Goal: Task Accomplishment & Management: Complete application form

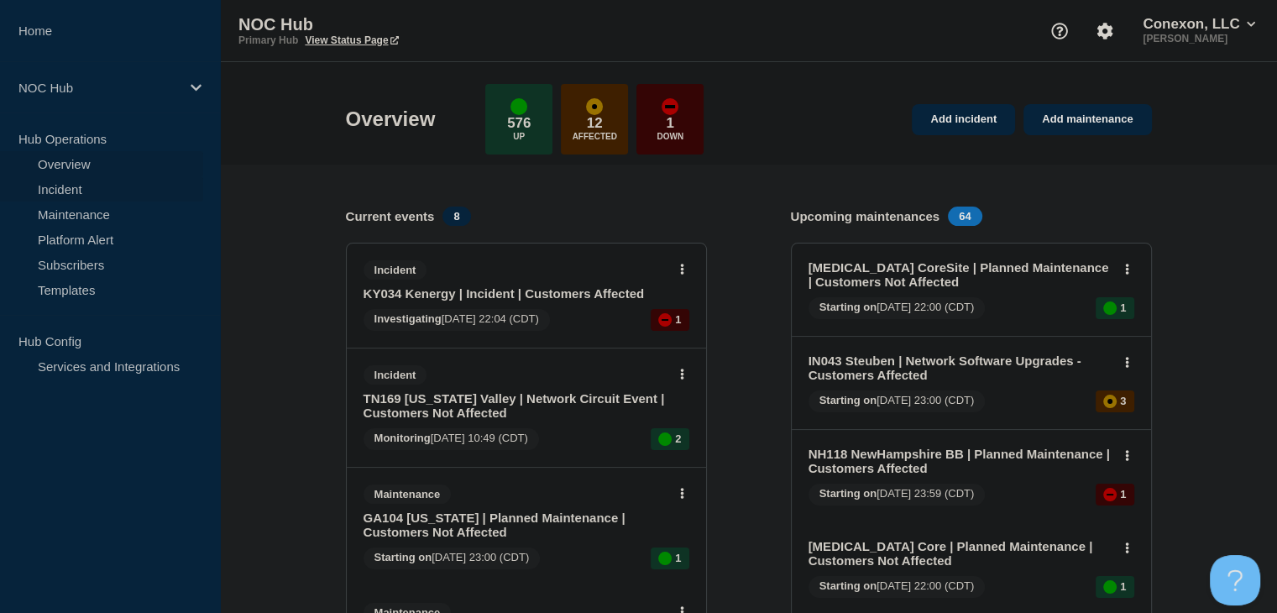
click at [47, 178] on link "Incident" at bounding box center [101, 188] width 203 height 25
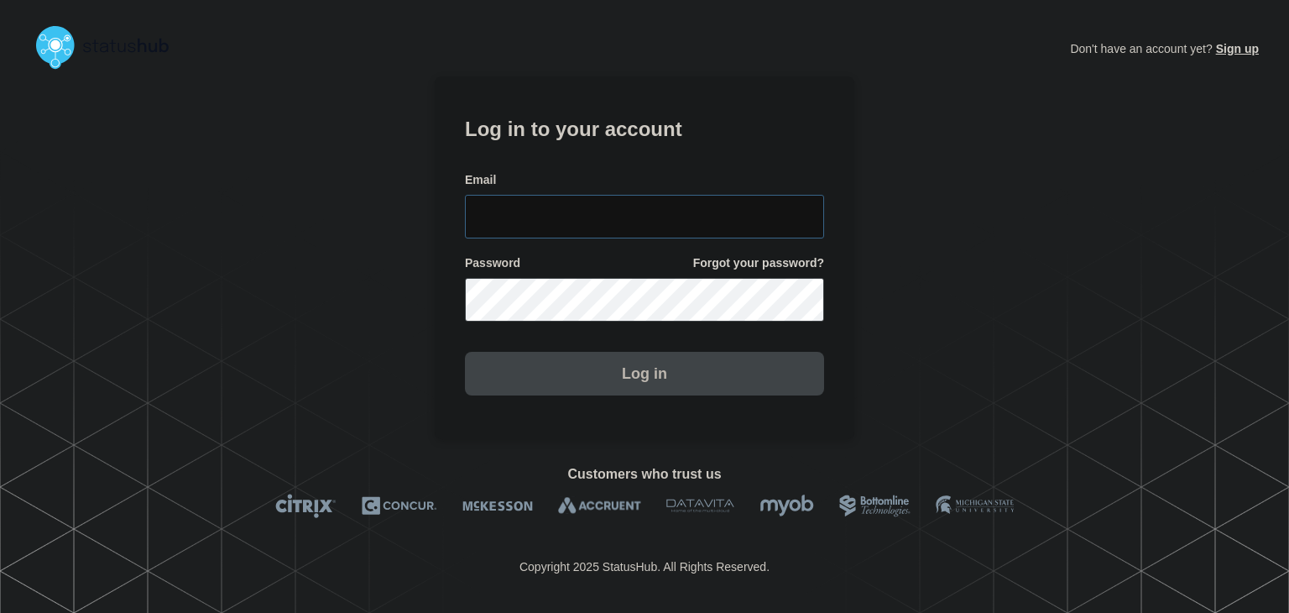
type input "[PERSON_NAME][EMAIL_ADDRESS][PERSON_NAME][DOMAIN_NAME]"
click at [648, 384] on button "Log in" at bounding box center [644, 374] width 359 height 44
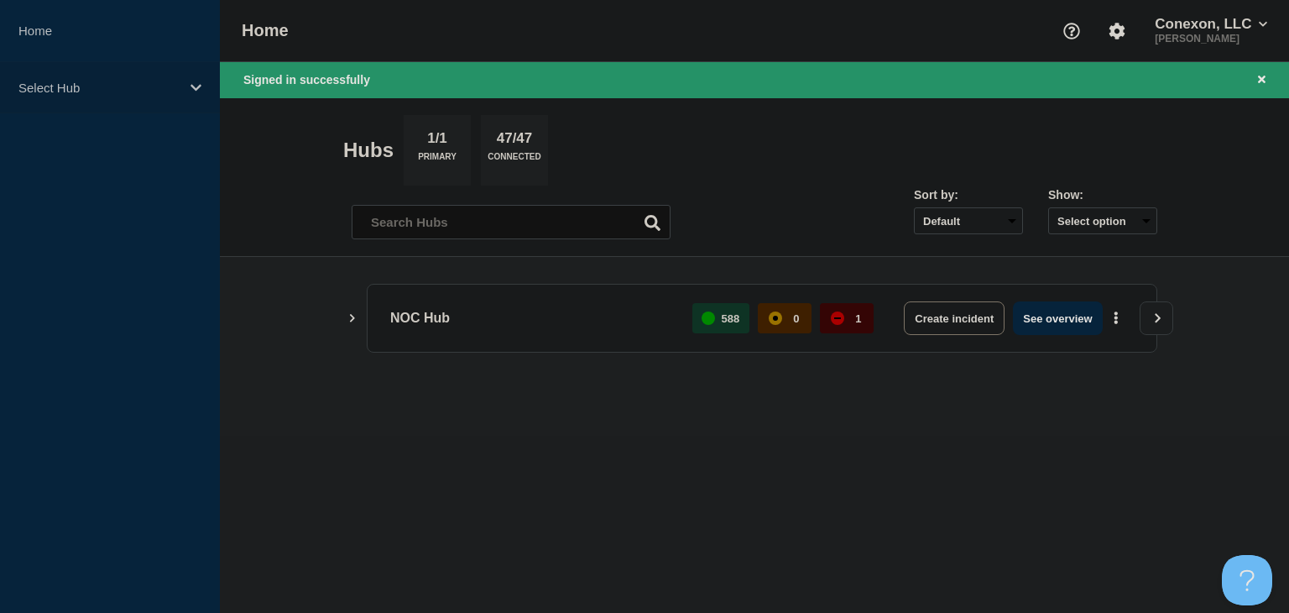
click at [159, 87] on p "Select Hub" at bounding box center [98, 88] width 161 height 14
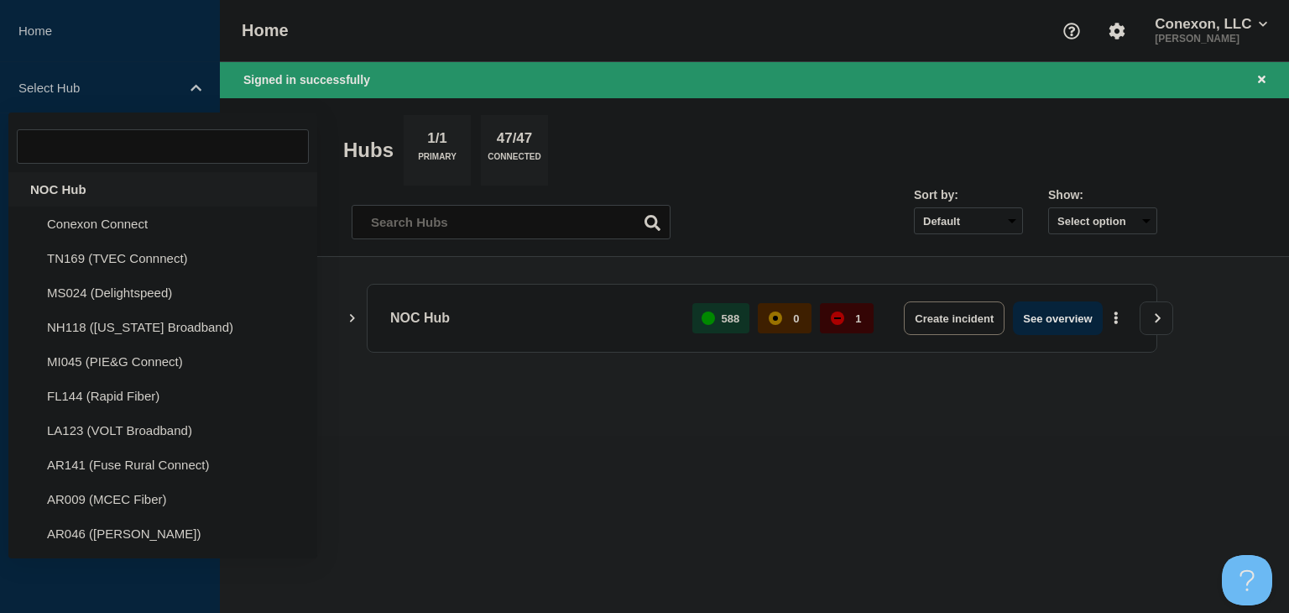
click at [100, 184] on div "NOC Hub" at bounding box center [162, 189] width 309 height 34
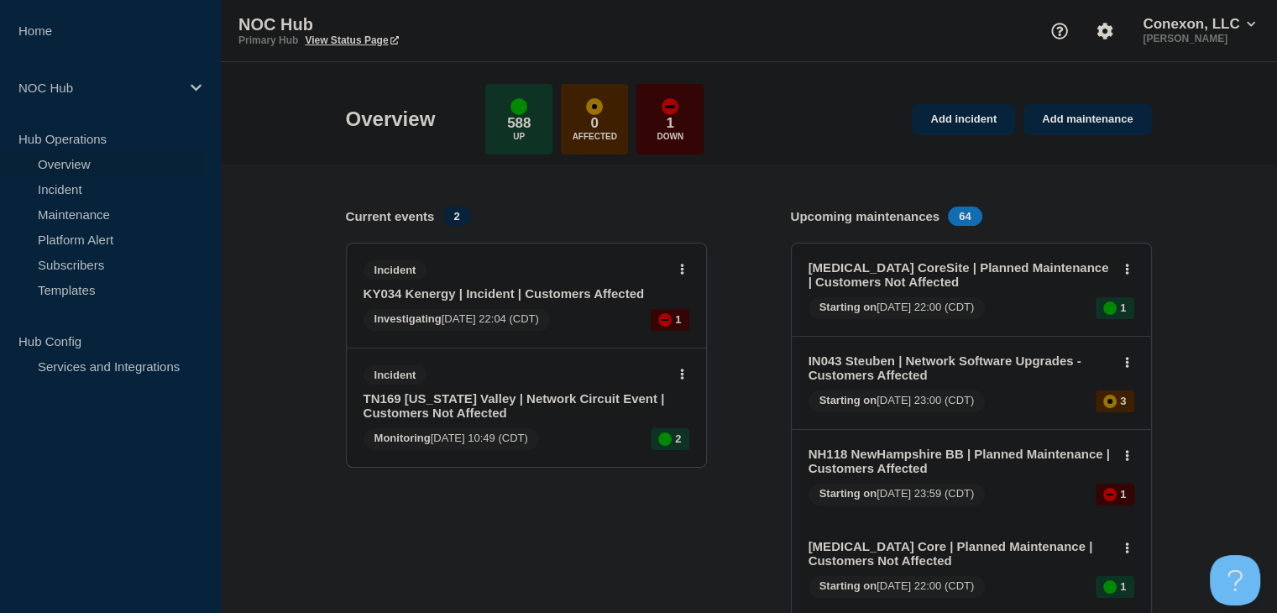
click at [440, 300] on link "KY034 Kenergy | Incident | Customers Affected" at bounding box center [514, 293] width 303 height 14
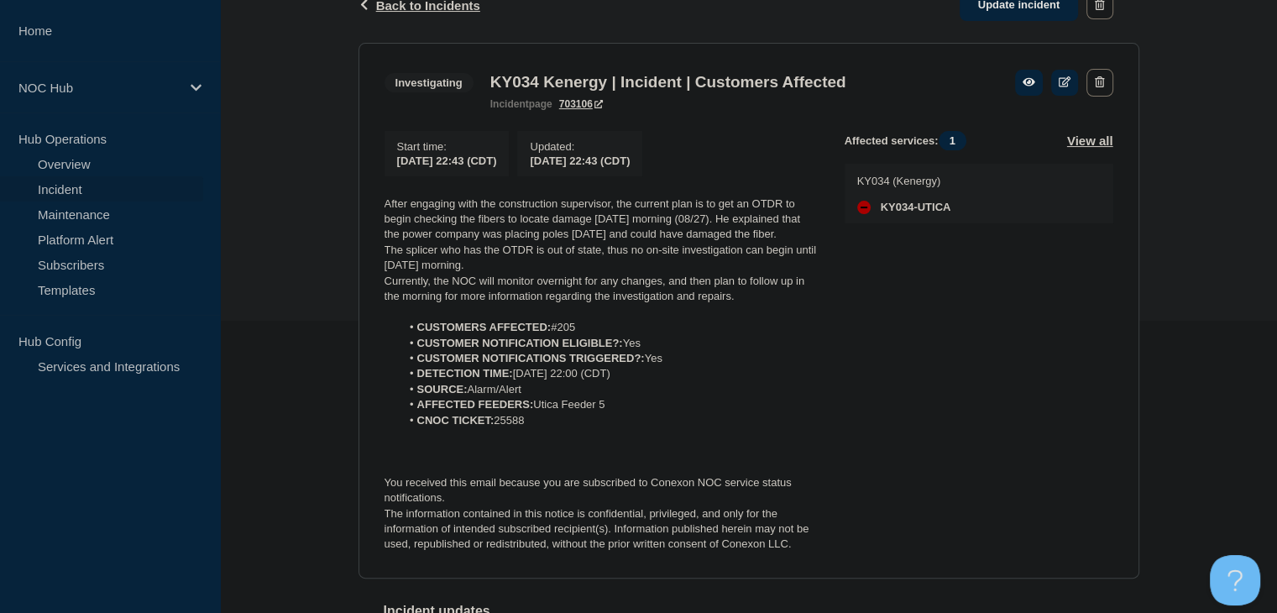
scroll to position [420, 0]
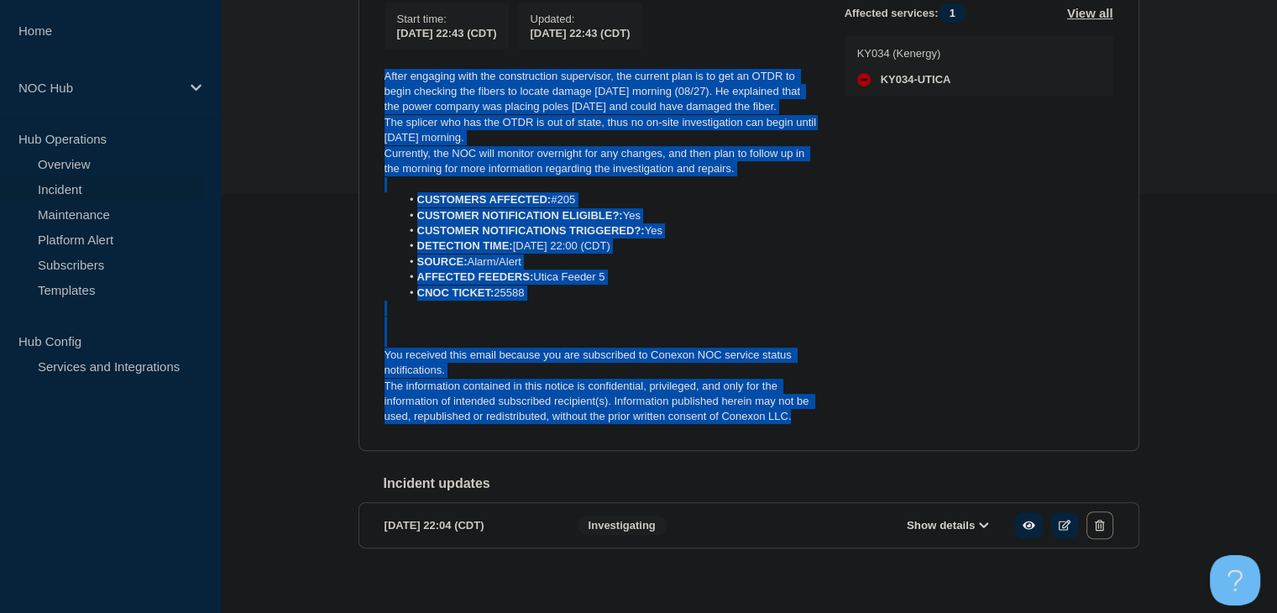
drag, startPoint x: 797, startPoint y: 429, endPoint x: 378, endPoint y: 75, distance: 548.6
click at [378, 75] on section "Investigating KY034 Kenergy | Incident | Customers Affected incident page 70310…" at bounding box center [748, 183] width 781 height 536
copy div "After engaging with the construction supervisor, the current plan is to get an …"
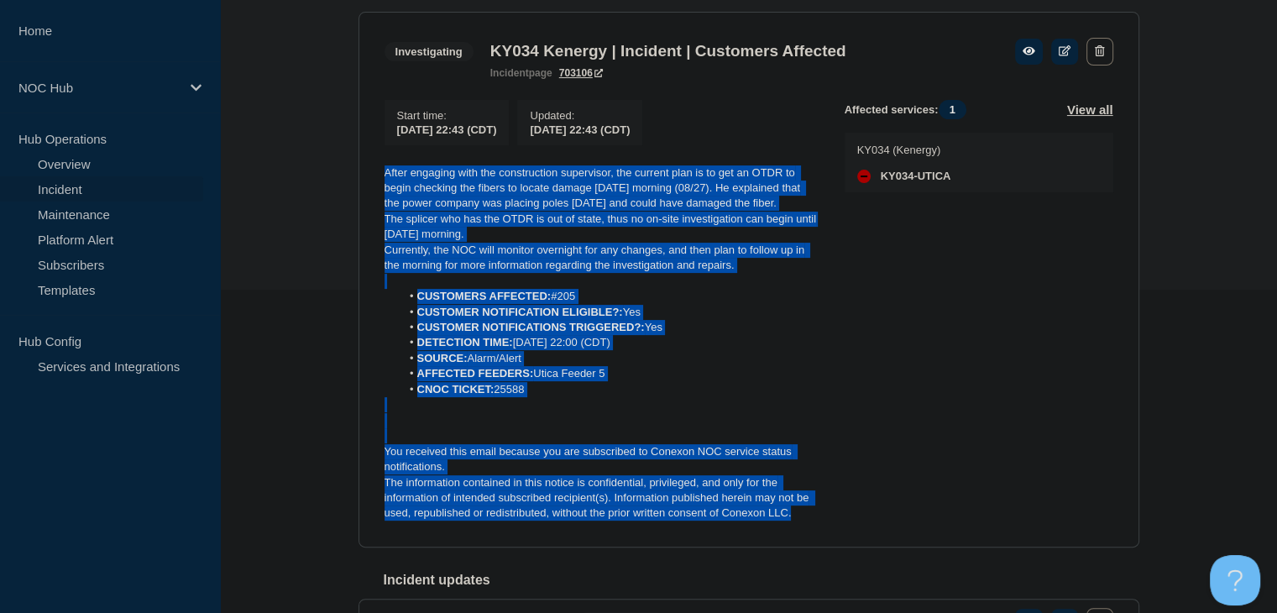
scroll to position [252, 0]
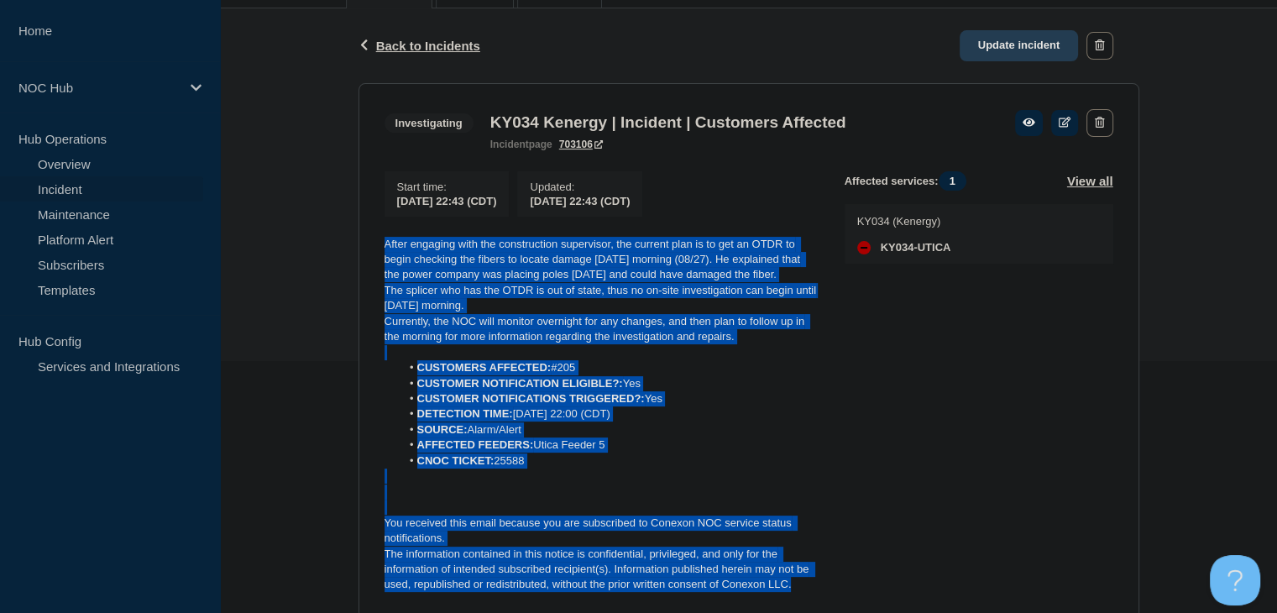
click at [1006, 49] on link "Update incident" at bounding box center [1018, 45] width 119 height 31
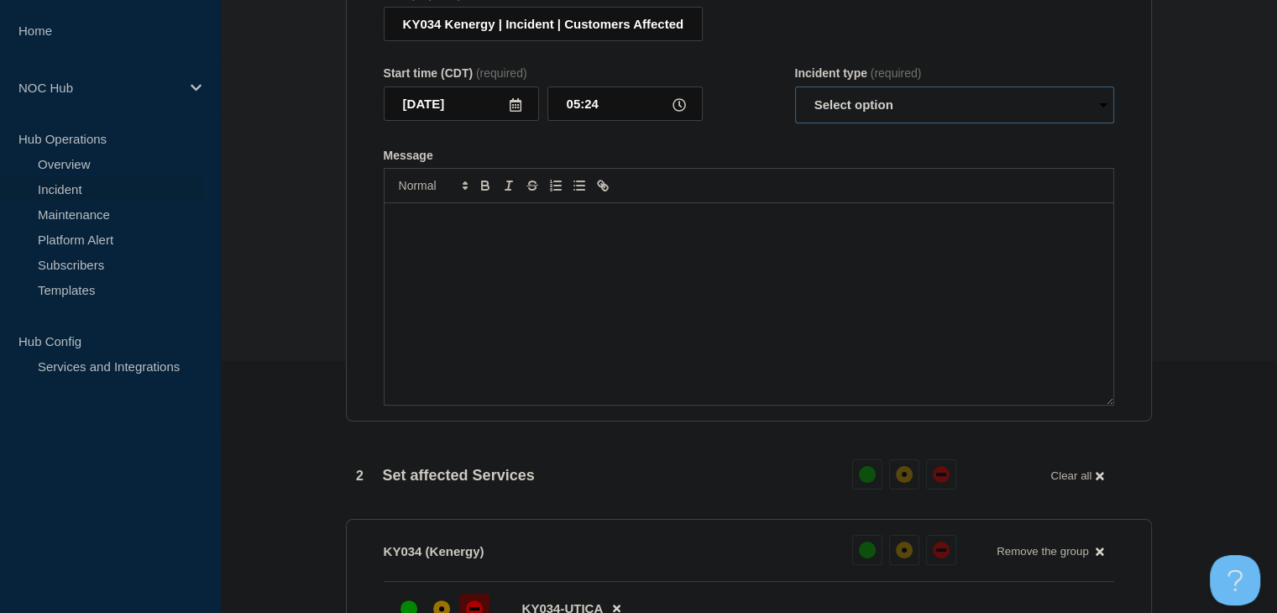
click at [866, 122] on select "Select option Investigating Identified Monitoring Resolved" at bounding box center [954, 104] width 319 height 37
select select "investigating"
click at [795, 97] on select "Select option Investigating Identified Monitoring Resolved" at bounding box center [954, 104] width 319 height 37
click at [805, 323] on div "Message" at bounding box center [748, 303] width 729 height 201
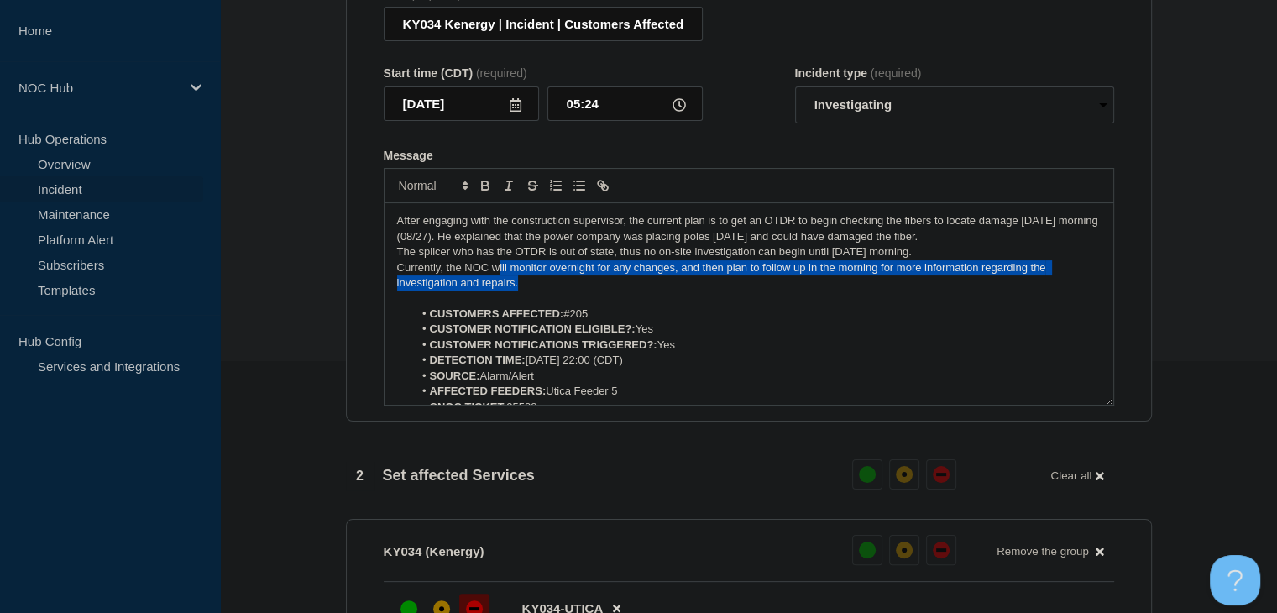
drag, startPoint x: 561, startPoint y: 288, endPoint x: 496, endPoint y: 278, distance: 65.4
click at [496, 278] on p "Currently, the NOC will monitor overnight for any changes, and then plan to fol…" at bounding box center [748, 275] width 703 height 31
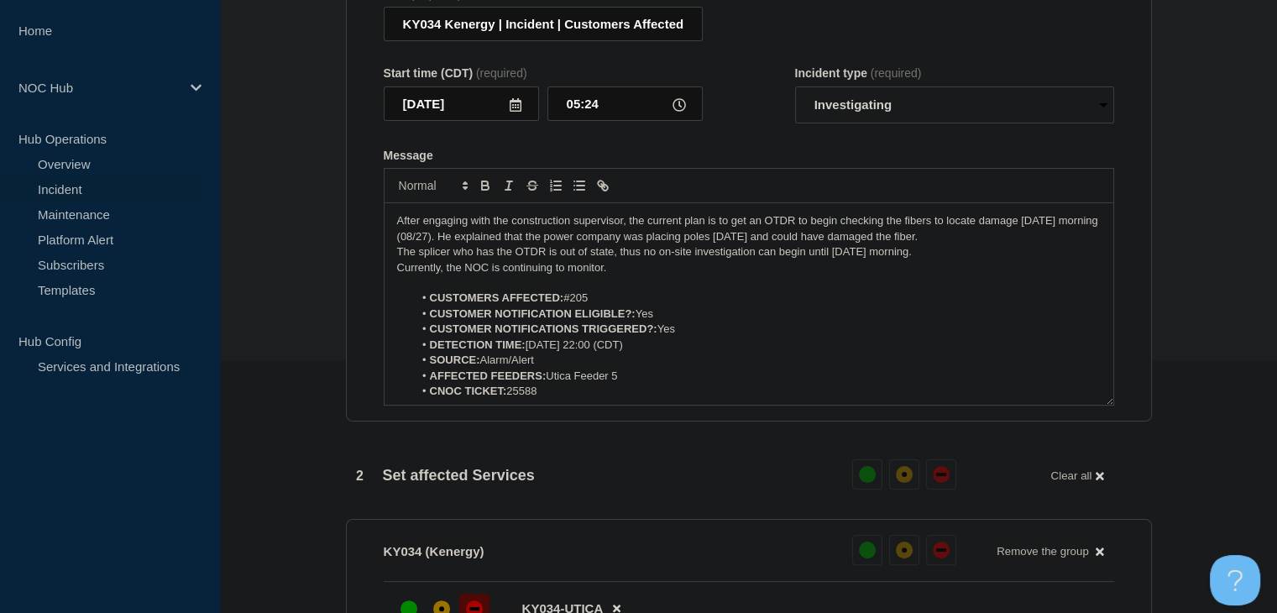
click at [625, 275] on p "Currently, the NOC is continuing to monitor." at bounding box center [748, 267] width 703 height 15
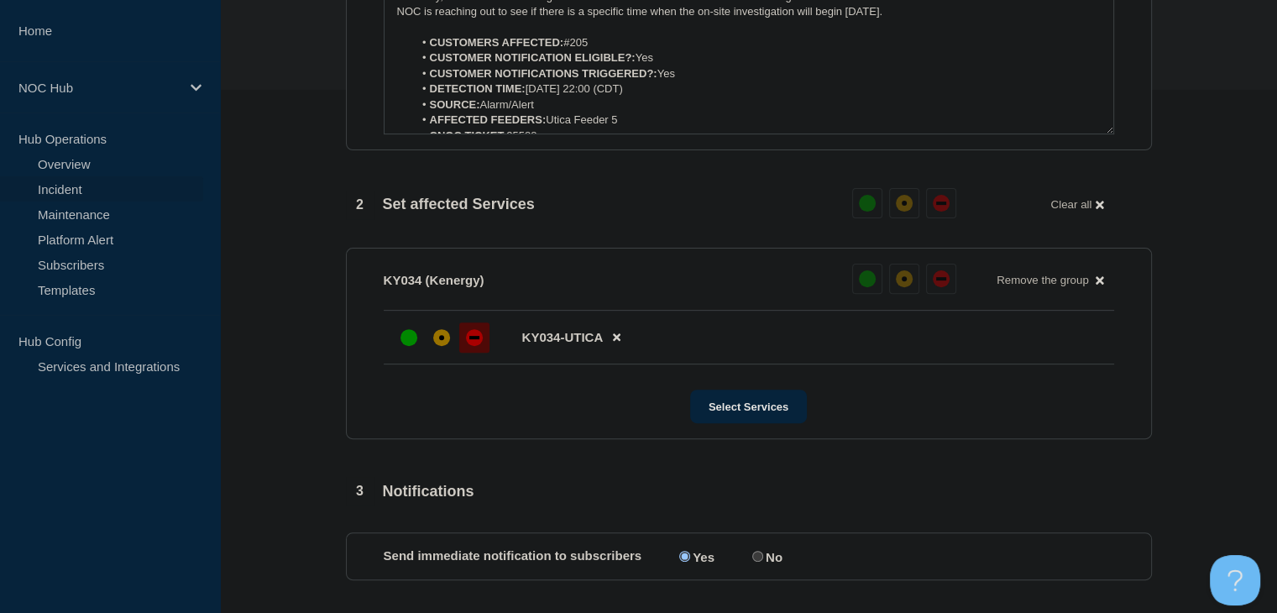
scroll to position [672, 0]
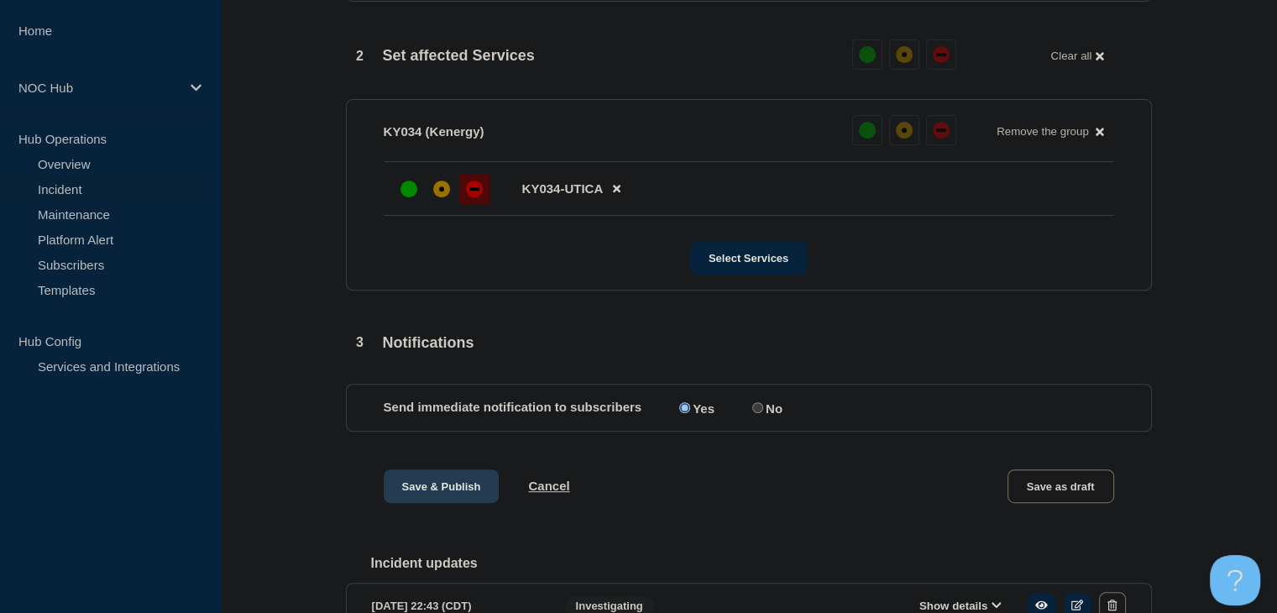
click at [436, 496] on button "Save & Publish" at bounding box center [442, 486] width 116 height 34
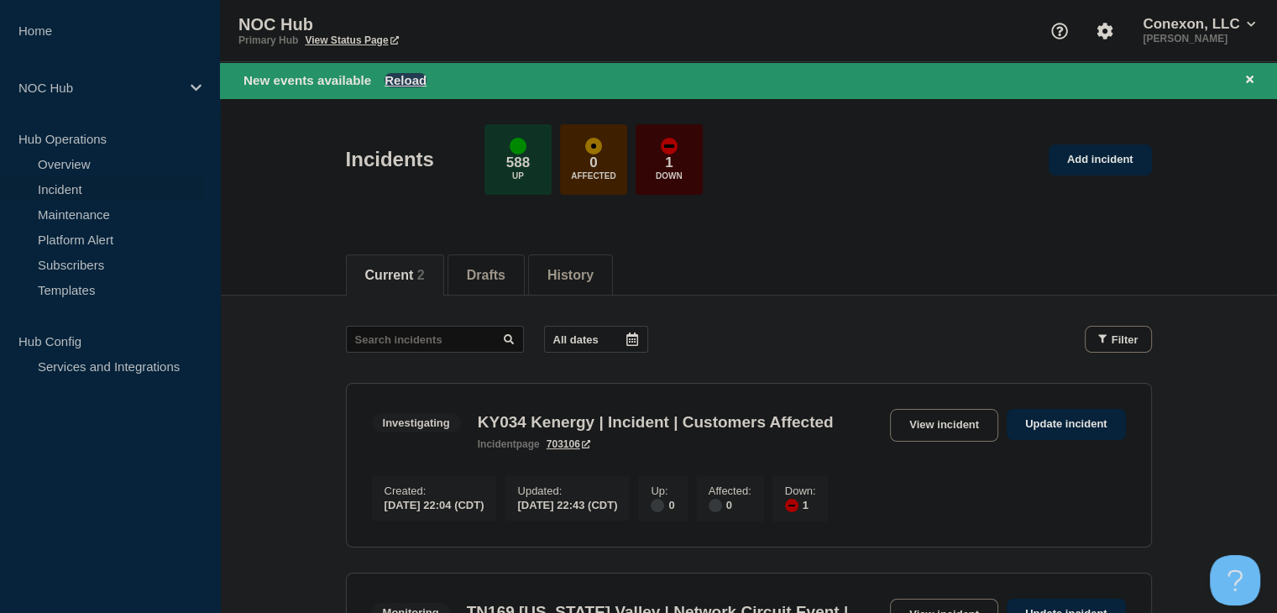
click at [416, 83] on button "Reload" at bounding box center [405, 80] width 42 height 14
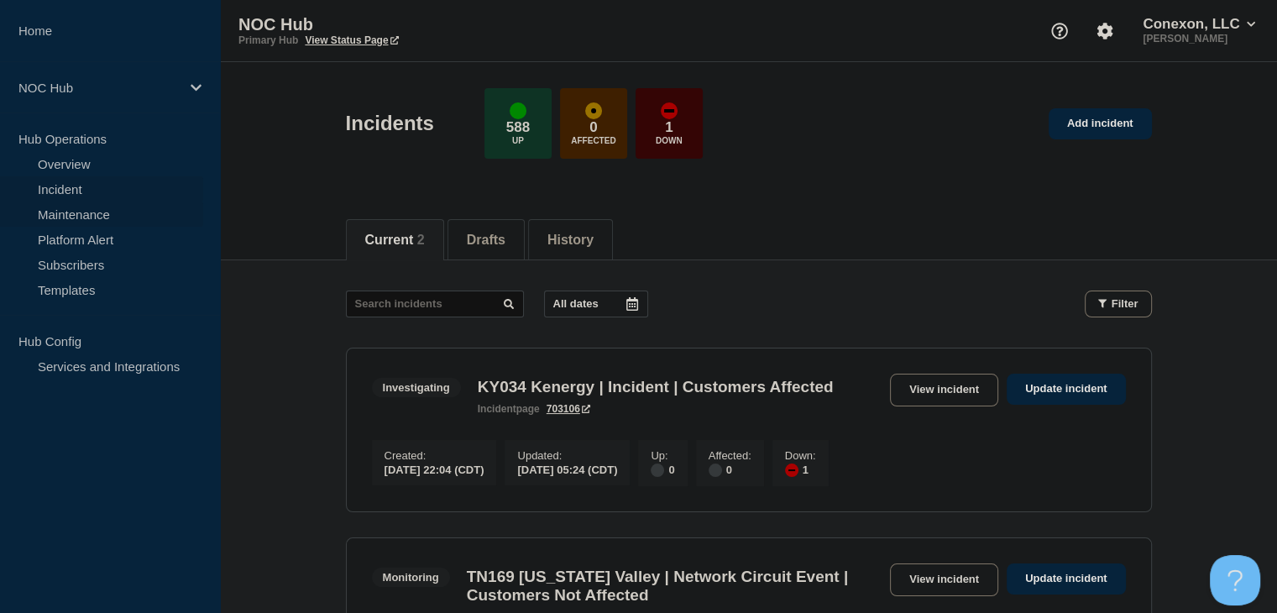
click at [101, 216] on link "Maintenance" at bounding box center [101, 213] width 203 height 25
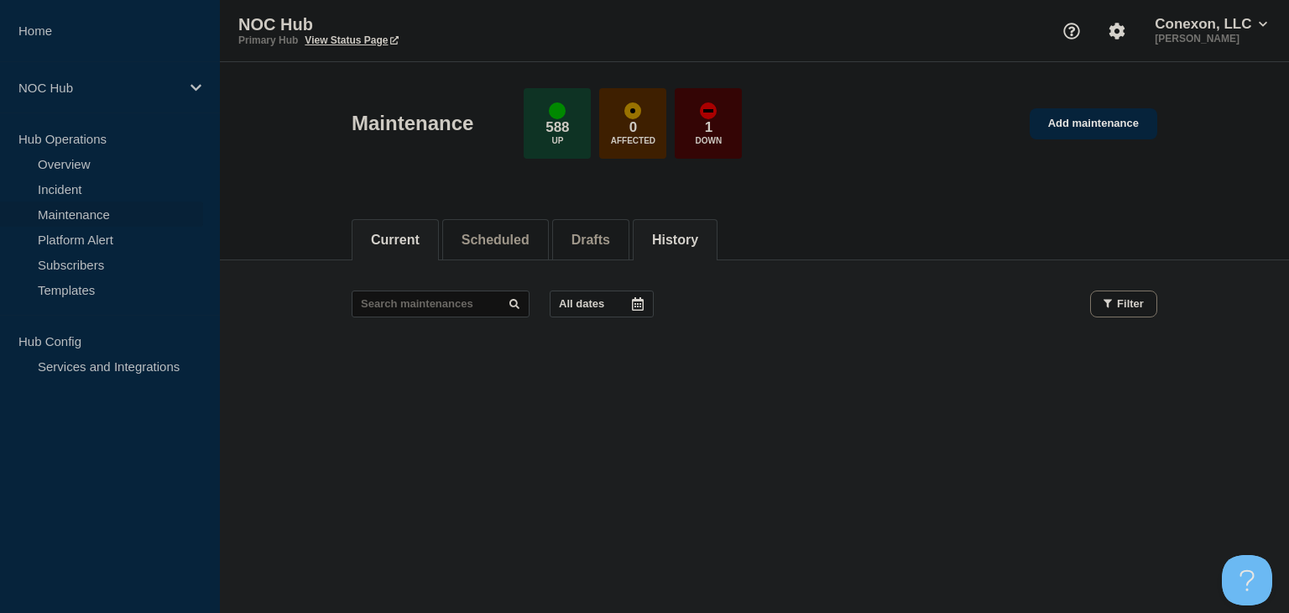
click at [687, 238] on button "History" at bounding box center [675, 240] width 46 height 15
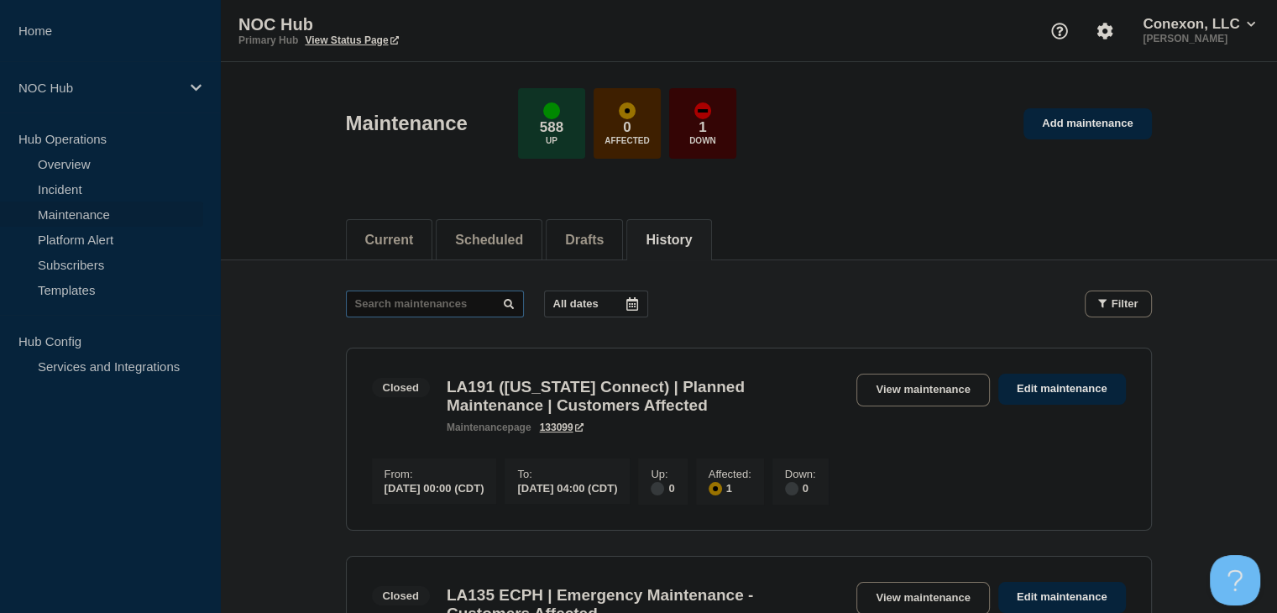
click at [421, 304] on input "text" at bounding box center [435, 303] width 178 height 27
click at [417, 300] on input "text" at bounding box center [435, 303] width 178 height 27
click at [410, 300] on input "255" at bounding box center [435, 303] width 178 height 27
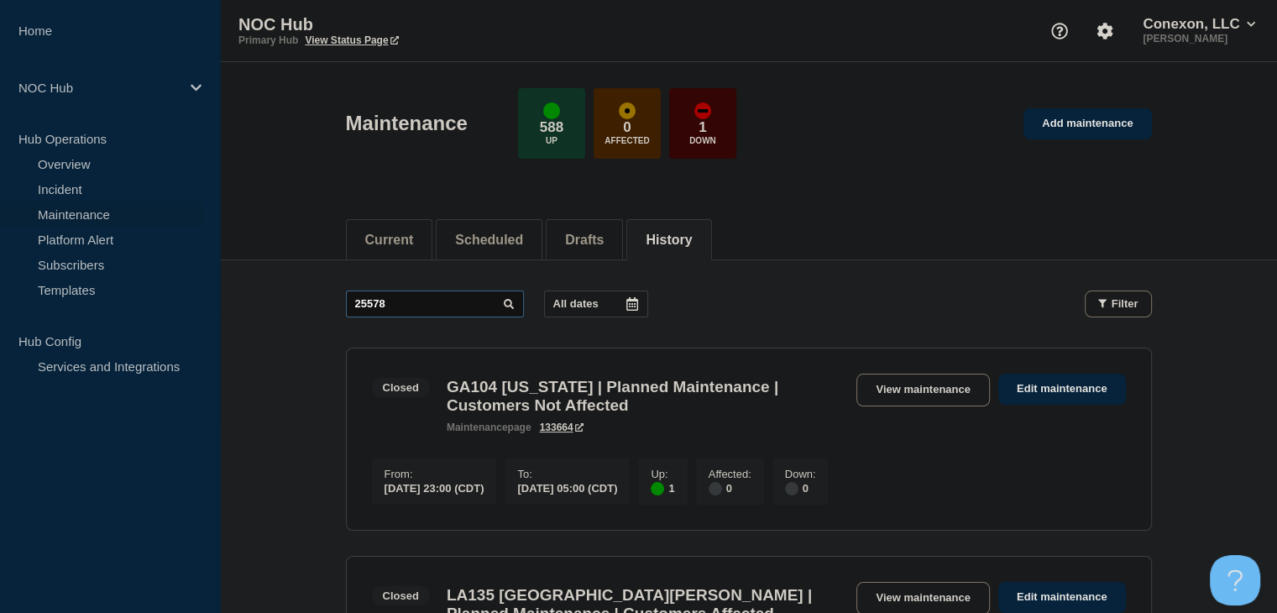
type input "25578"
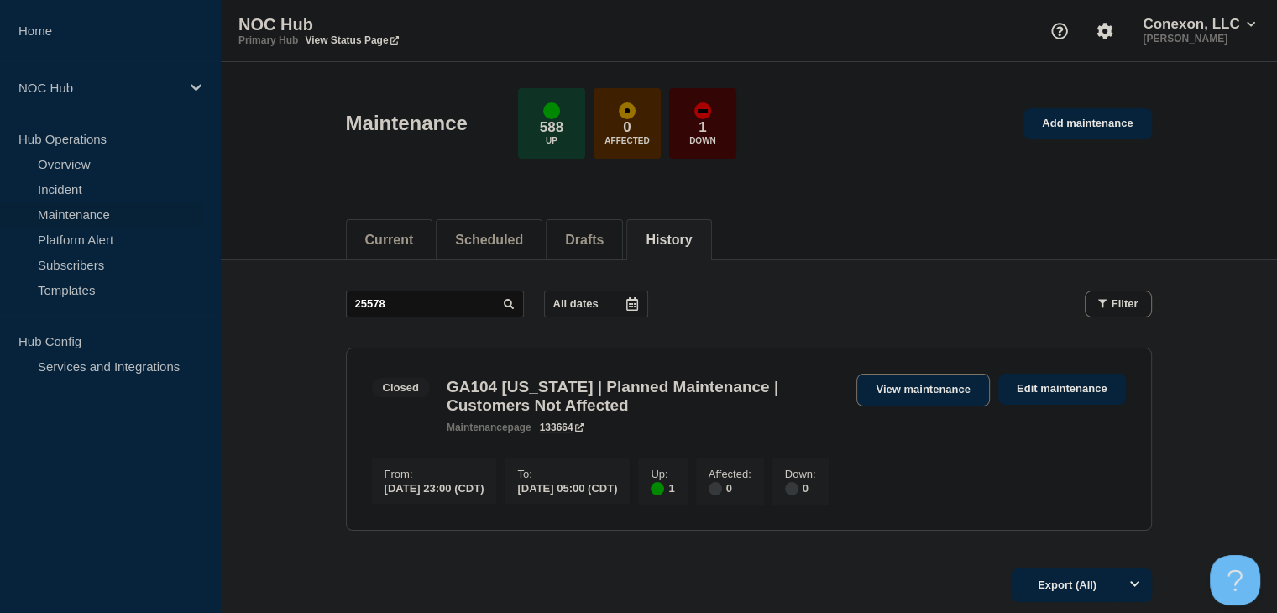
click at [924, 389] on link "View maintenance" at bounding box center [922, 390] width 133 height 33
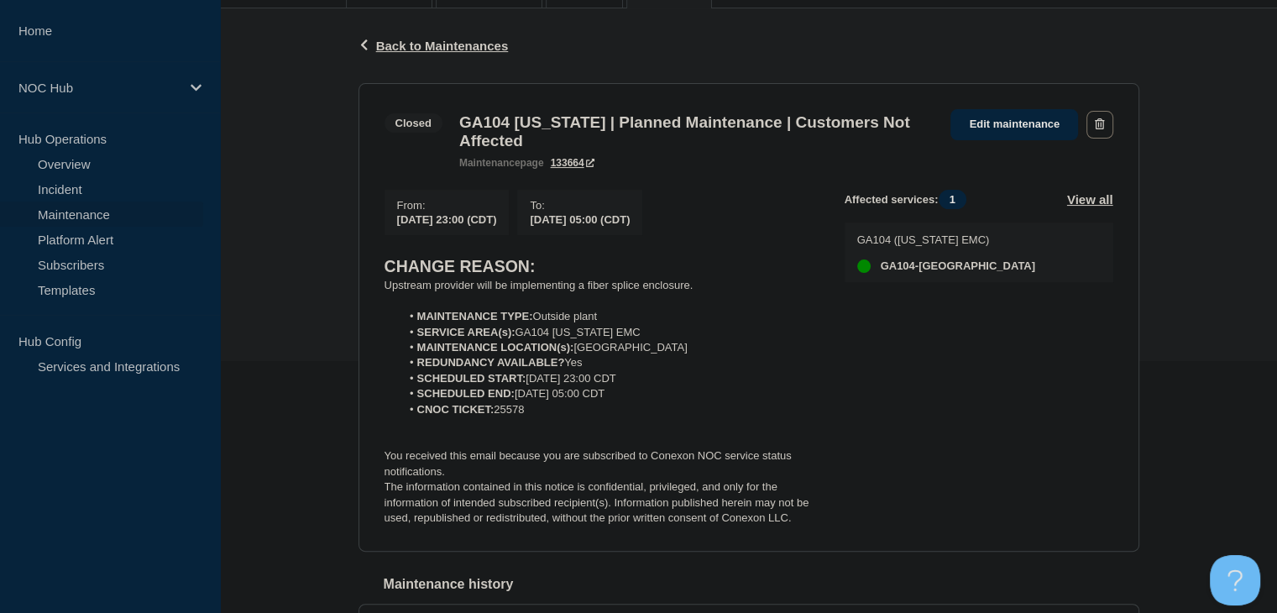
scroll to position [417, 0]
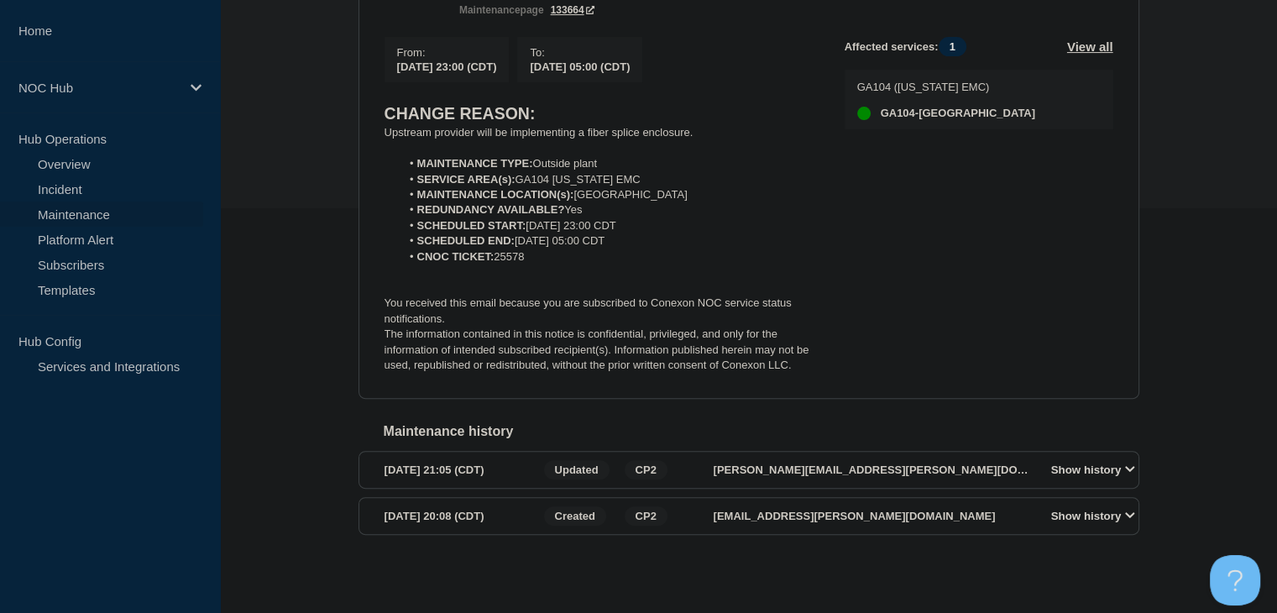
click at [819, 370] on section "Closed GA104 Washington | Planned Maintenance | Customers Not Affected maintena…" at bounding box center [748, 164] width 781 height 469
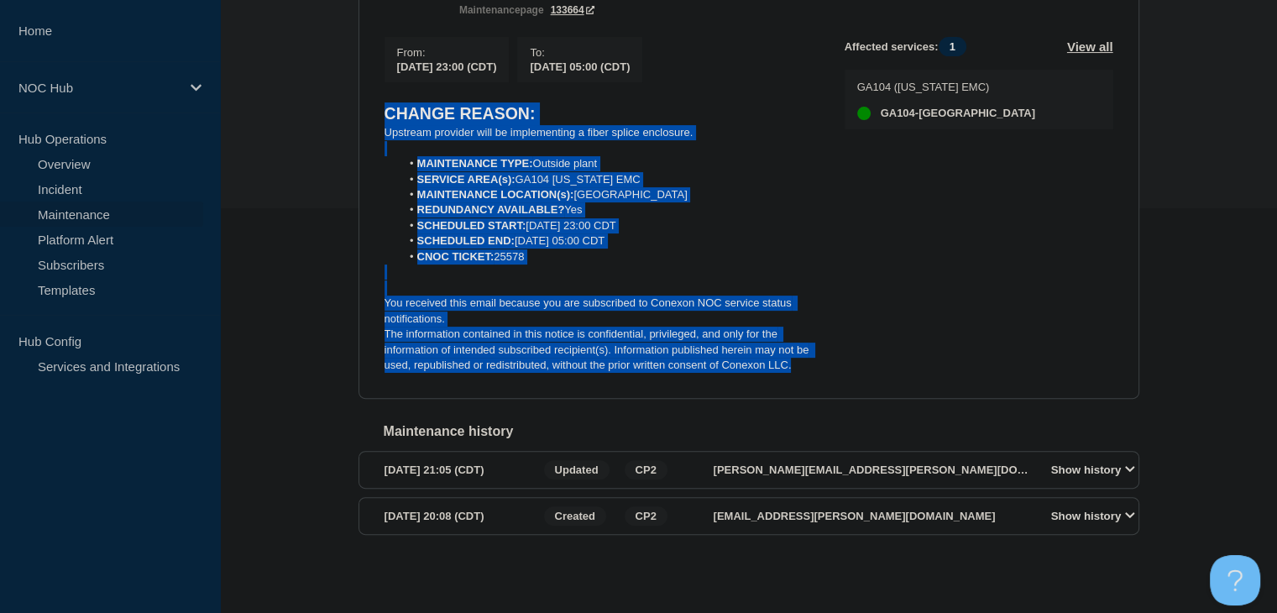
drag, startPoint x: 823, startPoint y: 372, endPoint x: 366, endPoint y: 113, distance: 525.5
click at [366, 113] on section "Closed GA104 Washington | Planned Maintenance | Customers Not Affected maintena…" at bounding box center [748, 164] width 781 height 469
copy div "CHANGE REASON: Upstream provider will be implementing a fiber splice enclosure.…"
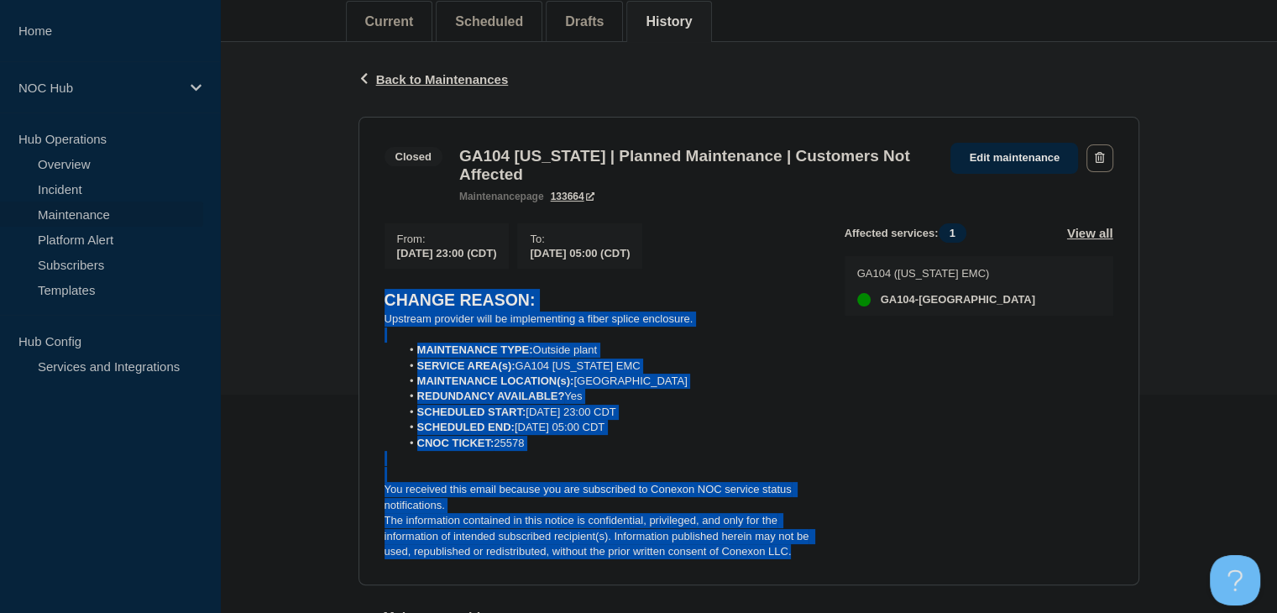
scroll to position [81, 0]
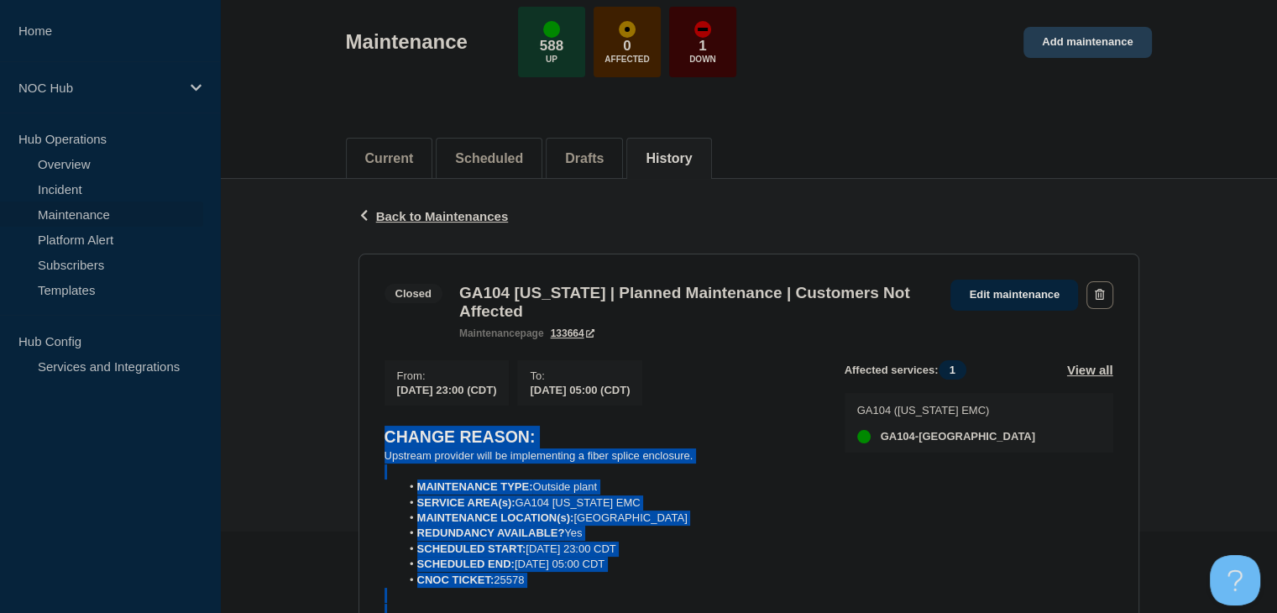
click at [1079, 44] on link "Add maintenance" at bounding box center [1087, 42] width 128 height 31
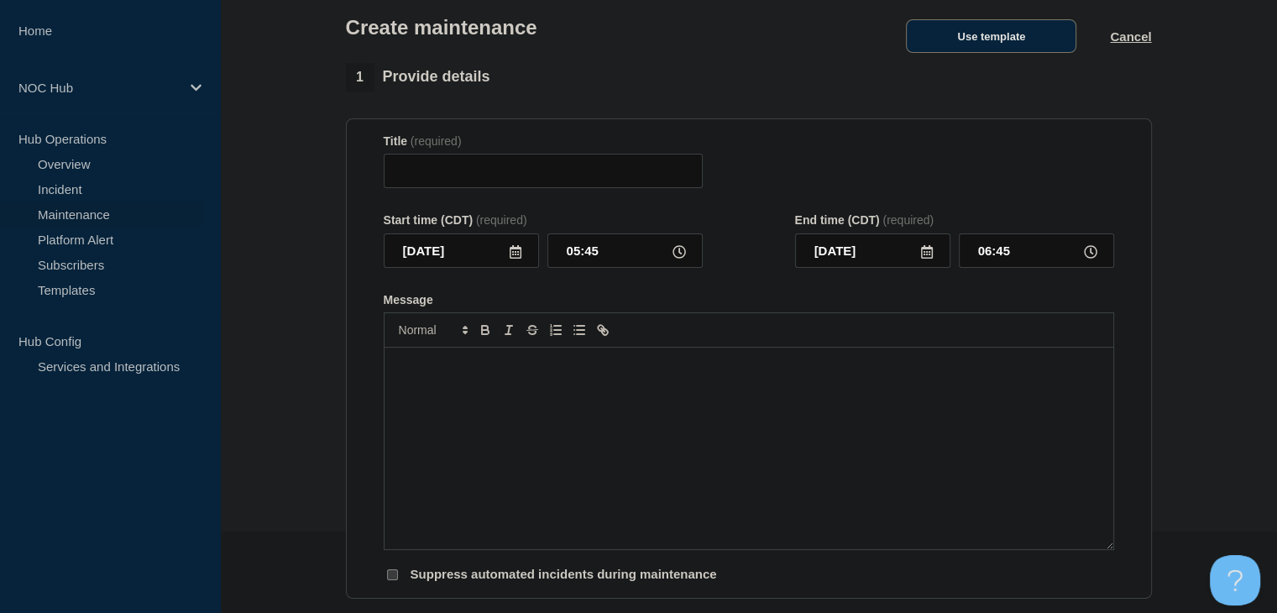
click at [1010, 53] on button "Use template" at bounding box center [991, 36] width 170 height 34
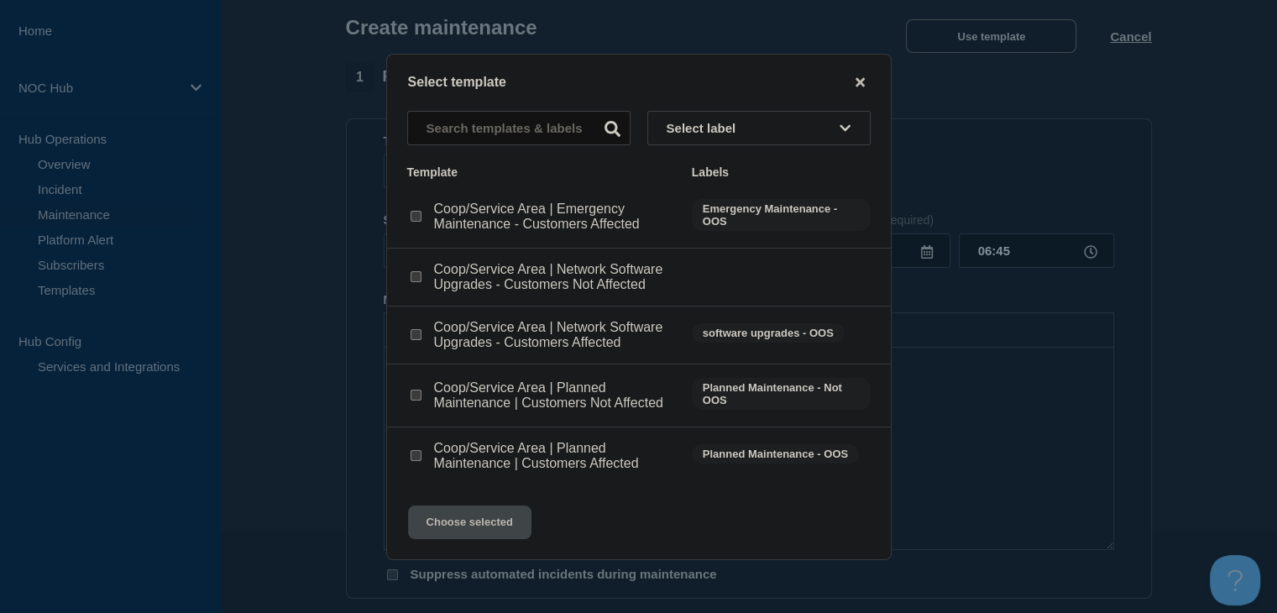
click at [416, 400] on input "Coop/Service Area | Planned Maintenance | Customers Not Affected checkbox" at bounding box center [415, 394] width 11 height 11
checkbox input "true"
click at [461, 520] on button "Choose selected" at bounding box center [469, 522] width 123 height 34
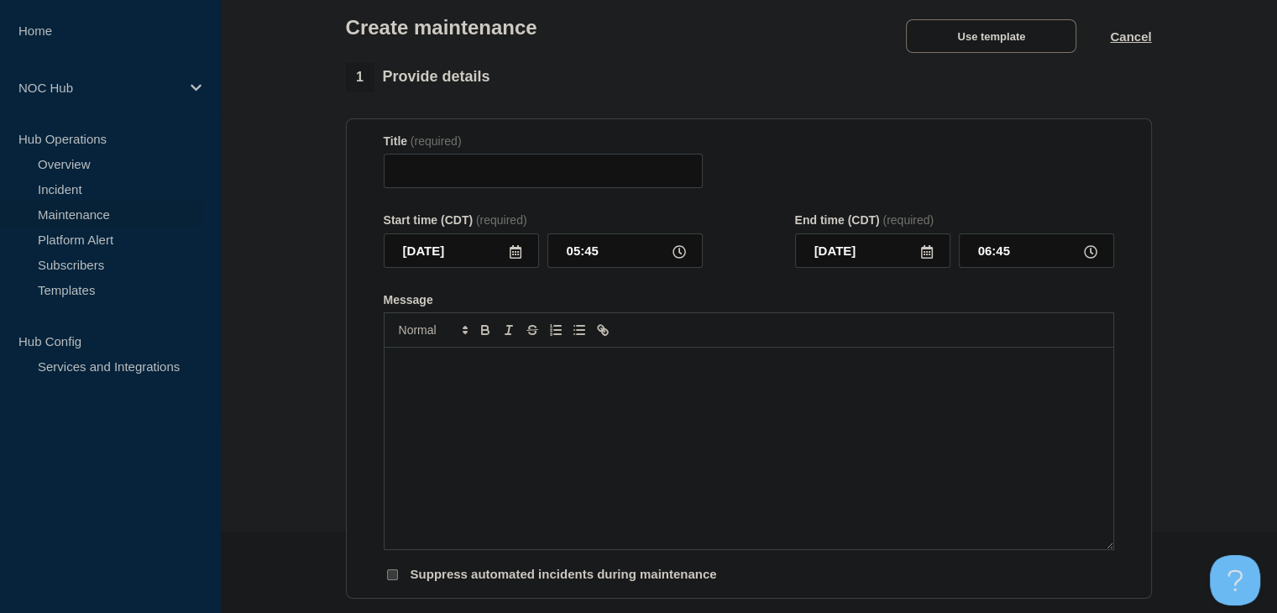
type input "Coop/Service Area | Planned Maintenance | Customers Not Affected"
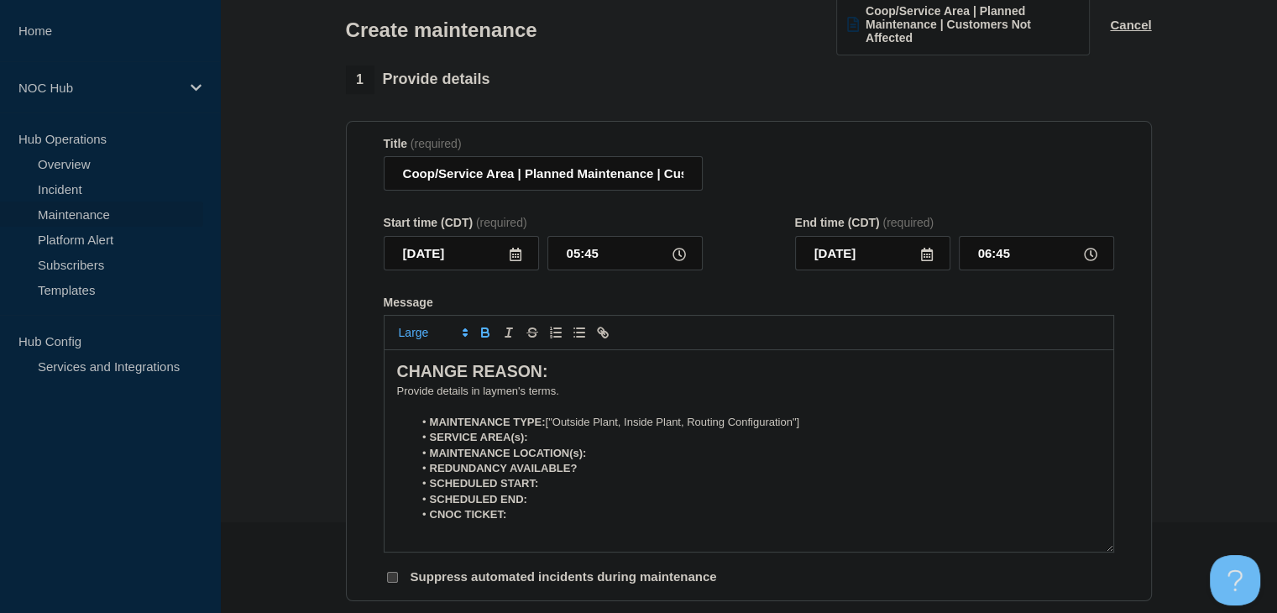
click at [494, 447] on li "MAINTENANCE LOCATION(s):" at bounding box center [756, 453] width 687 height 15
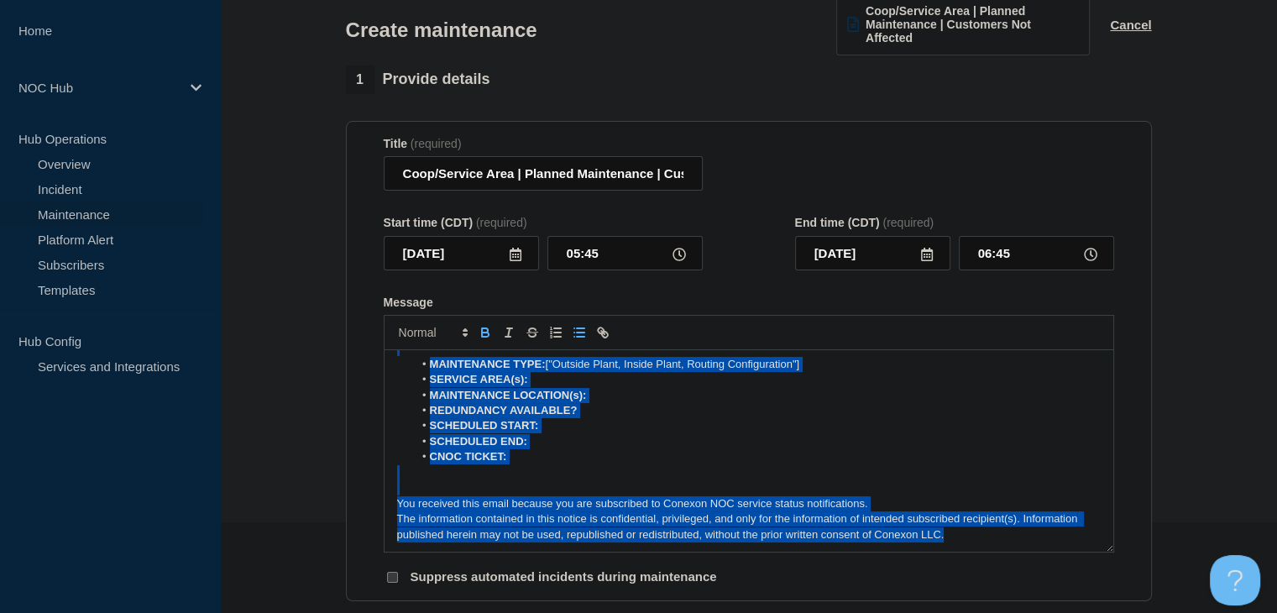
scroll to position [0, 0]
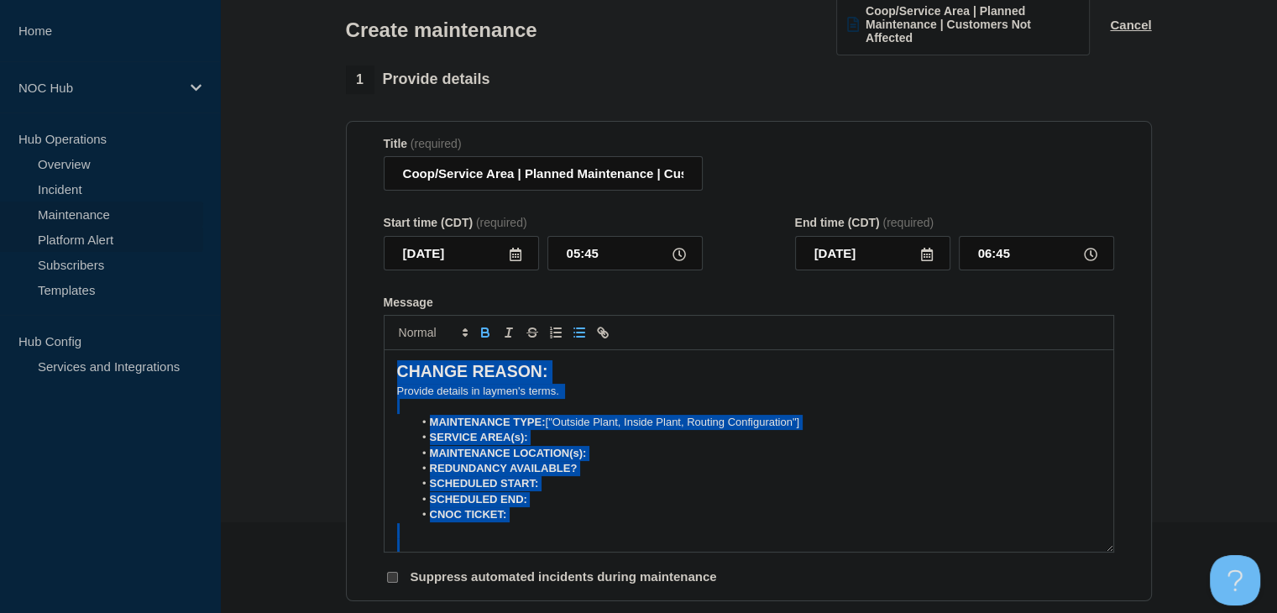
drag, startPoint x: 978, startPoint y: 543, endPoint x: 175, endPoint y: 230, distance: 862.2
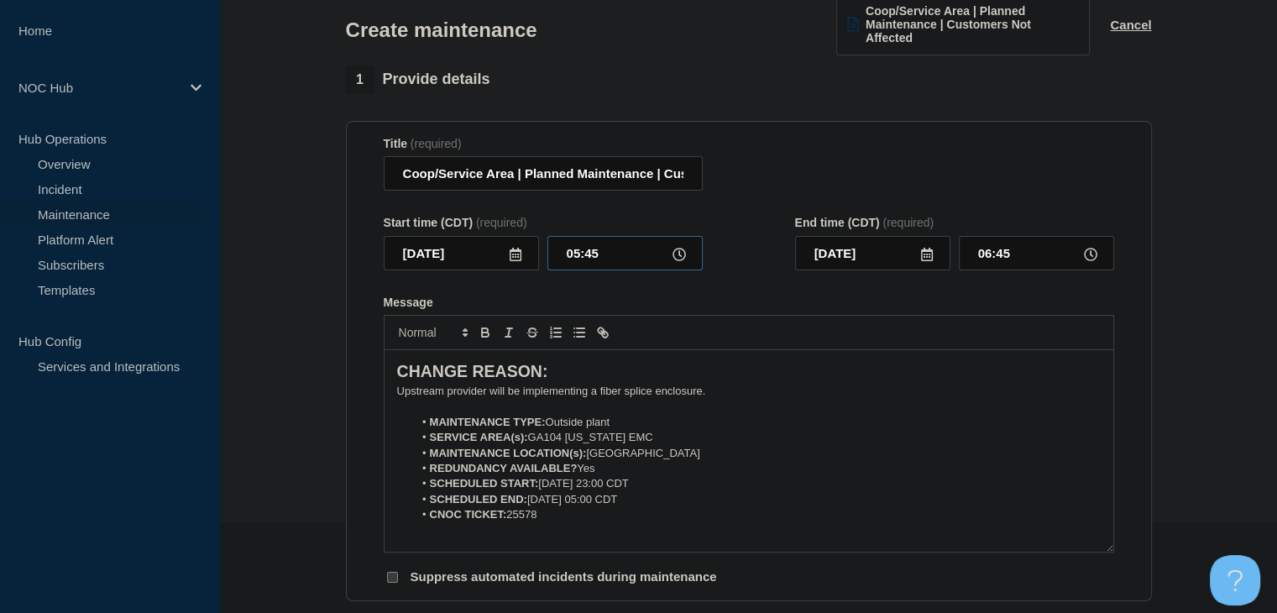
click at [598, 251] on input "05:45" at bounding box center [624, 253] width 155 height 34
type input "23:00"
type input "2025-08-28"
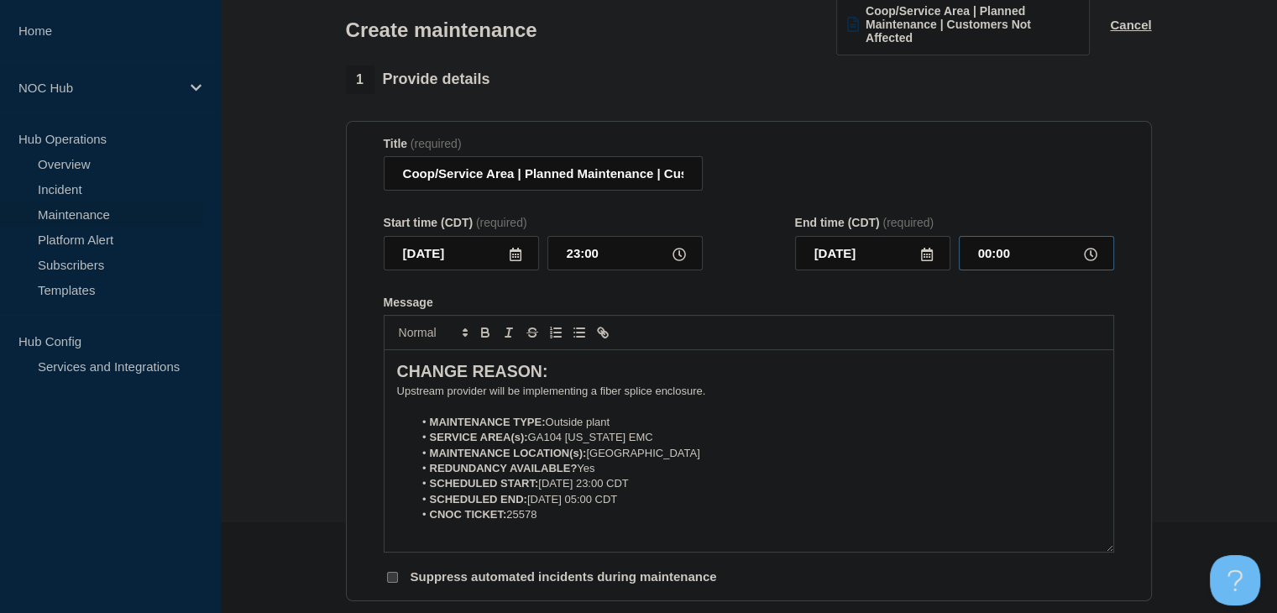
click at [1009, 260] on input "00:00" at bounding box center [1036, 253] width 155 height 34
type input "05:00"
click at [594, 489] on li "SCHEDULED START: 2025-08-26, 23:00 CDT" at bounding box center [756, 483] width 687 height 15
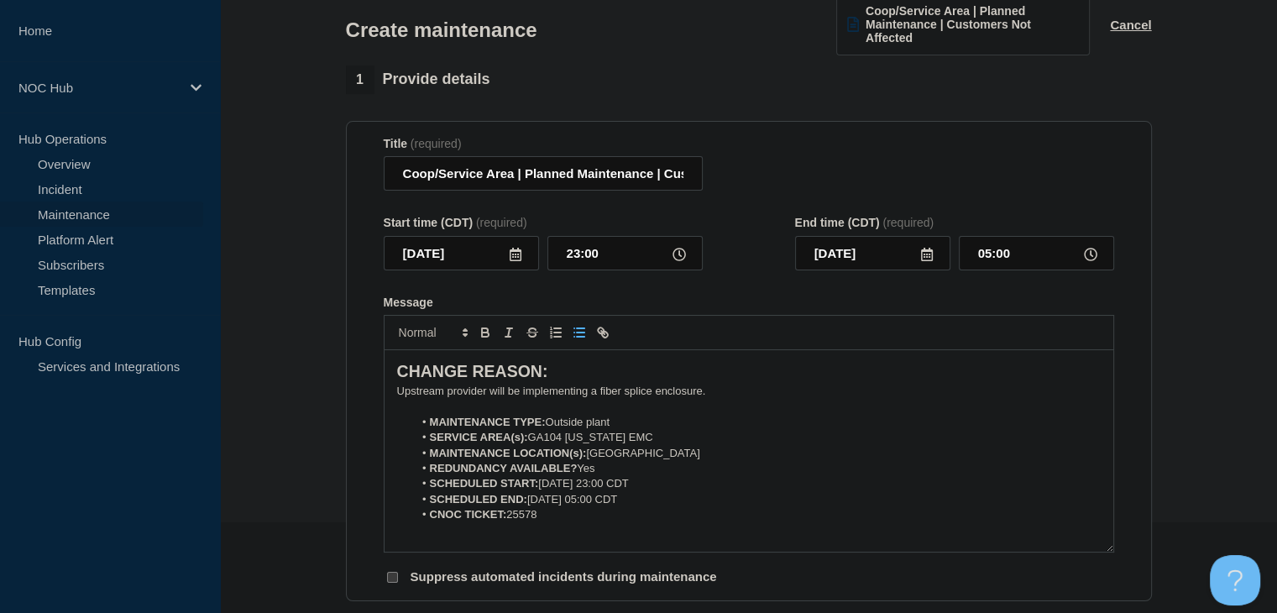
click at [585, 502] on li "SCHEDULED END: 2025-08-27, 05:00 CDT" at bounding box center [756, 499] width 687 height 15
click at [513, 176] on input "Coop/Service Area | Planned Maintenance | Customers Not Affected" at bounding box center [543, 173] width 319 height 34
drag, startPoint x: 504, startPoint y: 178, endPoint x: 155, endPoint y: 200, distance: 349.0
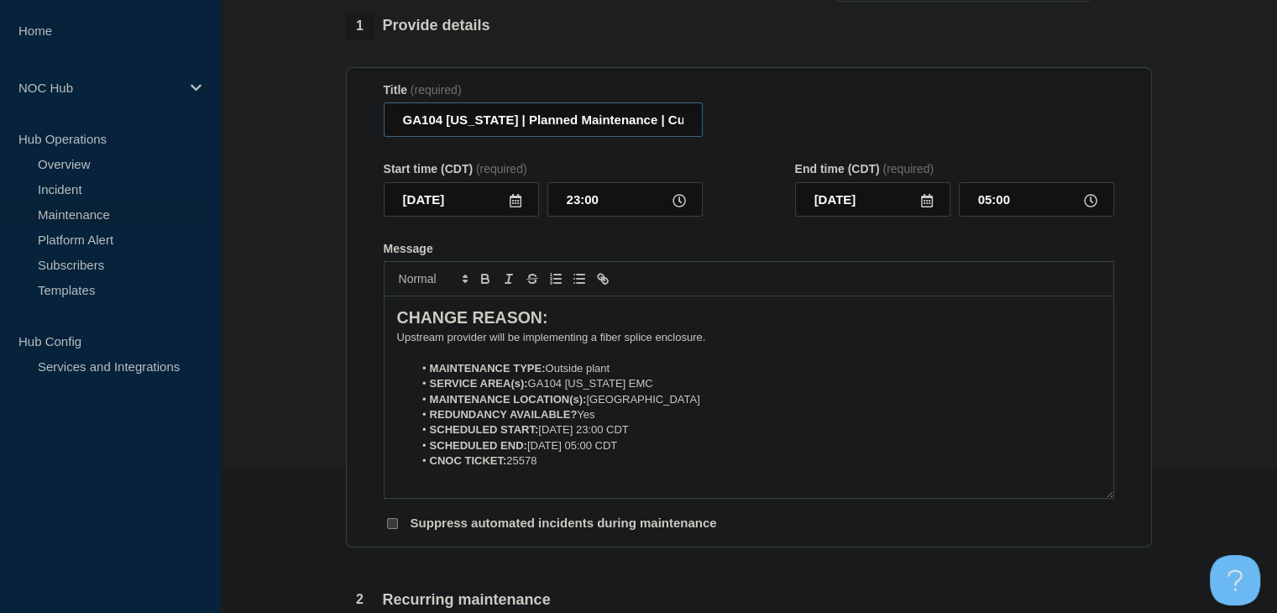
scroll to position [594, 0]
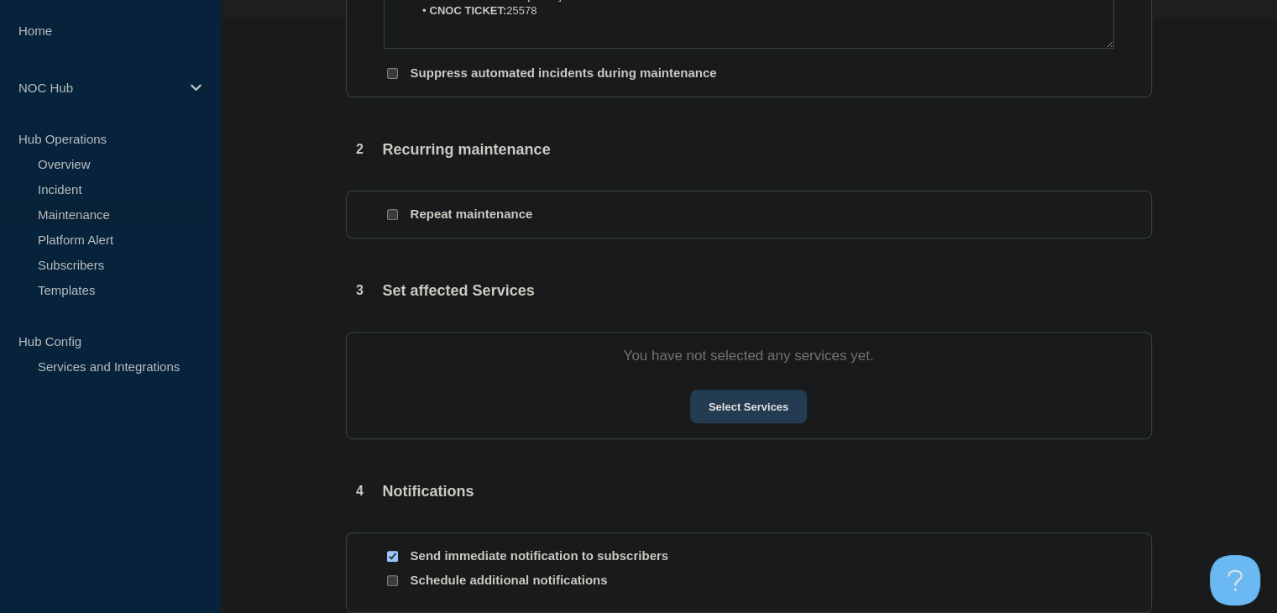
type input "GA104 Washington | Planned Maintenance | Customers Not Affected"
click at [740, 404] on button "Select Services" at bounding box center [748, 406] width 117 height 34
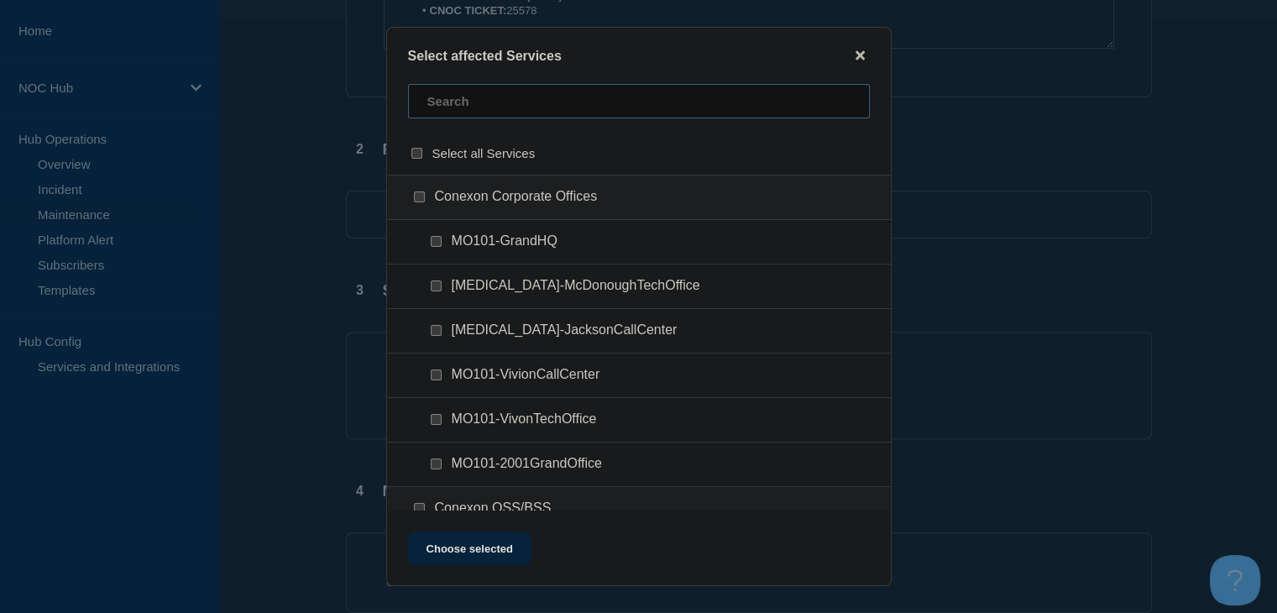
click at [514, 105] on input "text" at bounding box center [639, 101] width 462 height 34
type input "ga104"
click at [435, 336] on input "GA104-SANDERSVILLE checkbox" at bounding box center [436, 330] width 11 height 11
checkbox input "true"
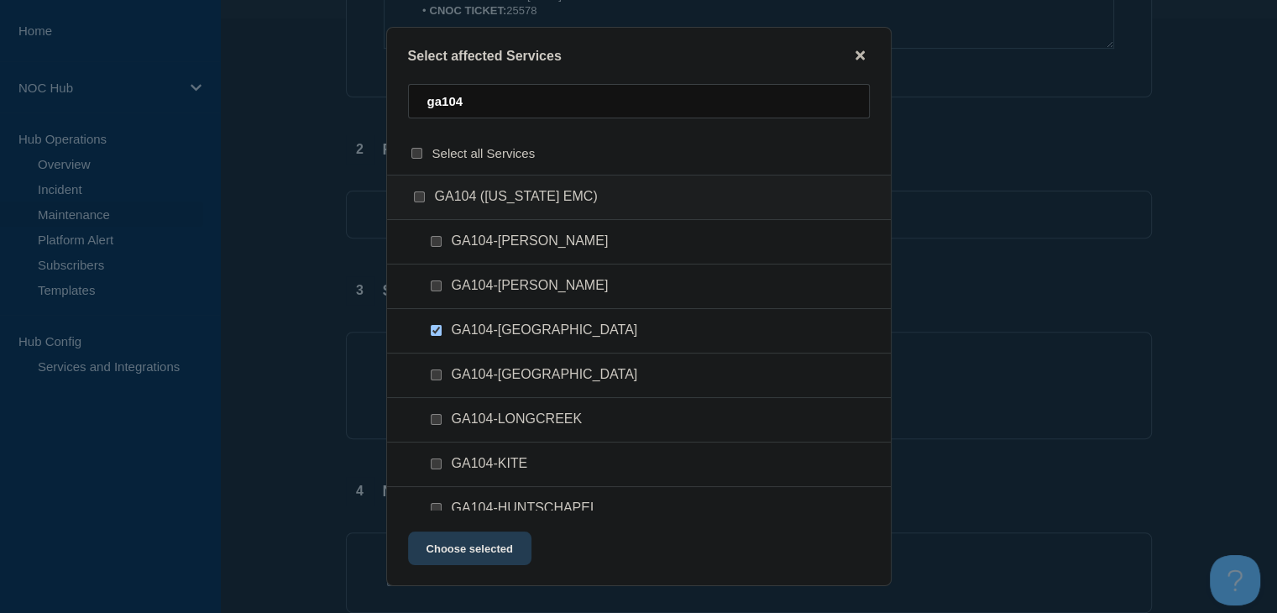
click at [488, 541] on button "Choose selected" at bounding box center [469, 548] width 123 height 34
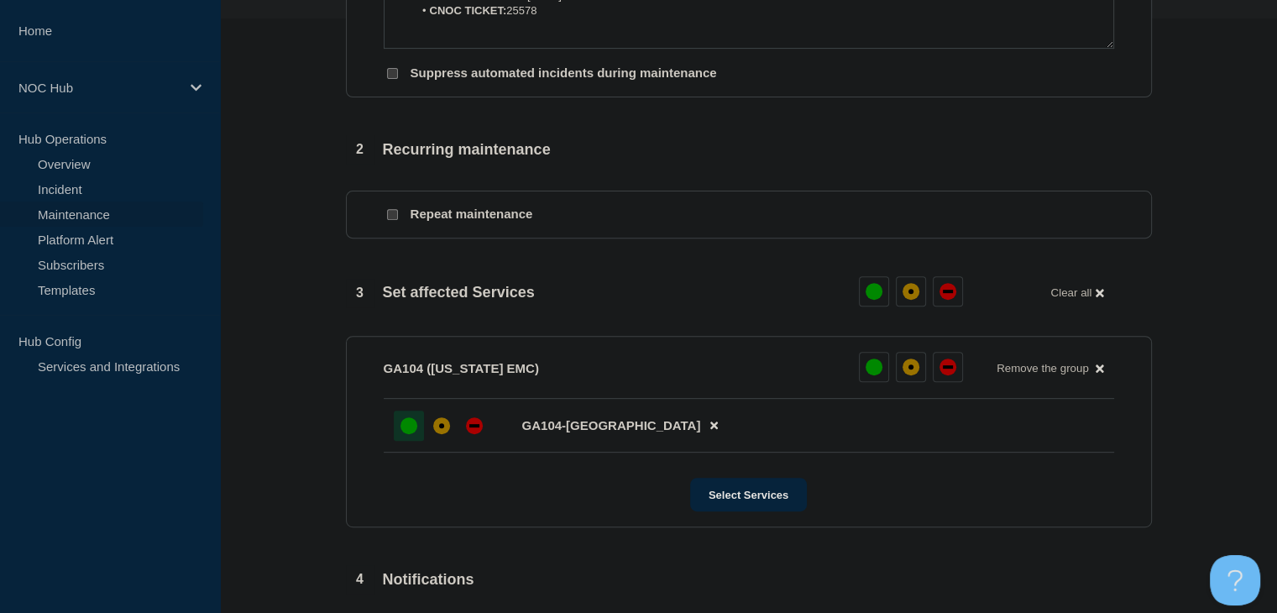
click at [416, 437] on div at bounding box center [409, 425] width 30 height 30
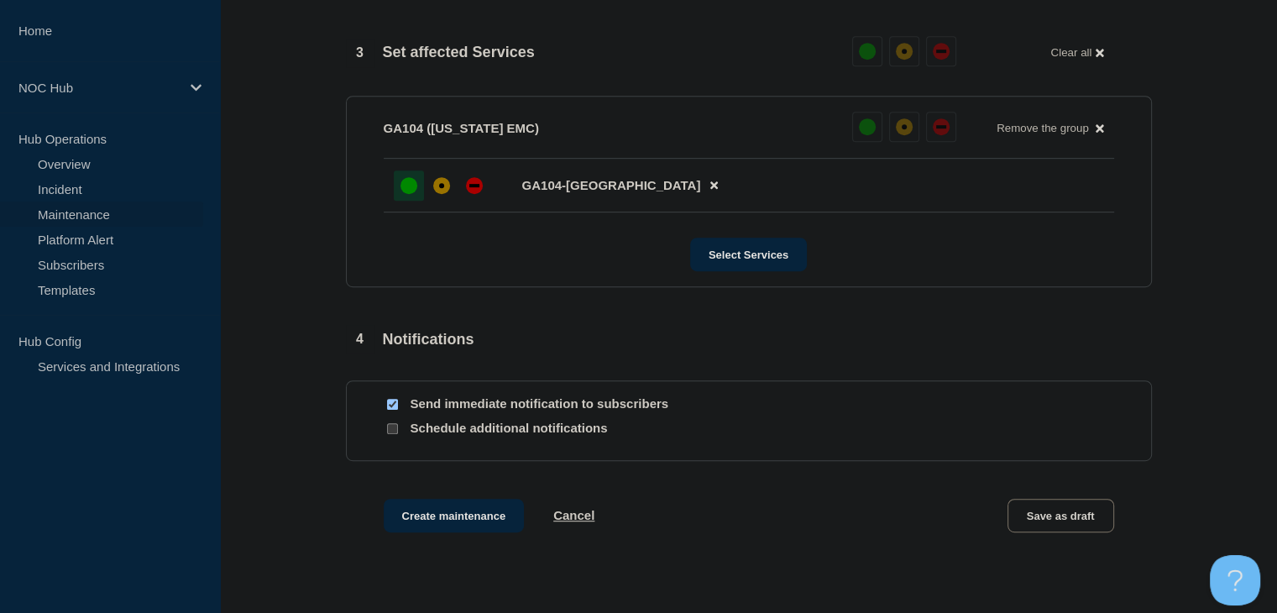
scroll to position [846, 0]
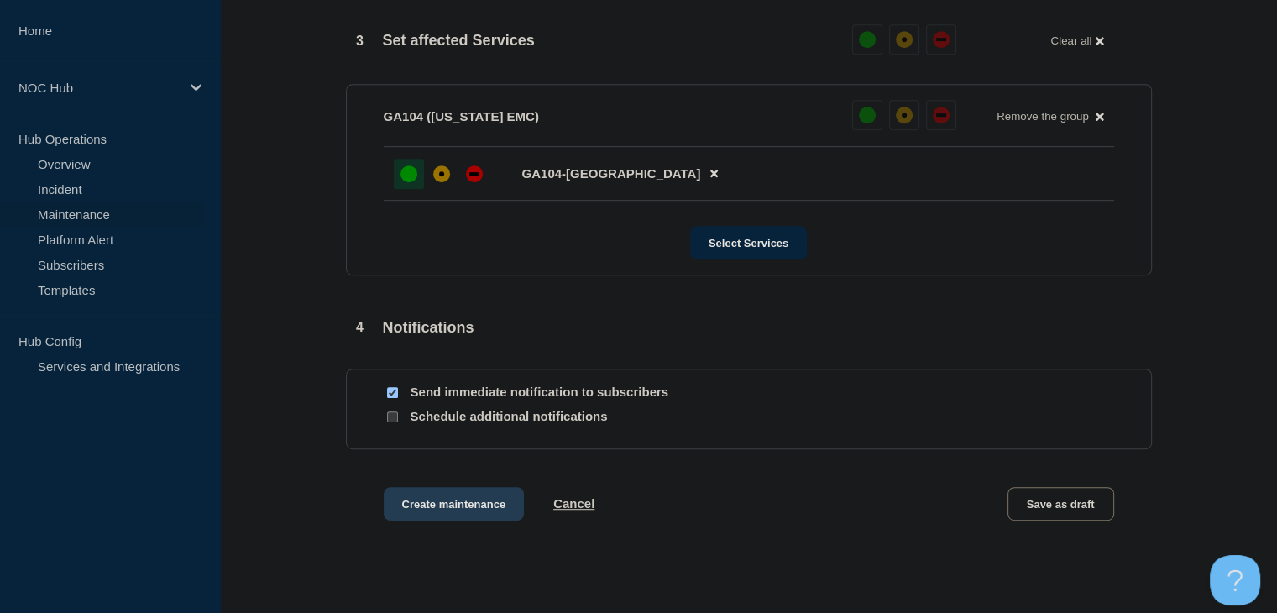
click at [450, 510] on button "Create maintenance" at bounding box center [454, 504] width 141 height 34
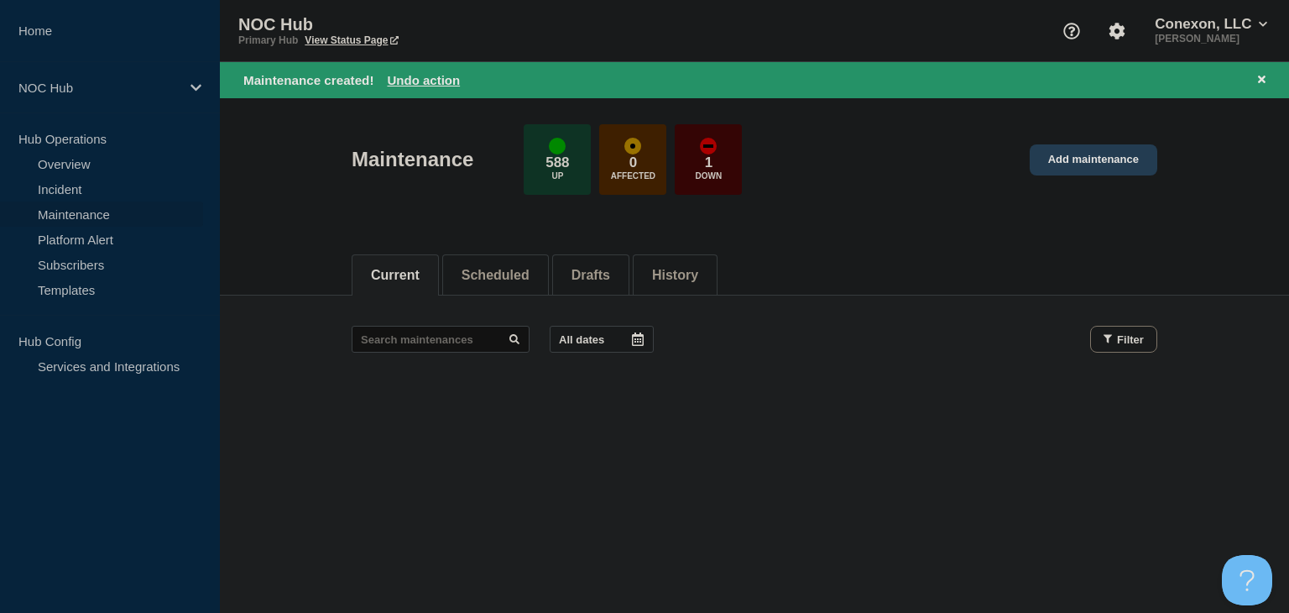
click at [1045, 163] on link "Add maintenance" at bounding box center [1094, 159] width 128 height 31
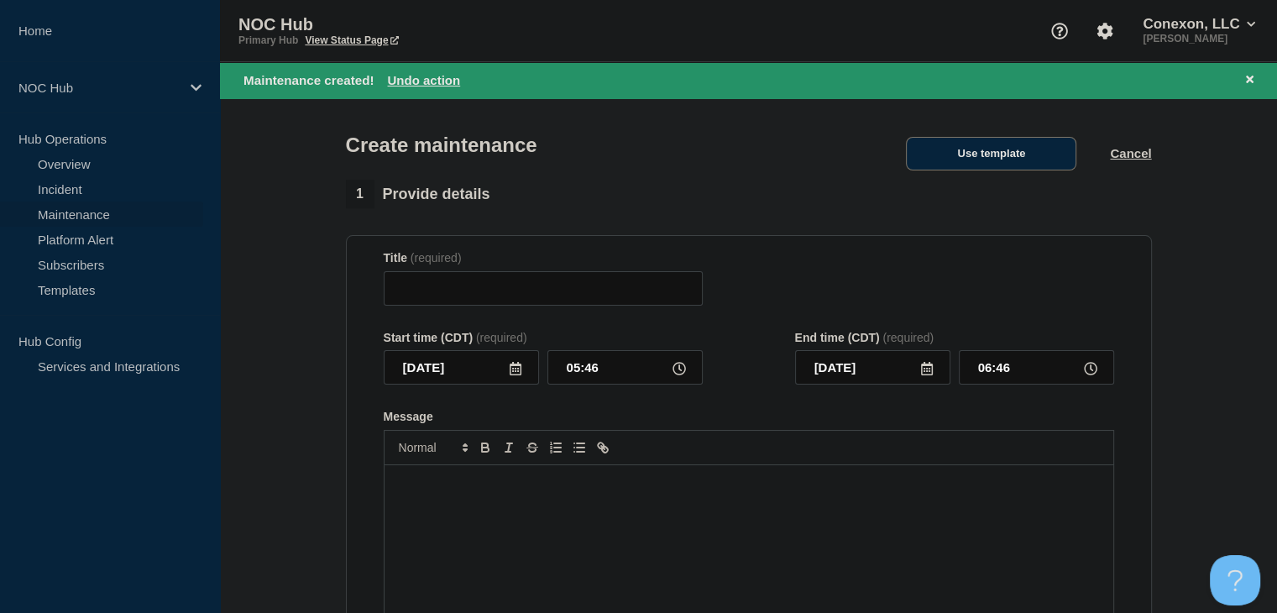
click at [1009, 162] on button "Use template" at bounding box center [991, 154] width 170 height 34
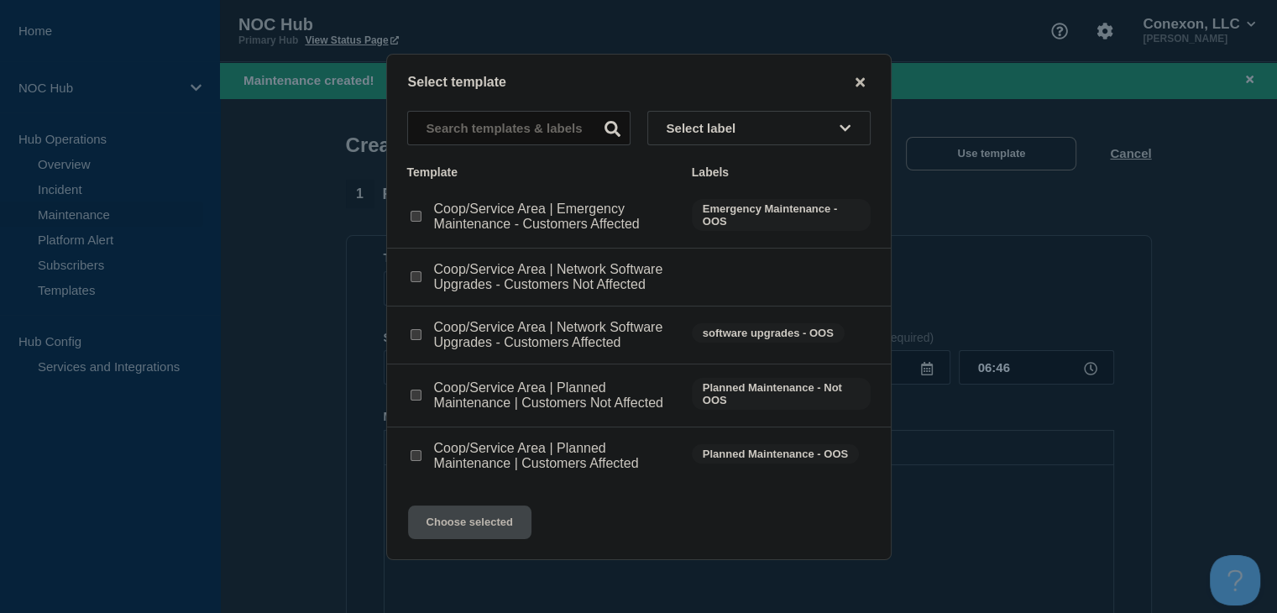
click at [413, 400] on input "Coop/Service Area | Planned Maintenance | Customers Not Affected checkbox" at bounding box center [415, 394] width 11 height 11
checkbox input "true"
click at [468, 521] on button "Choose selected" at bounding box center [469, 522] width 123 height 34
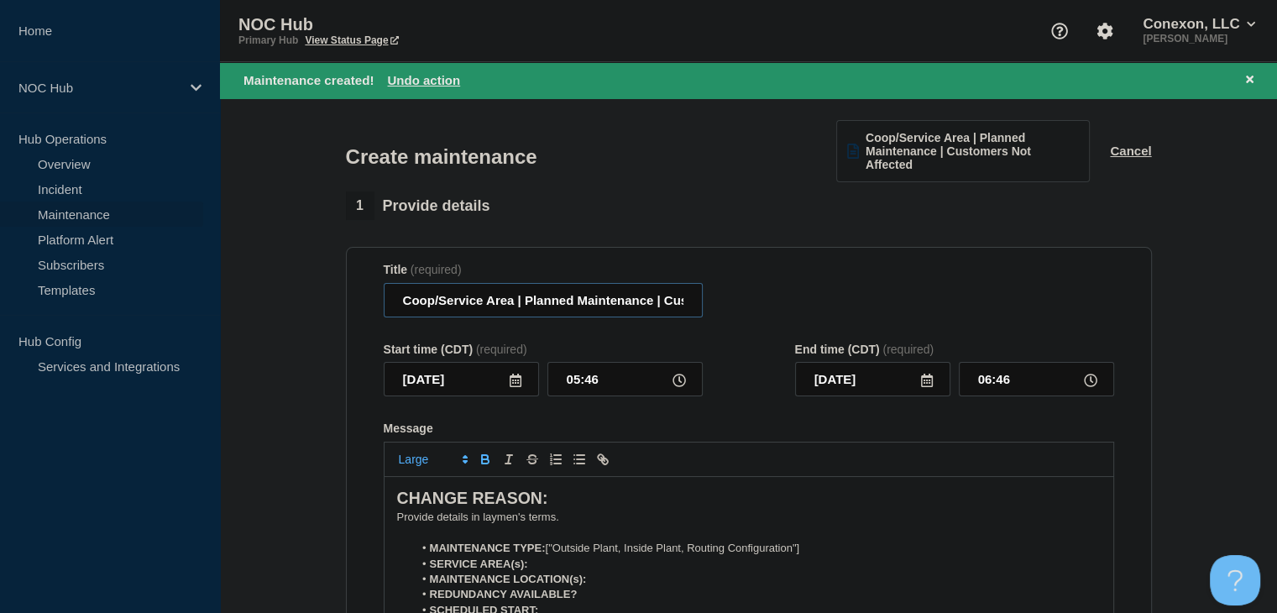
click at [514, 303] on input "Coop/Service Area | Planned Maintenance | Customers Not Affected" at bounding box center [543, 300] width 319 height 34
drag, startPoint x: 514, startPoint y: 303, endPoint x: 325, endPoint y: 306, distance: 188.9
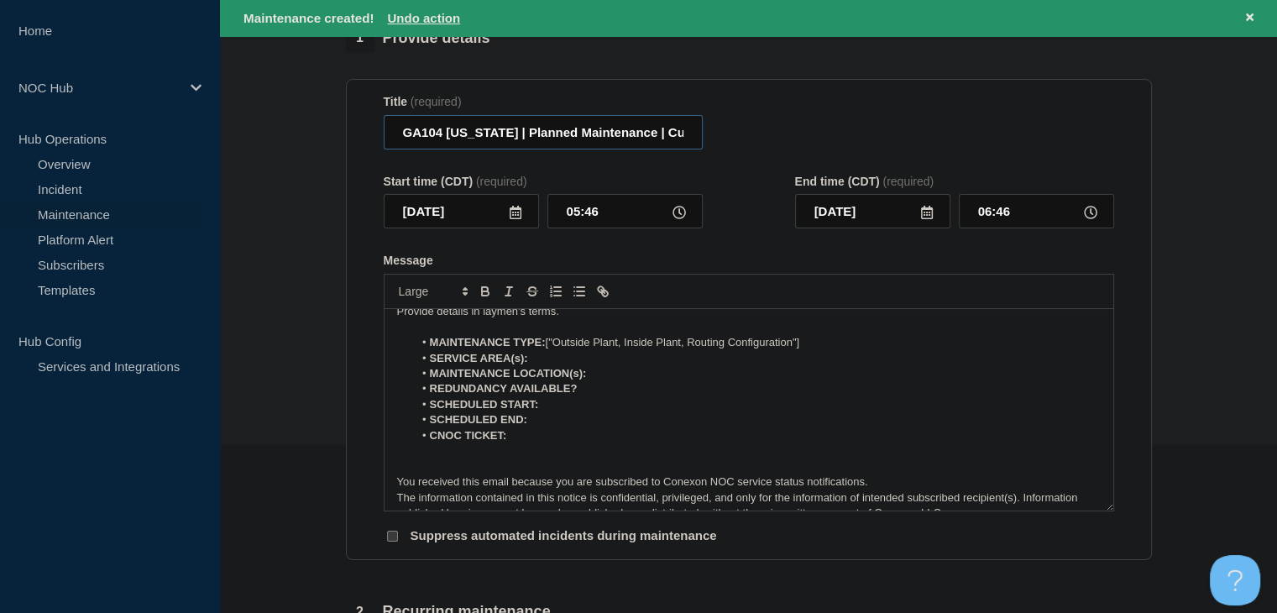
scroll to position [58, 0]
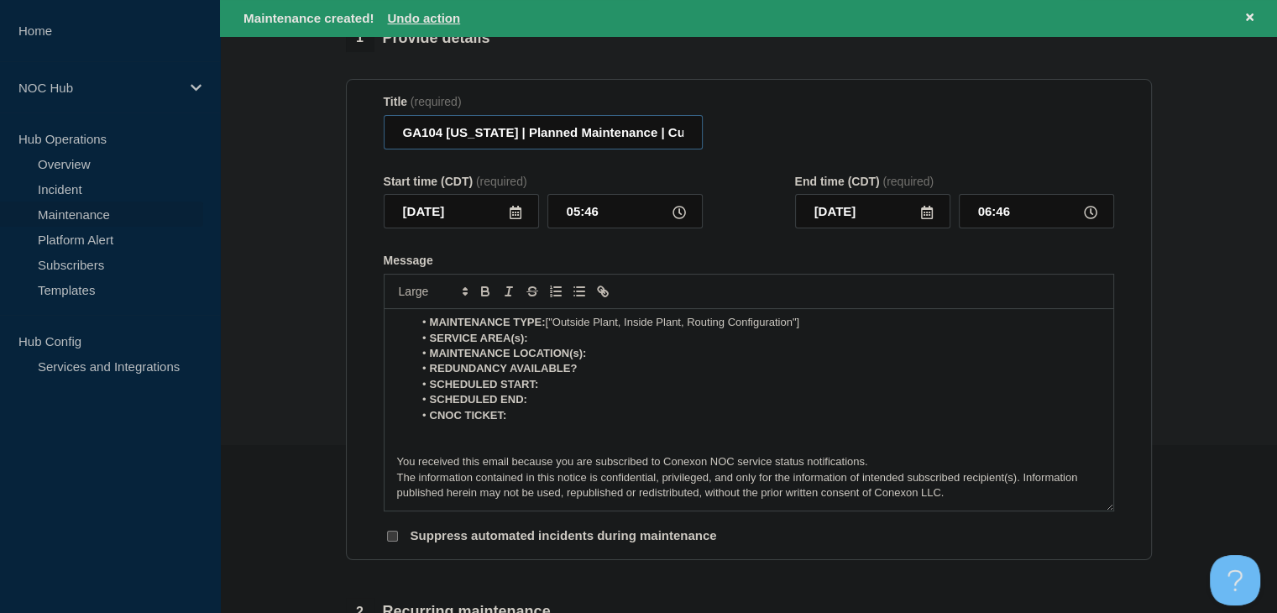
type input "GA104 Washington | Planned Maintenance | Customers Not Affected"
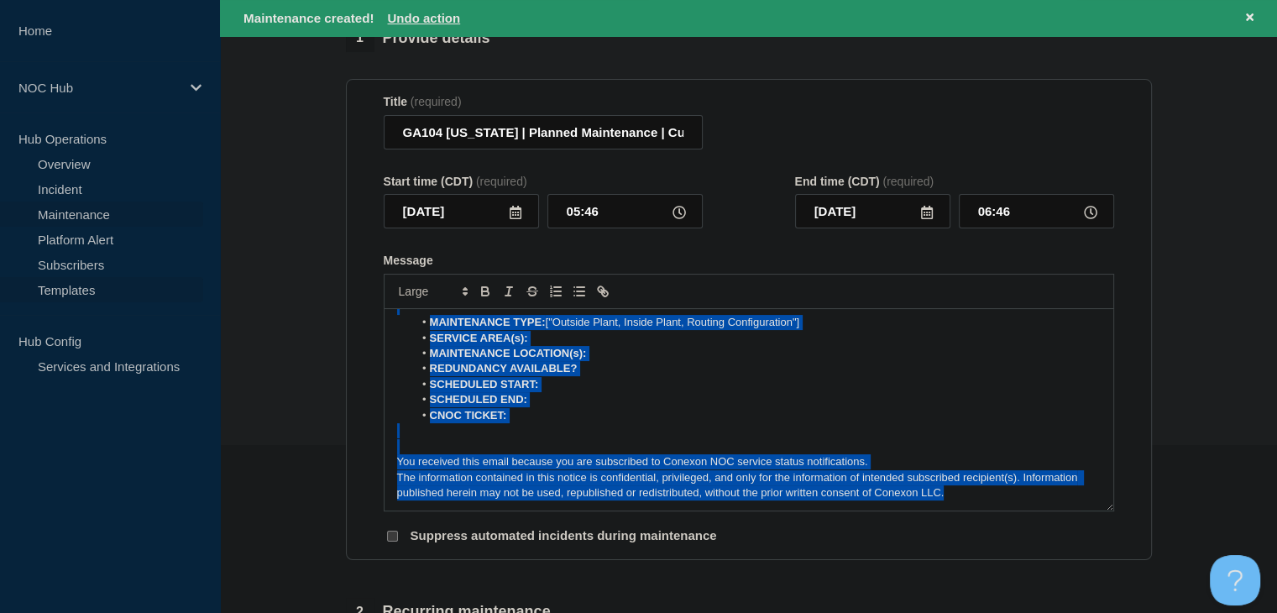
scroll to position [0, 0]
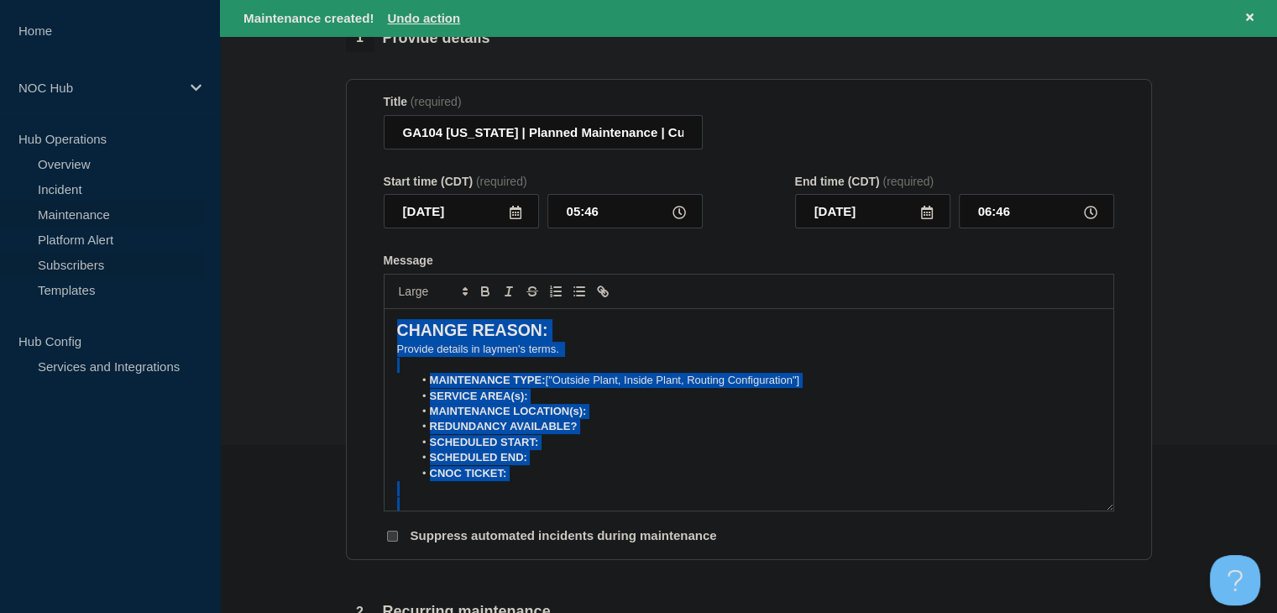
drag, startPoint x: 959, startPoint y: 494, endPoint x: 93, endPoint y: 259, distance: 896.8
click at [93, 259] on div "Home NOC Hub Hub Operations Overview Incident Maintenance Platform Alert Subscr…" at bounding box center [638, 586] width 1277 height 1508
paste div "Message"
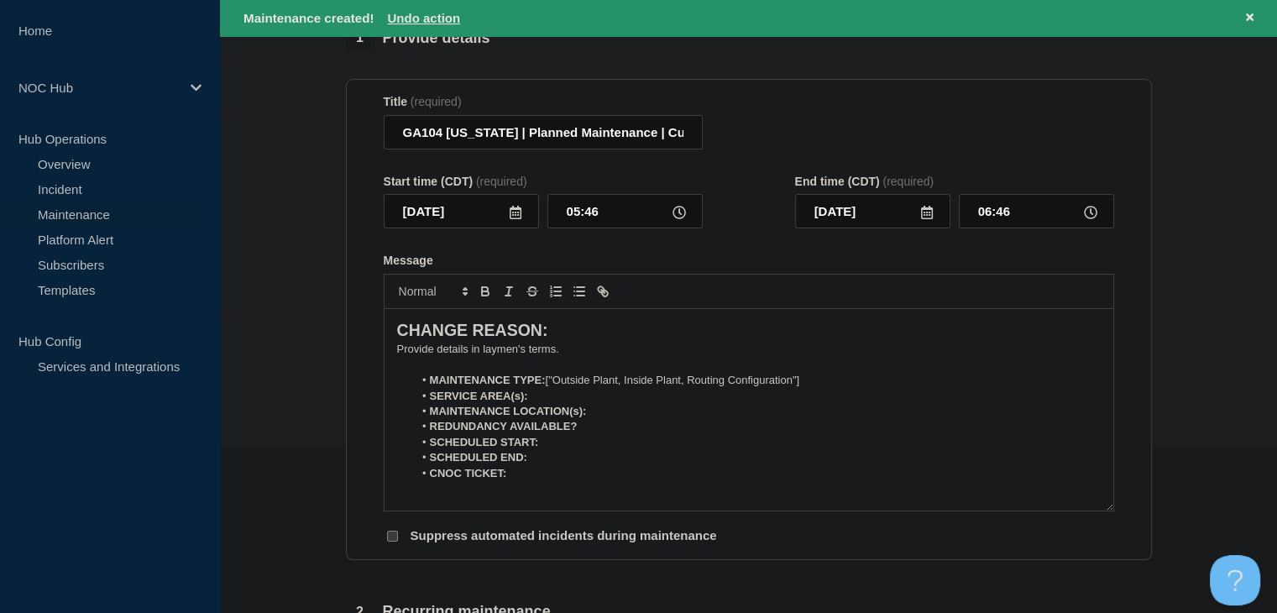
scroll to position [46, 0]
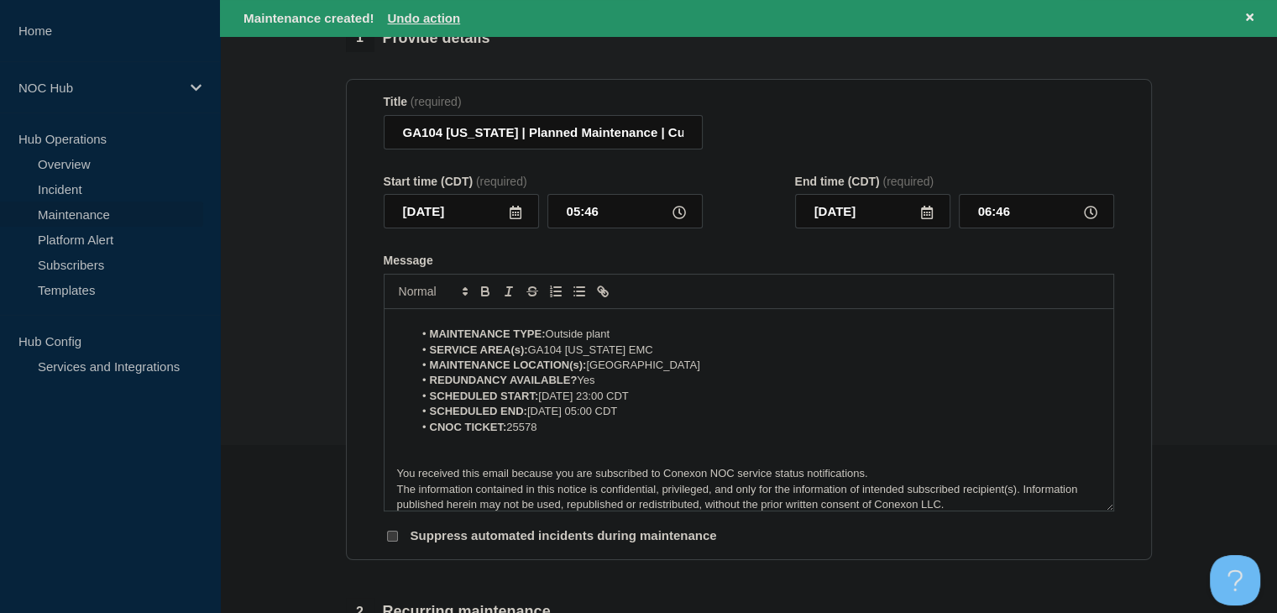
click at [598, 398] on li "SCHEDULED START: 2025-08-26, 23:00 CDT" at bounding box center [756, 396] width 687 height 15
click at [584, 419] on li "SCHEDULED END: 2025-08-27, 05:00 CDT" at bounding box center [756, 411] width 687 height 15
click at [510, 213] on icon at bounding box center [515, 212] width 13 height 13
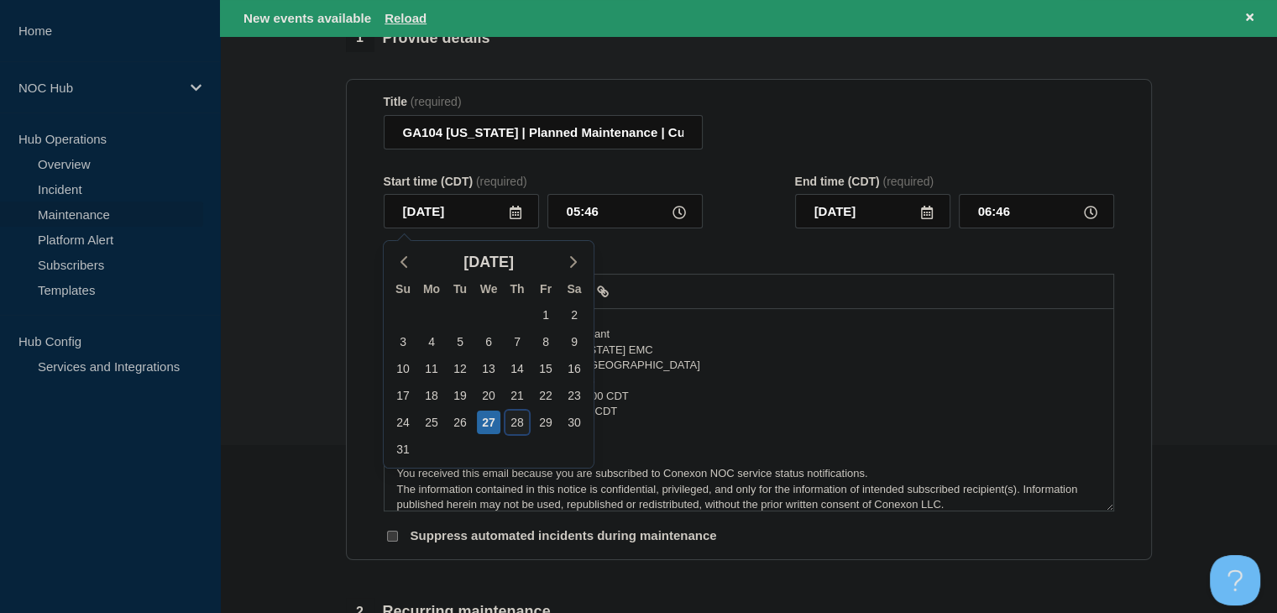
click at [518, 427] on div "28" at bounding box center [517, 422] width 24 height 24
type input "2025-08-28"
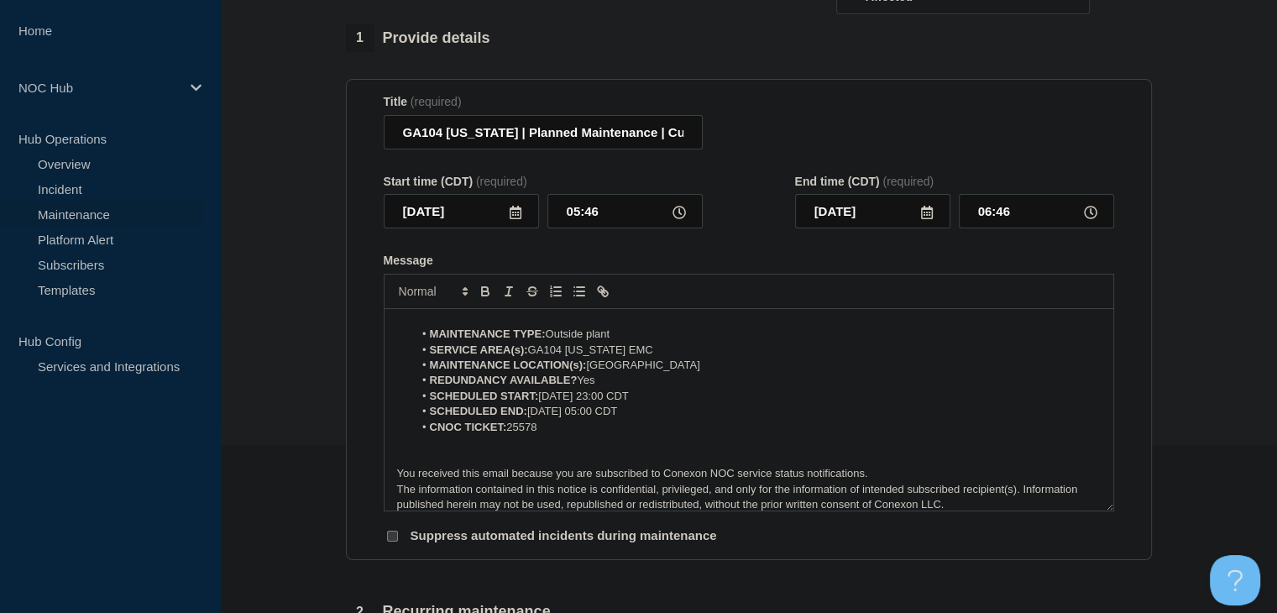
scroll to position [132, 0]
click at [580, 213] on input "05:46" at bounding box center [624, 212] width 155 height 34
type input "23:00"
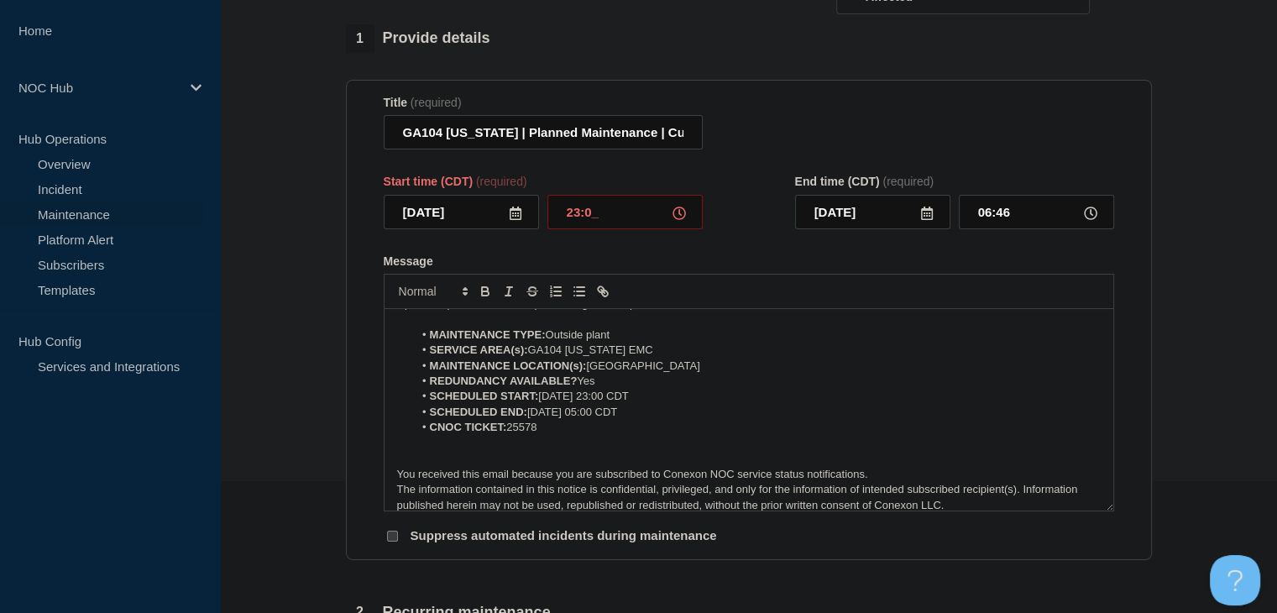
type input "2025-08-29"
click at [1000, 211] on input "00:00" at bounding box center [1036, 212] width 155 height 34
type input "05:00"
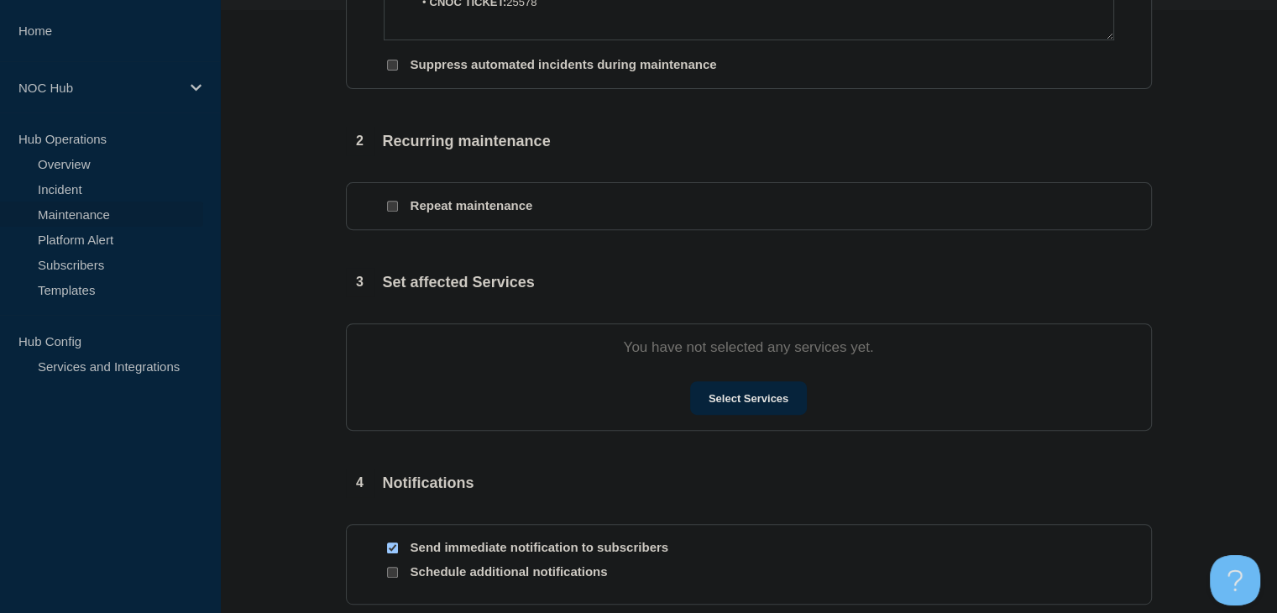
scroll to position [719, 0]
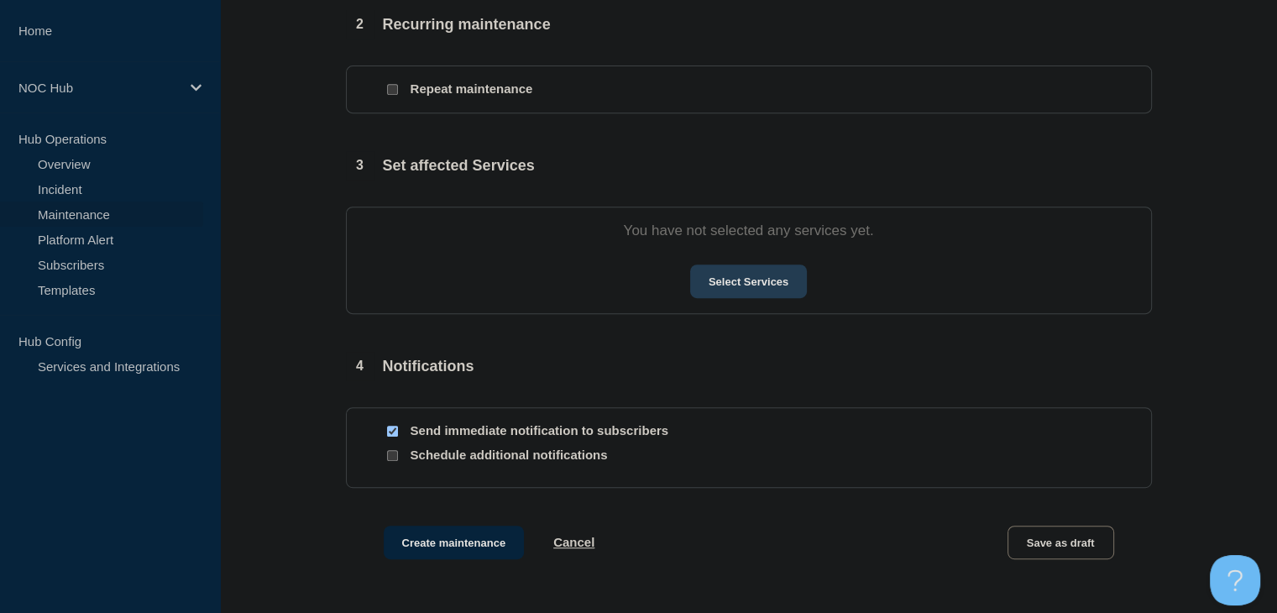
click at [734, 298] on button "Select Services" at bounding box center [748, 281] width 117 height 34
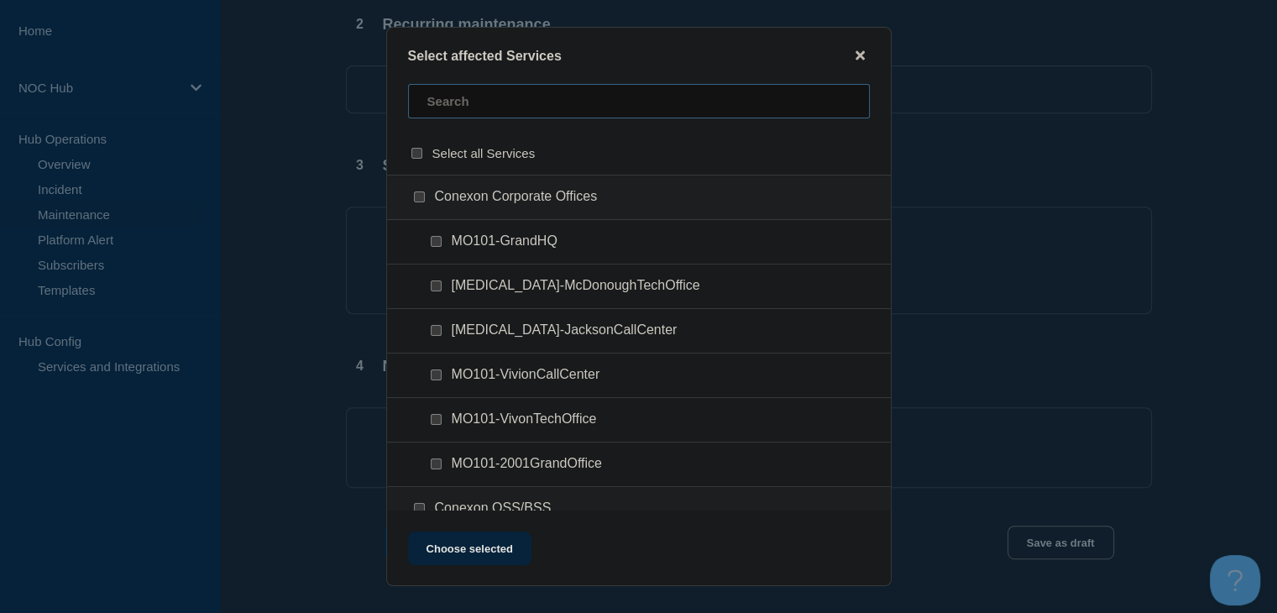
click at [504, 102] on input "text" at bounding box center [639, 101] width 462 height 34
type input "ga104"
click at [443, 327] on div at bounding box center [439, 330] width 24 height 17
click at [441, 327] on div at bounding box center [439, 330] width 24 height 17
click at [436, 333] on input "GA104-SANDERSVILLE checkbox" at bounding box center [436, 330] width 11 height 11
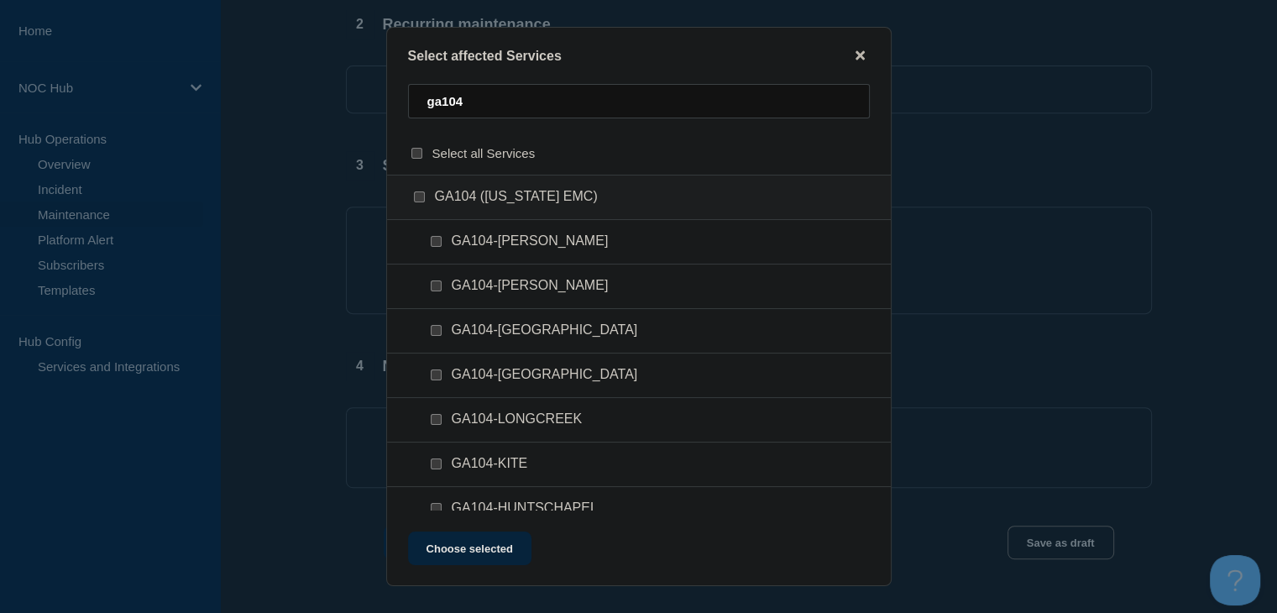
checkbox input "true"
click at [463, 550] on button "Choose selected" at bounding box center [469, 548] width 123 height 34
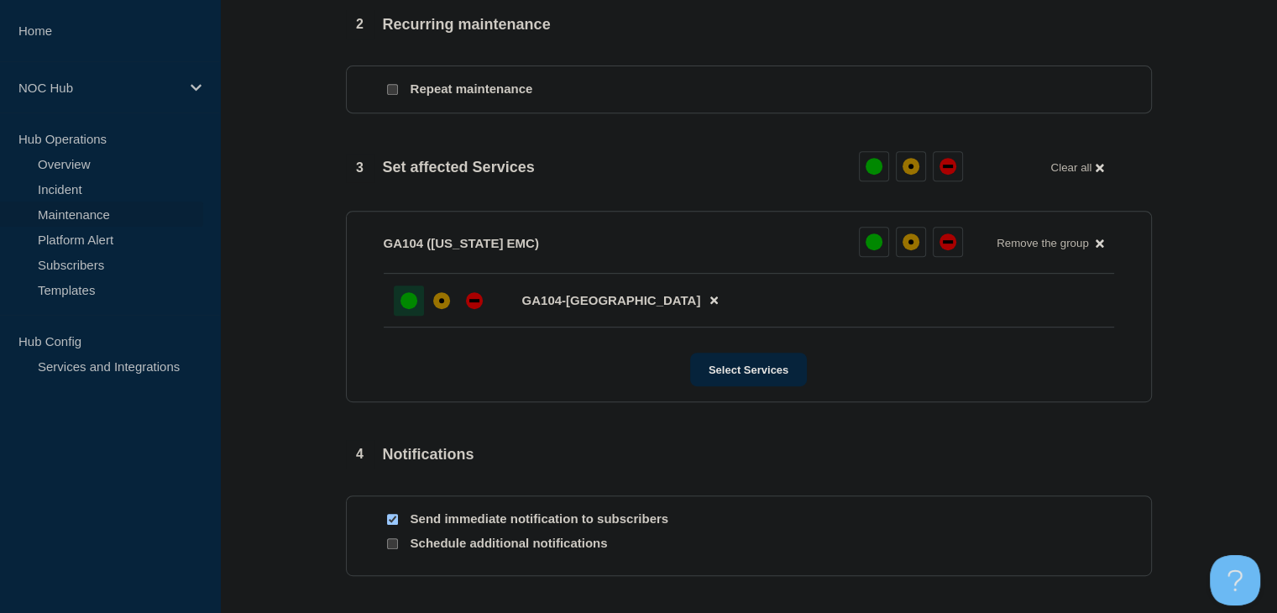
click at [404, 313] on div at bounding box center [409, 300] width 30 height 30
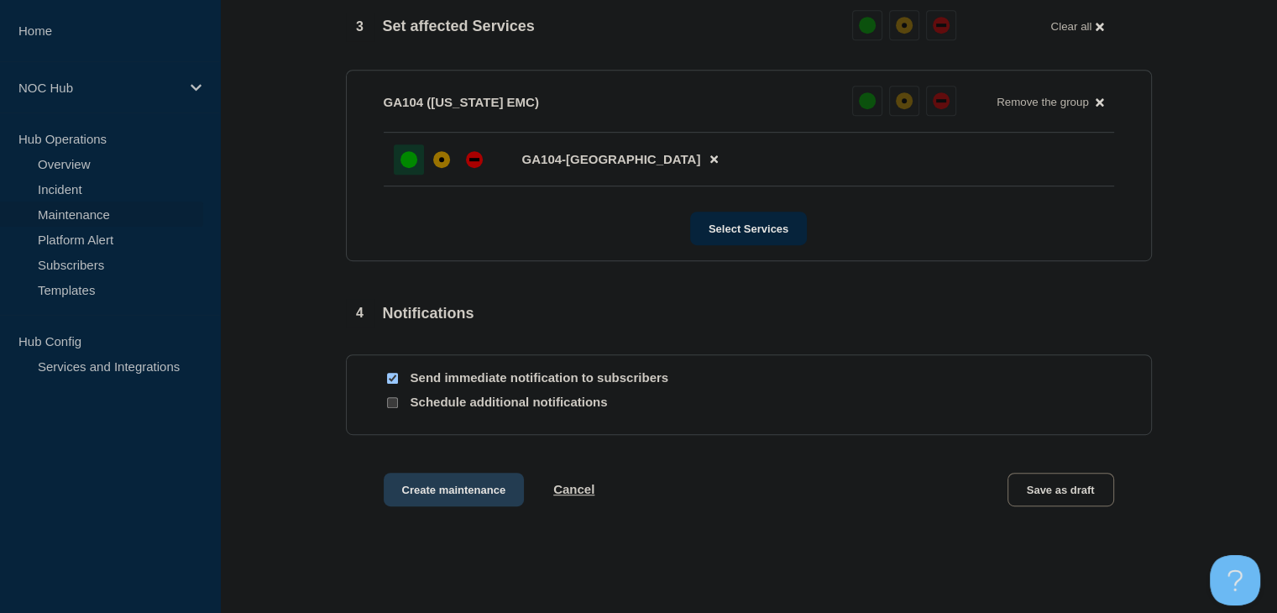
scroll to position [953, 0]
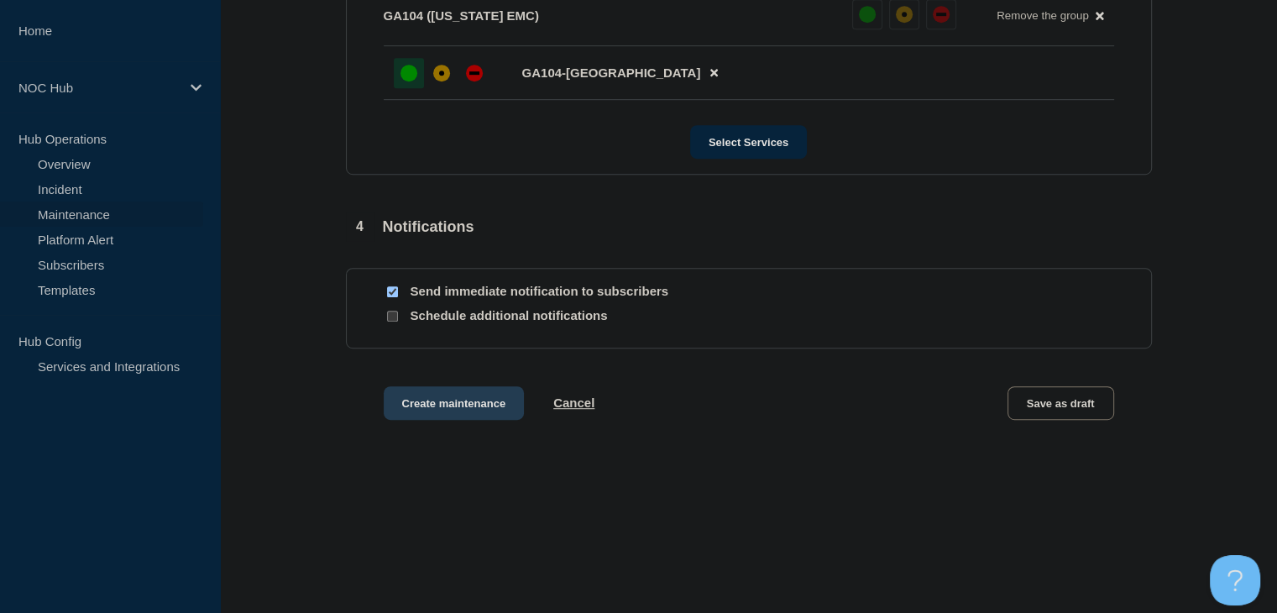
click at [438, 397] on button "Create maintenance" at bounding box center [454, 403] width 141 height 34
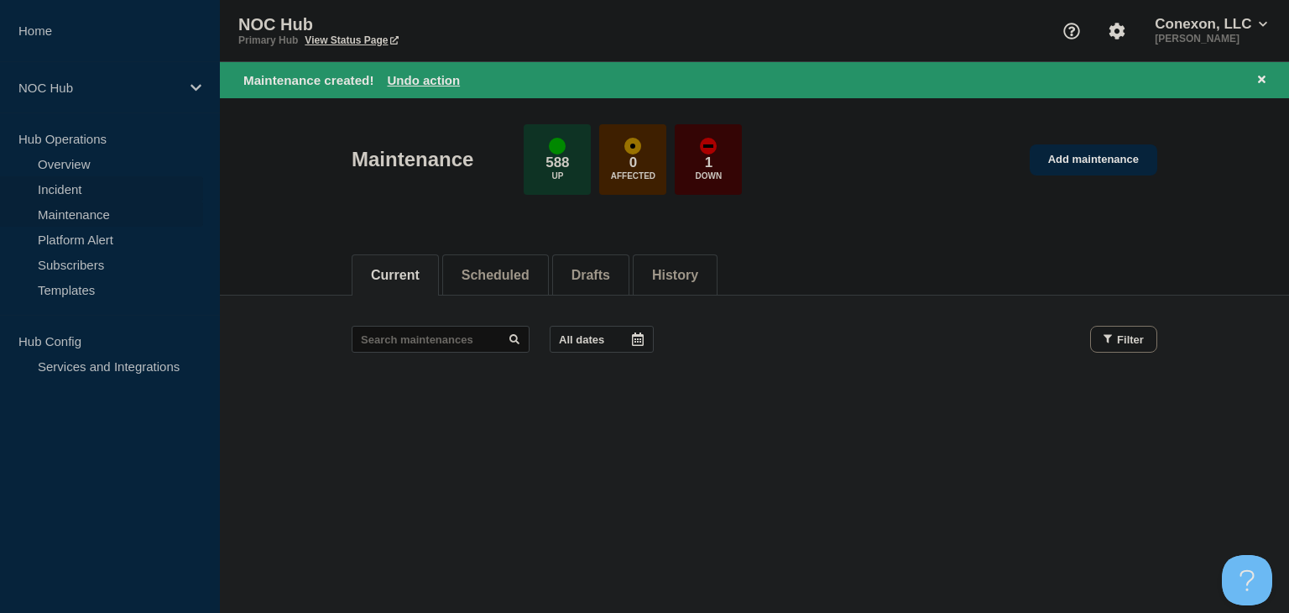
click at [59, 191] on link "Incident" at bounding box center [101, 188] width 203 height 25
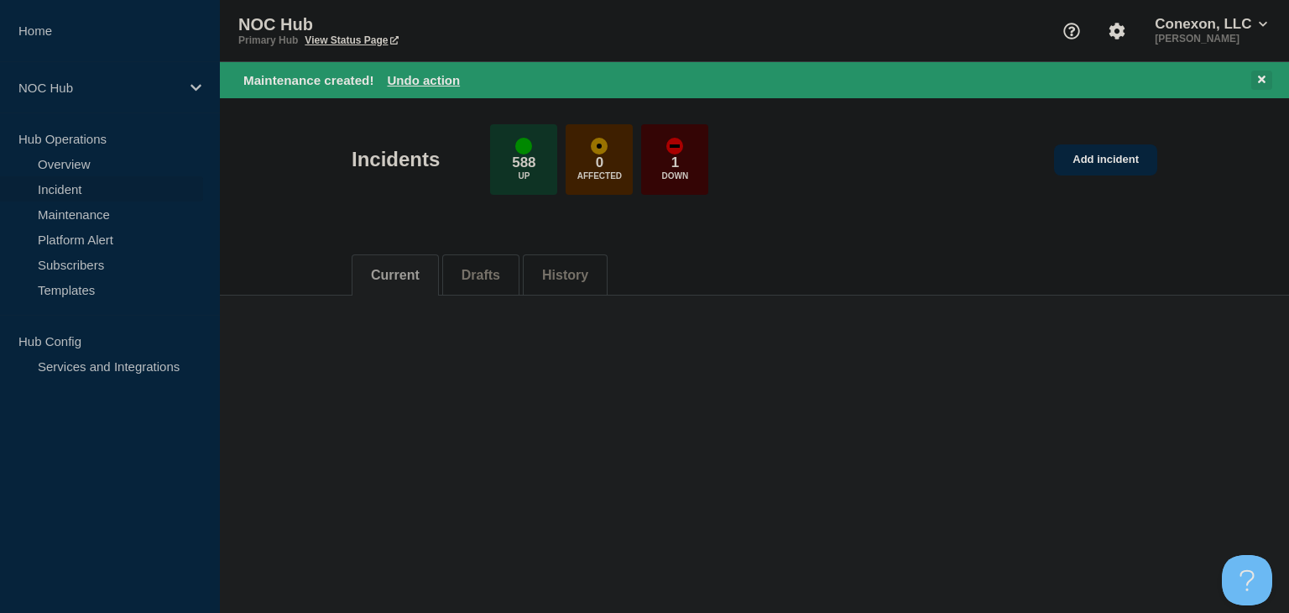
click at [1262, 80] on icon at bounding box center [1262, 80] width 8 height 8
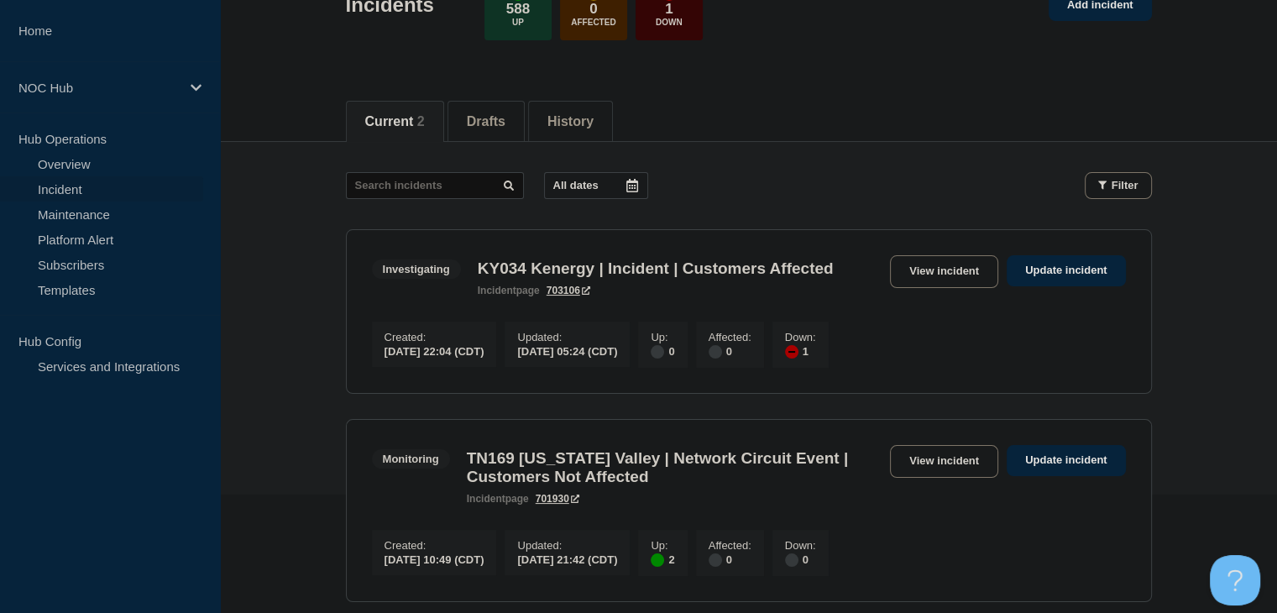
scroll to position [252, 0]
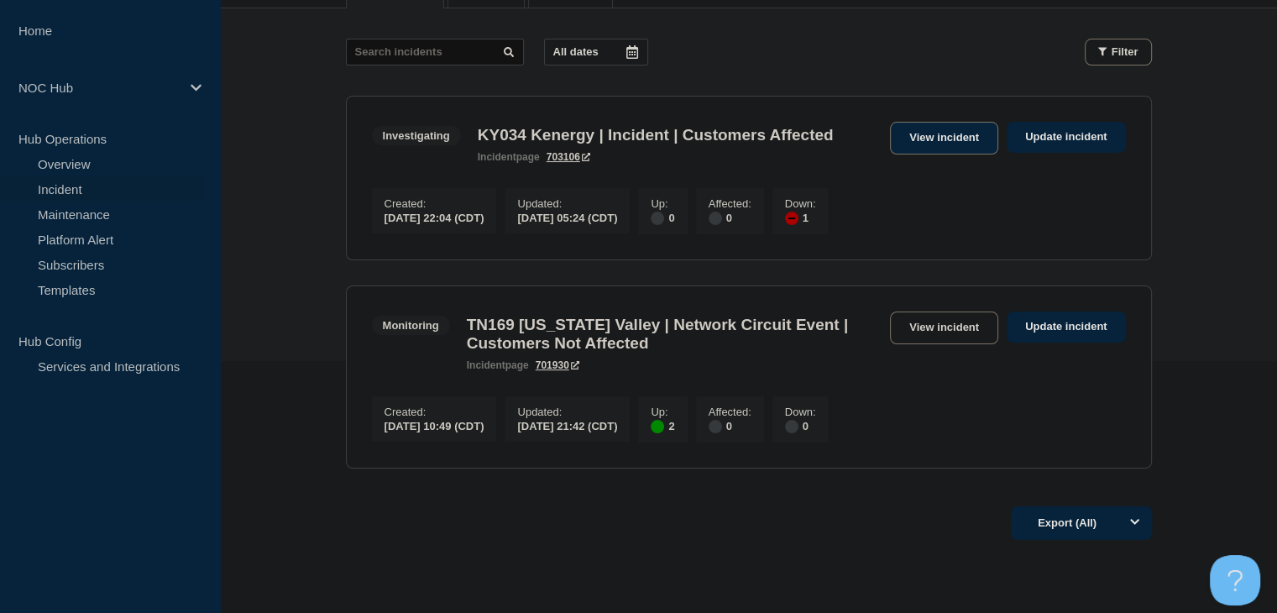
click at [946, 127] on link "View incident" at bounding box center [944, 138] width 108 height 33
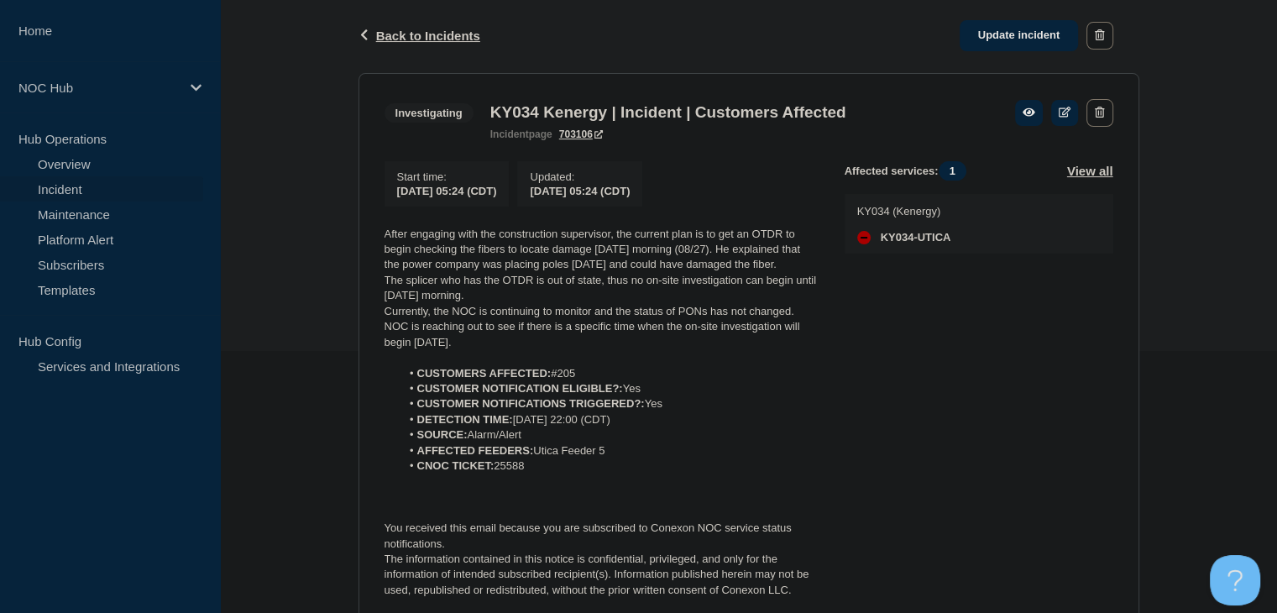
scroll to position [420, 0]
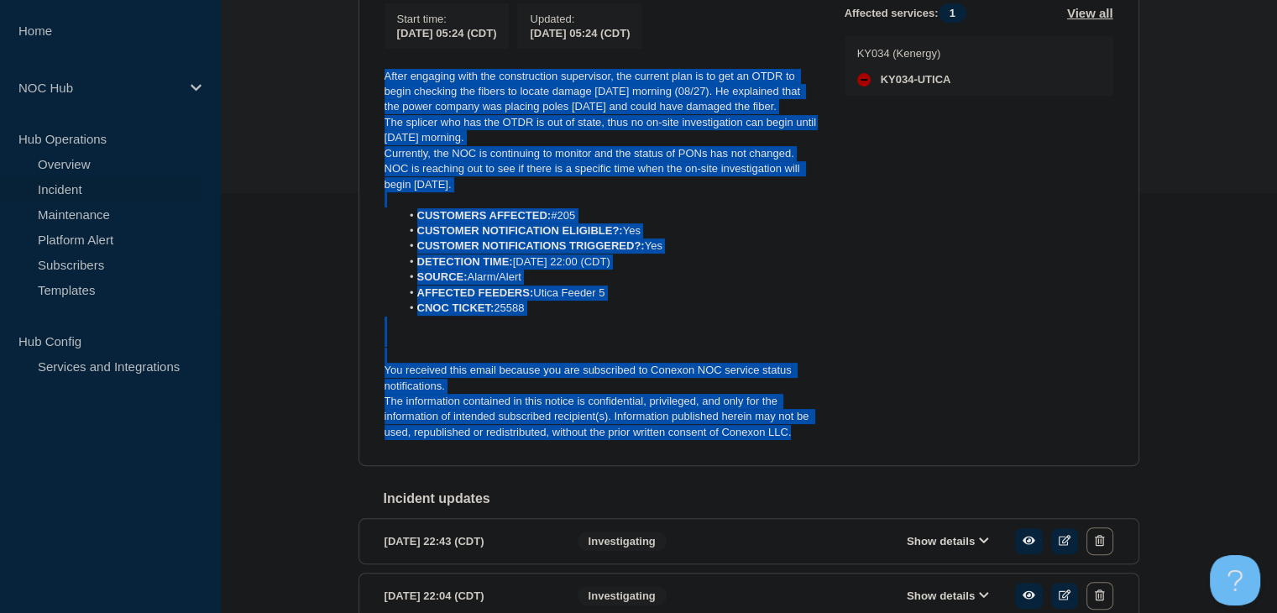
drag, startPoint x: 809, startPoint y: 442, endPoint x: 288, endPoint y: 68, distance: 641.8
click at [286, 68] on div "Back Back to Incidents Update incident Investigating KY034 Kenergy | Incident |…" at bounding box center [748, 256] width 1057 height 831
copy div "After engaging with the construction supervisor, the current plan is to get an …"
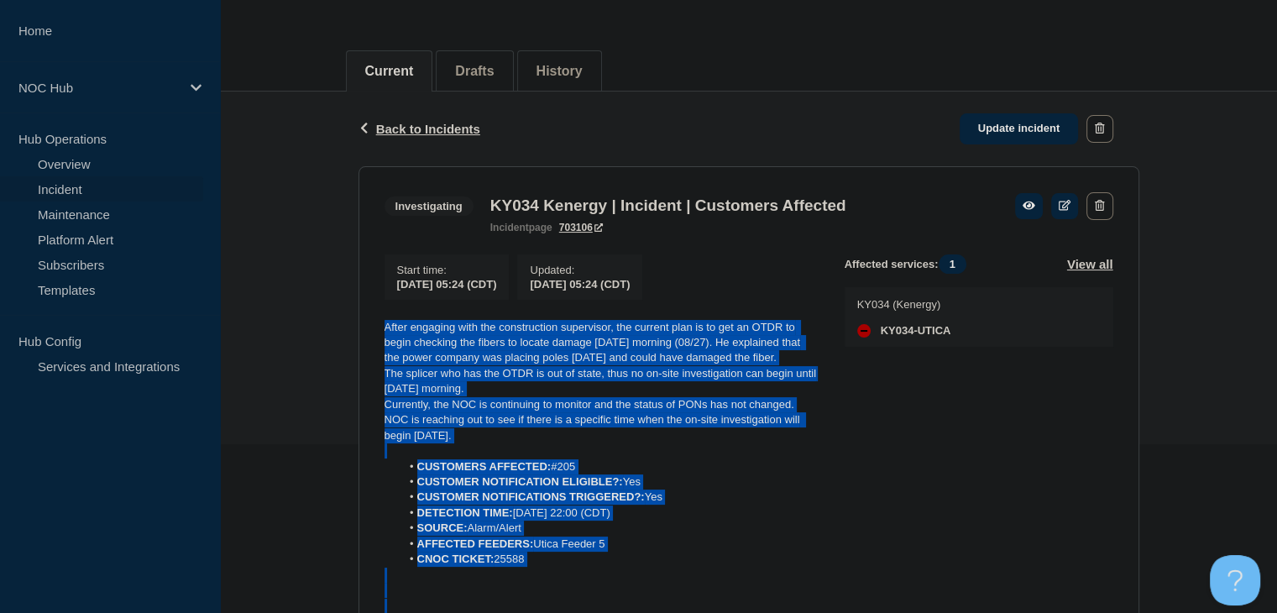
scroll to position [168, 0]
click at [1013, 119] on link "Update incident" at bounding box center [1018, 129] width 119 height 31
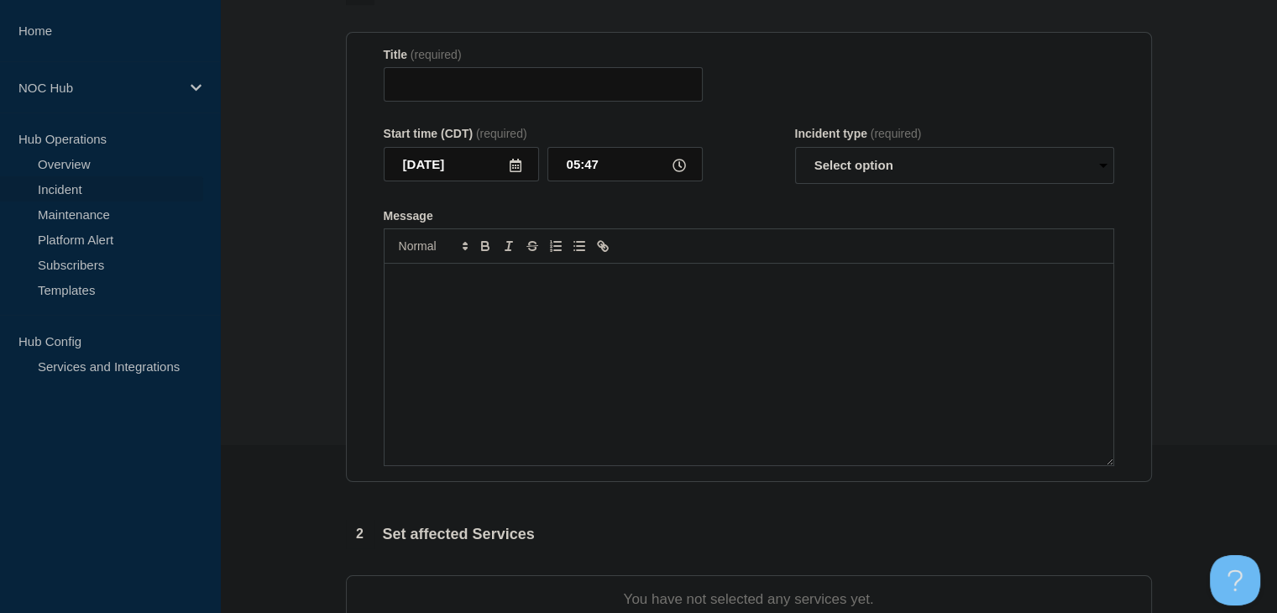
type input "KY034 Kenergy | Incident | Customers Affected"
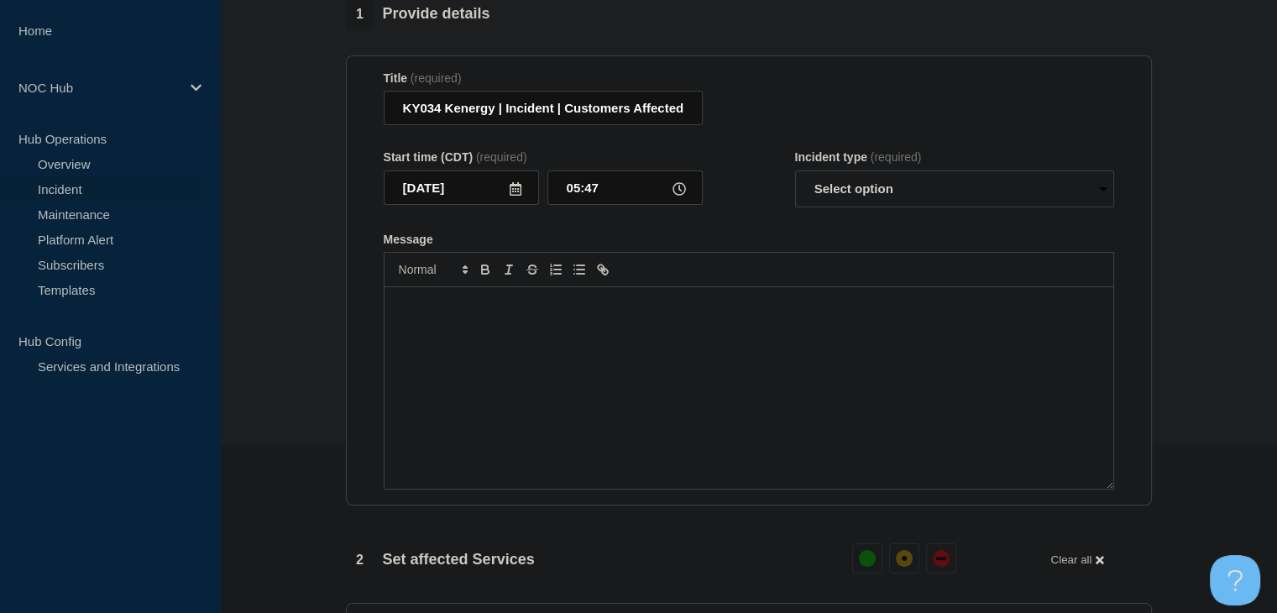
click at [710, 363] on div "Message" at bounding box center [748, 387] width 729 height 201
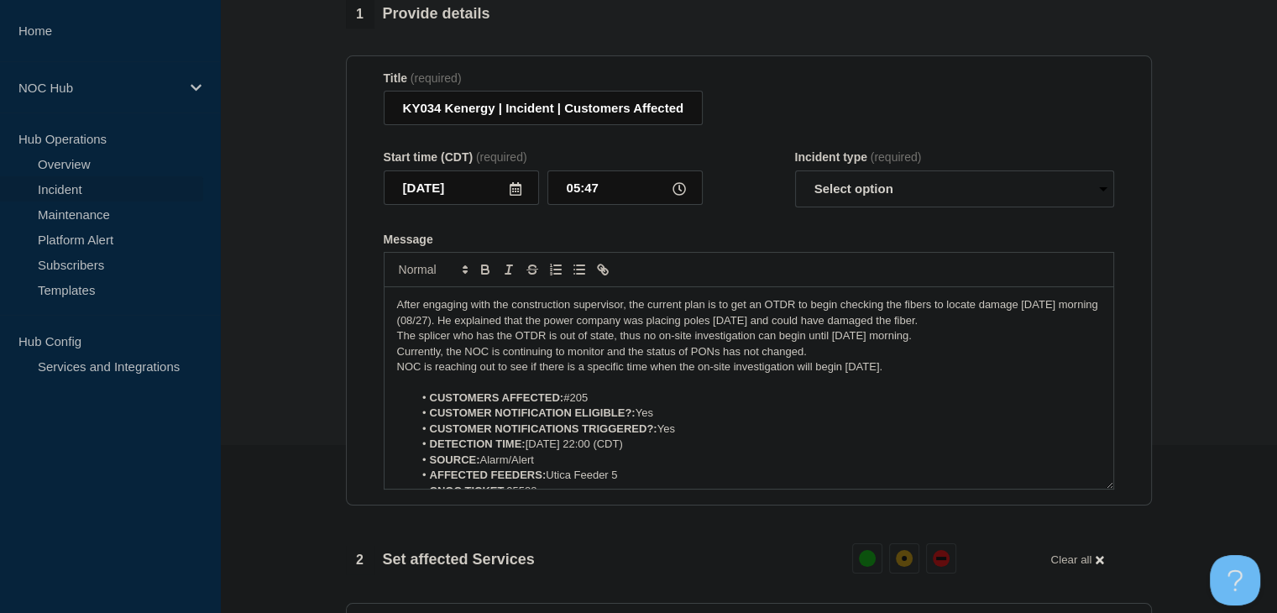
scroll to position [101, 0]
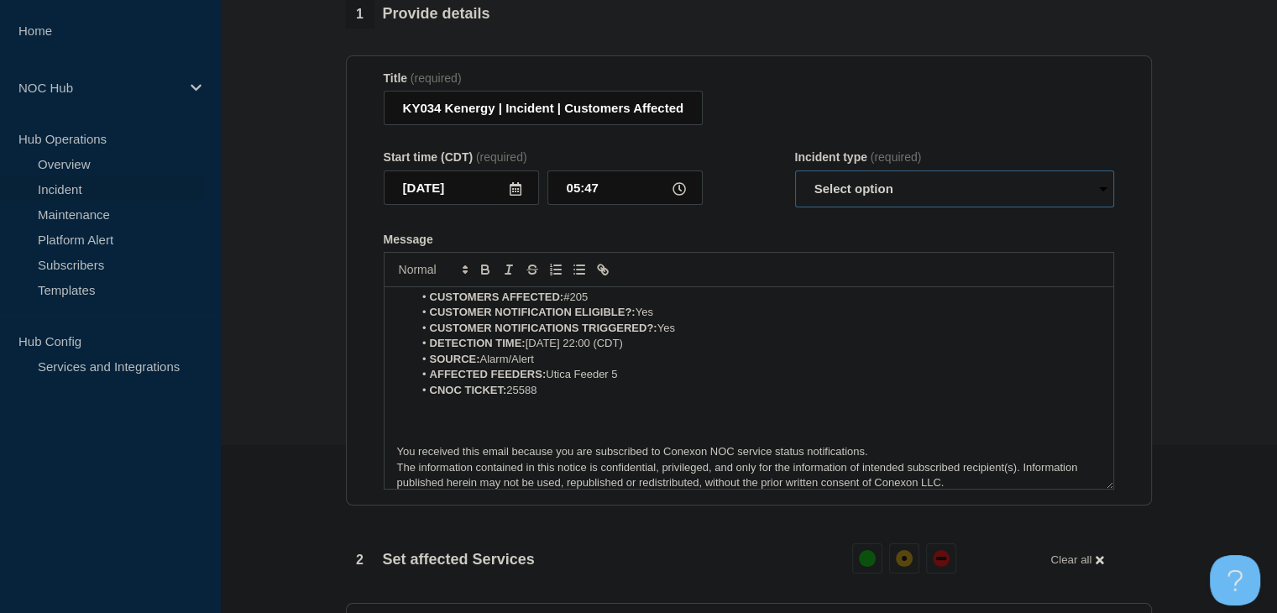
drag, startPoint x: 855, startPoint y: 196, endPoint x: 853, endPoint y: 216, distance: 19.4
click at [854, 196] on select "Select option Investigating Identified Monitoring Resolved" at bounding box center [954, 188] width 319 height 37
click at [795, 180] on select "Select option Investigating Identified Monitoring Resolved" at bounding box center [954, 188] width 319 height 37
click at [849, 259] on div "Message After engaging with the construction supervisor, the current plan is to…" at bounding box center [749, 362] width 730 height 258
click at [850, 201] on select "Select option Investigating Identified Monitoring Resolved" at bounding box center [954, 188] width 319 height 37
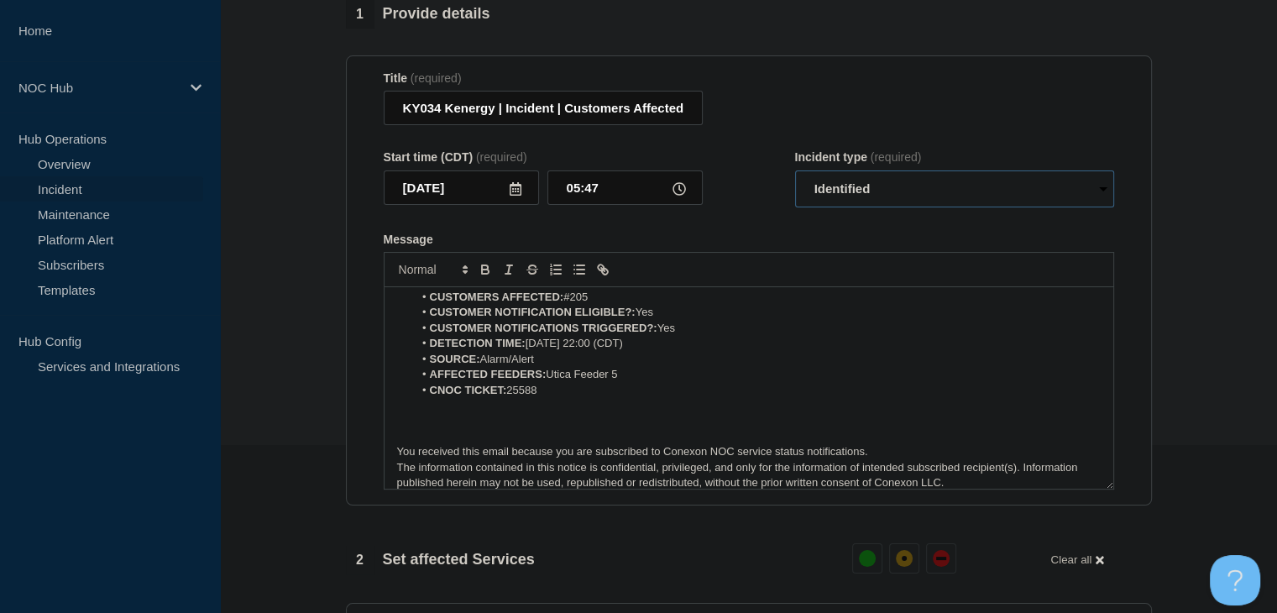
select select "investigating"
click at [795, 180] on select "Select option Investigating Identified Monitoring Resolved" at bounding box center [954, 188] width 319 height 37
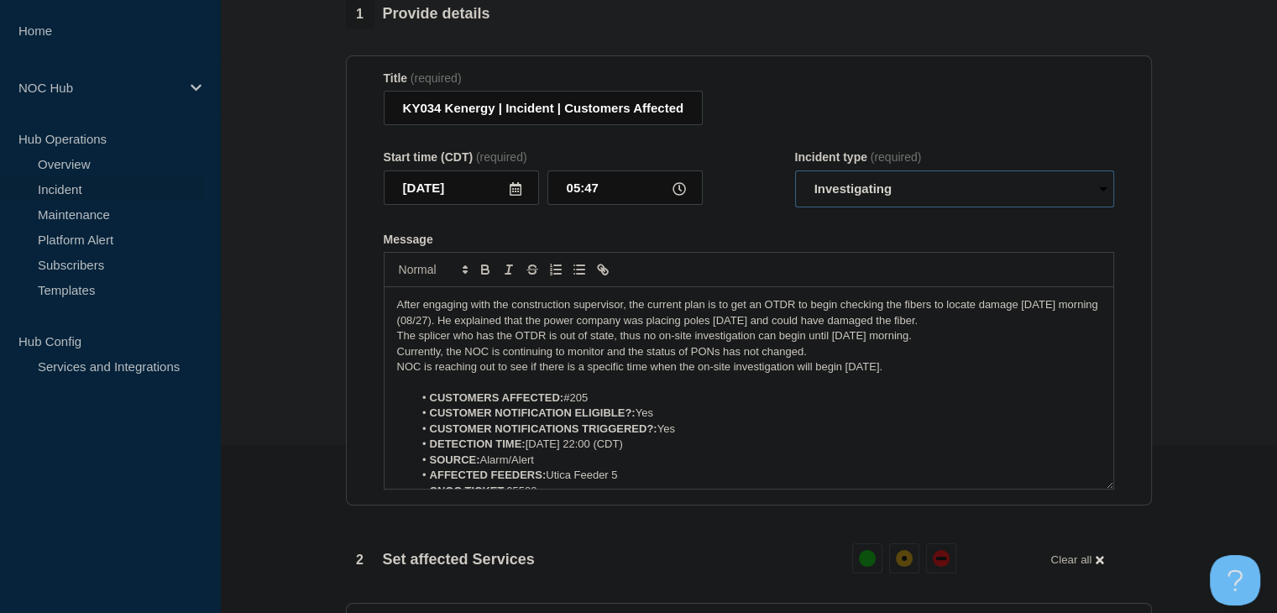
scroll to position [0, 0]
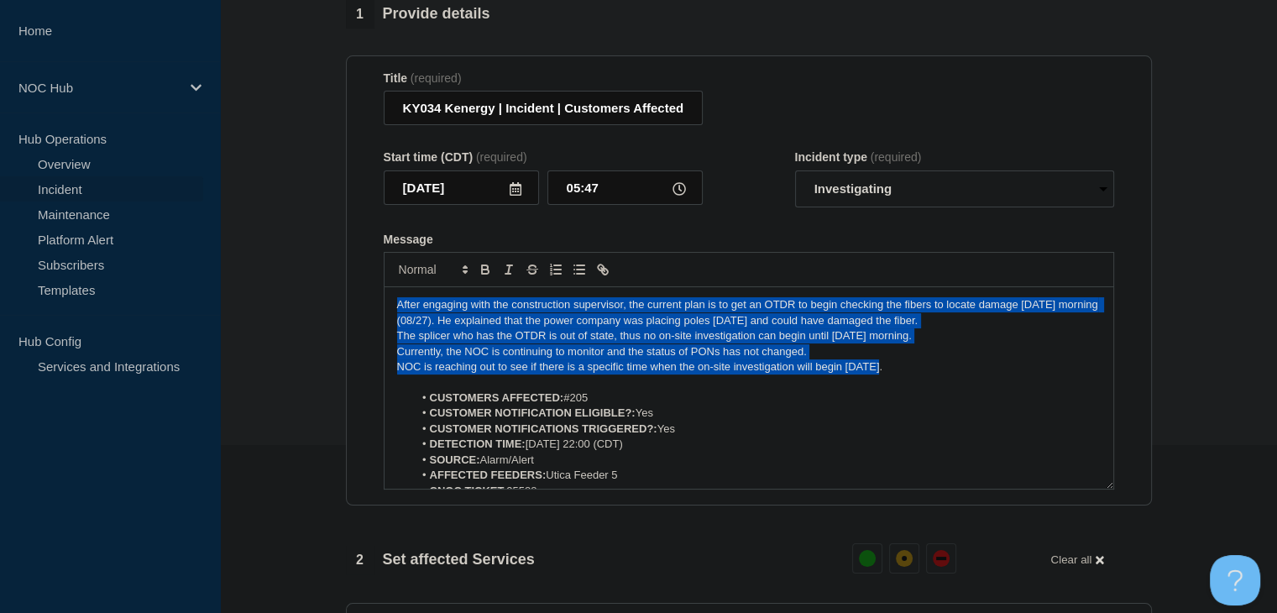
drag, startPoint x: 892, startPoint y: 377, endPoint x: 238, endPoint y: 290, distance: 659.7
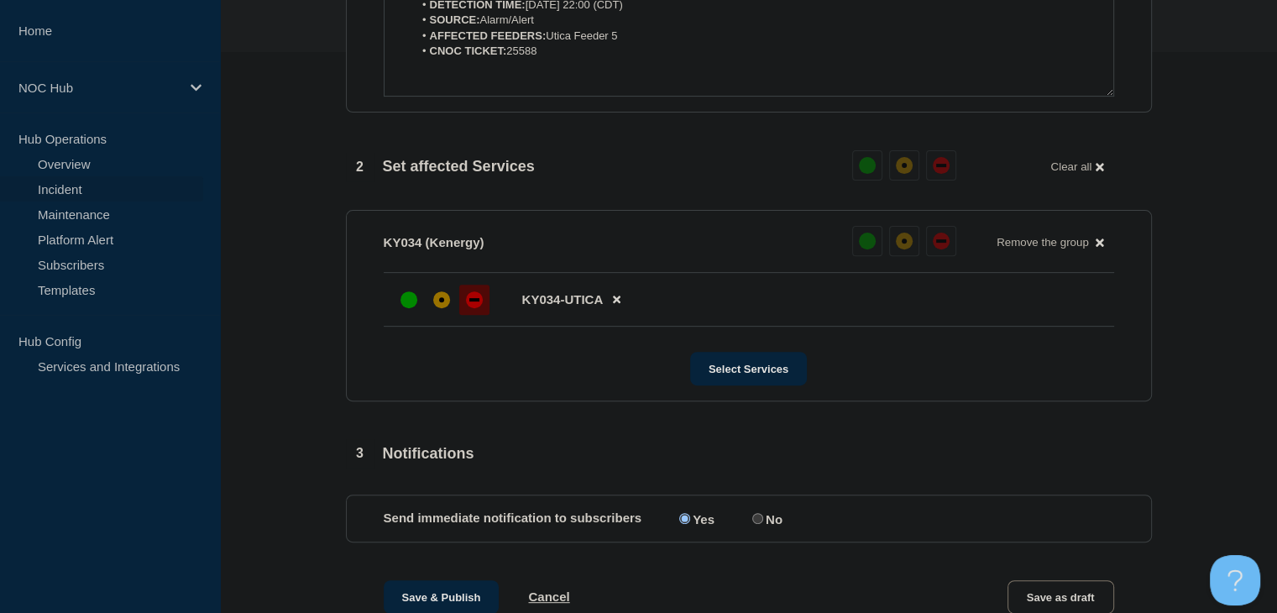
scroll to position [839, 0]
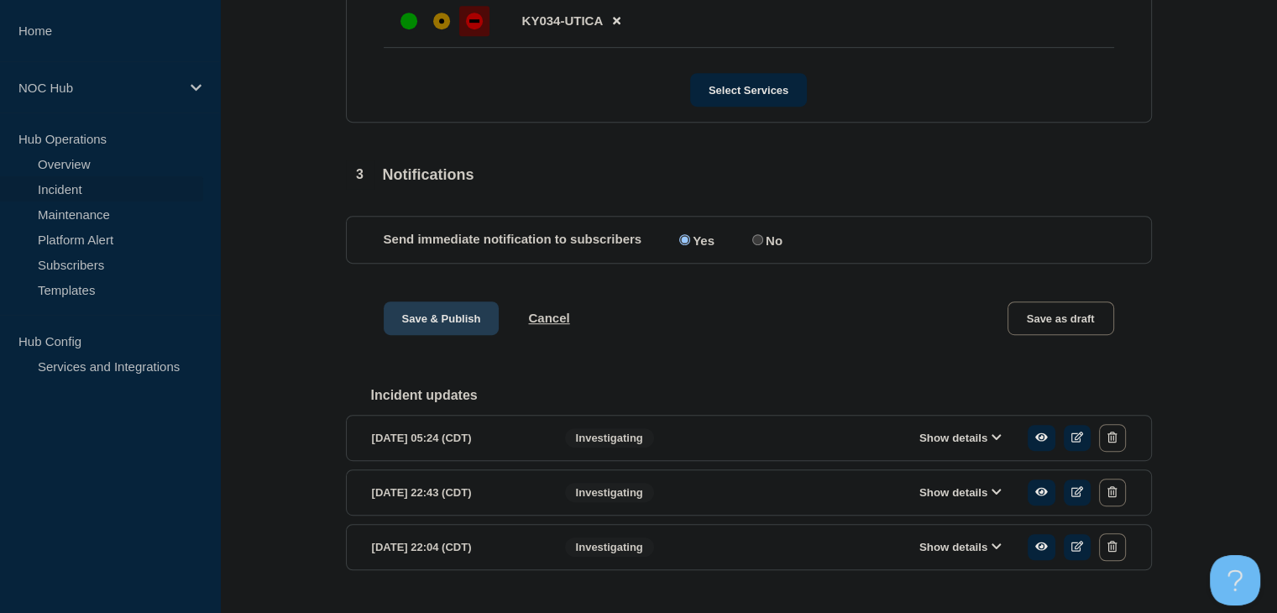
click at [416, 335] on button "Save & Publish" at bounding box center [442, 318] width 116 height 34
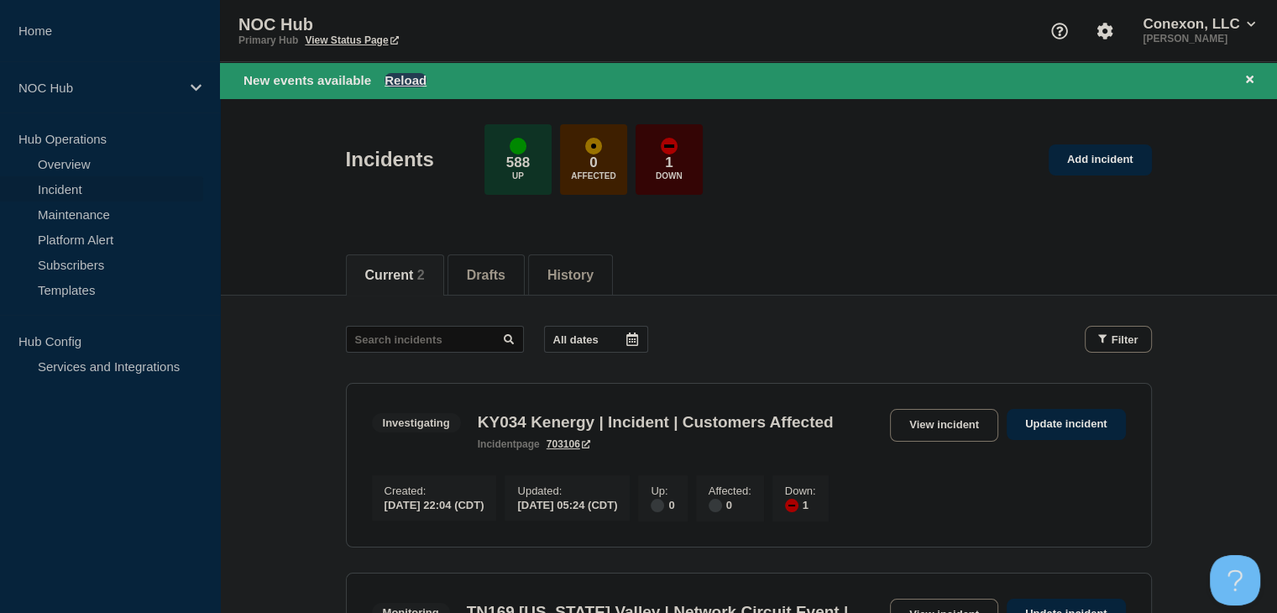
click at [403, 82] on button "Reload" at bounding box center [405, 80] width 42 height 14
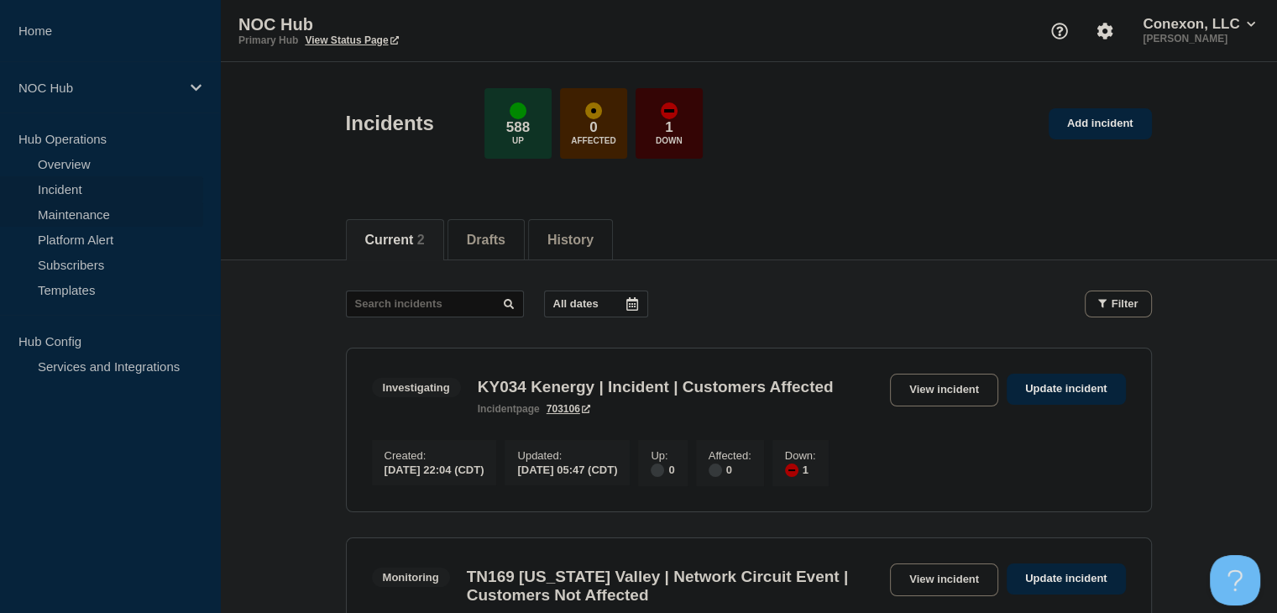
click at [141, 209] on link "Maintenance" at bounding box center [101, 213] width 203 height 25
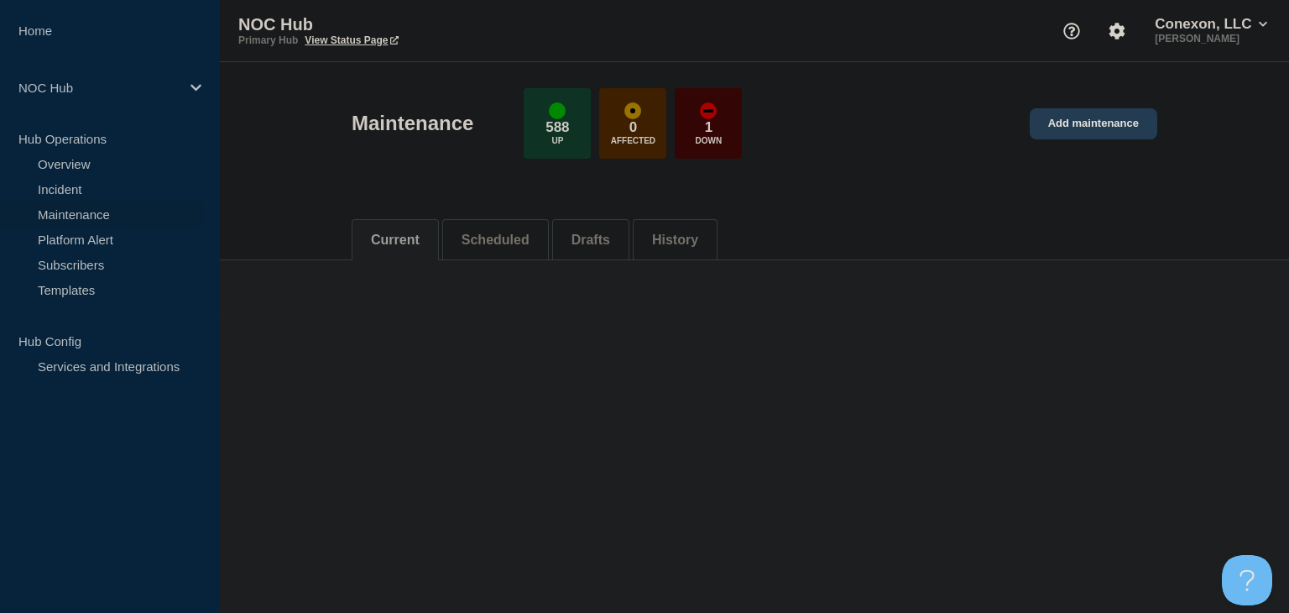
click at [1098, 139] on link "Add maintenance" at bounding box center [1094, 123] width 128 height 31
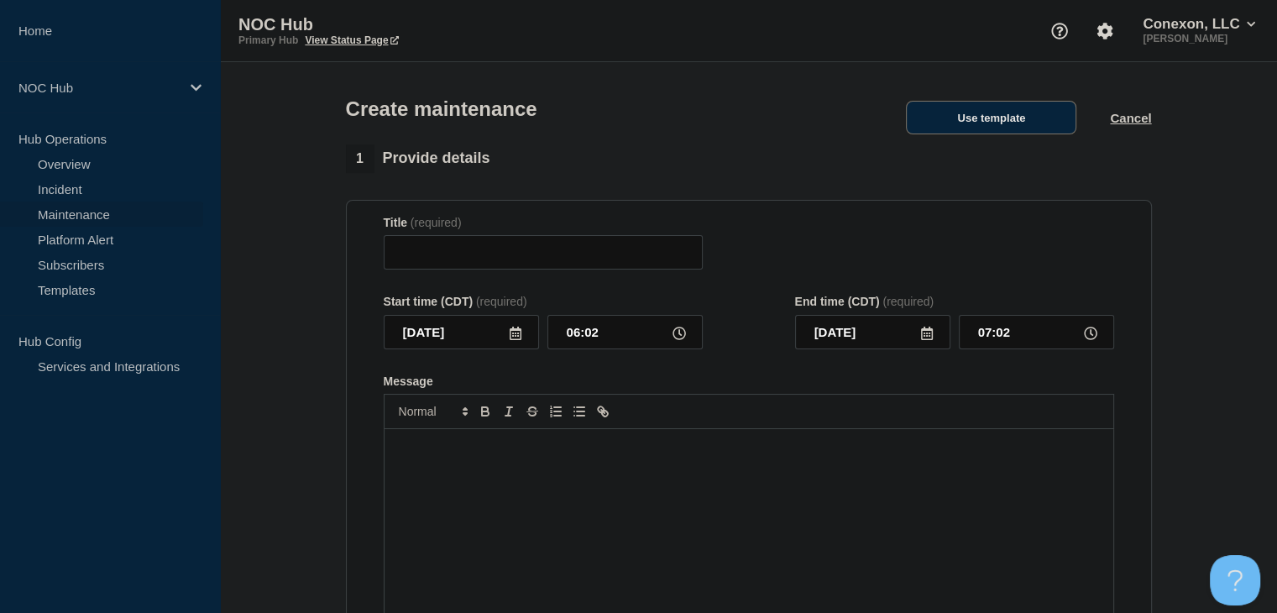
click at [1029, 105] on button "Use template" at bounding box center [991, 118] width 170 height 34
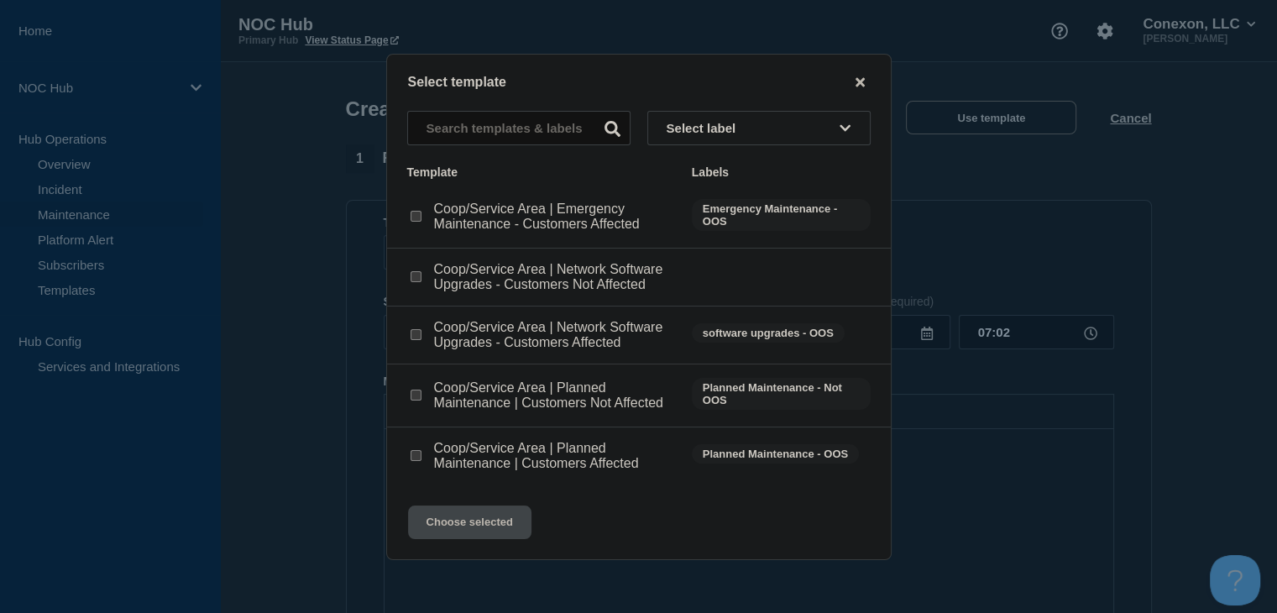
click at [419, 400] on input "Coop/Service Area | Planned Maintenance | Customers Not Affected checkbox" at bounding box center [415, 394] width 11 height 11
checkbox input "true"
click at [457, 534] on button "Choose selected" at bounding box center [469, 522] width 123 height 34
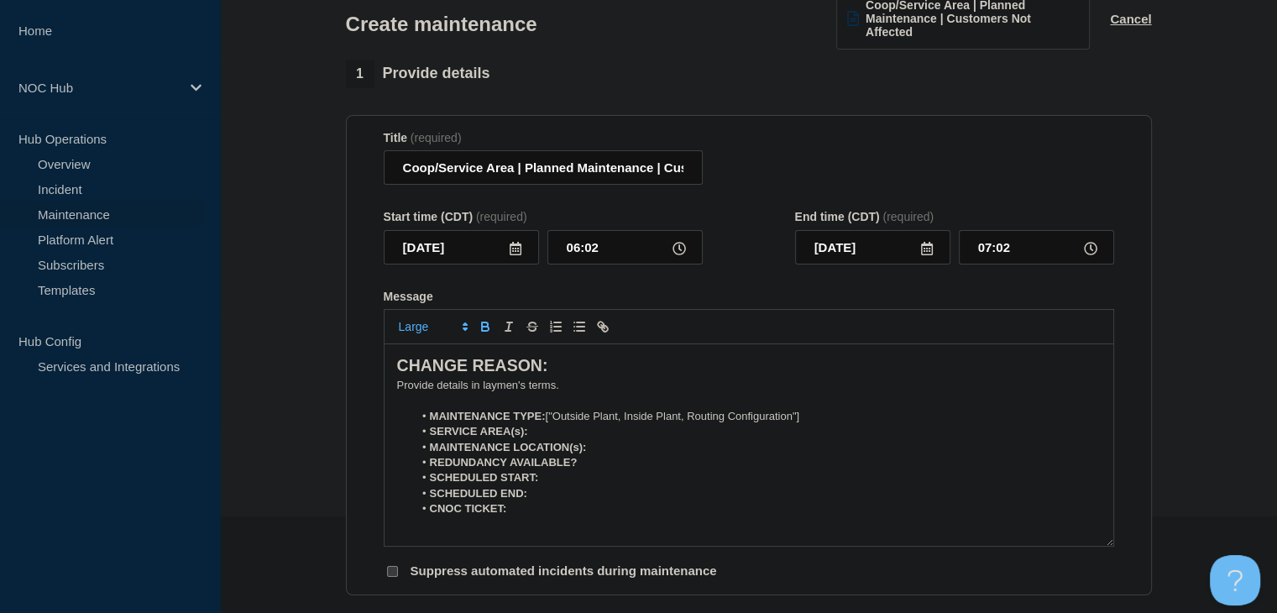
scroll to position [168, 0]
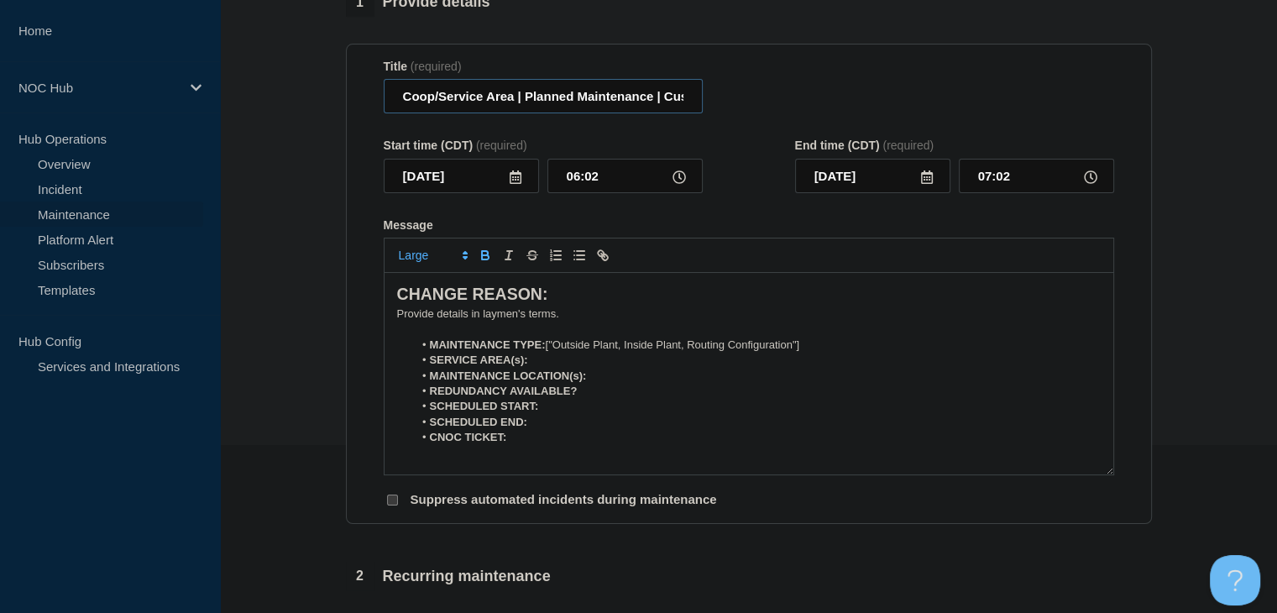
drag, startPoint x: 510, startPoint y: 97, endPoint x: 469, endPoint y: 95, distance: 40.4
click at [469, 95] on input "Coop/Service Area | Planned Maintenance | Customers Not Affected" at bounding box center [543, 96] width 319 height 34
click at [526, 101] on input "Coop/Service Area | Planned Maintenance | Customers Not Affected" at bounding box center [543, 96] width 319 height 34
drag, startPoint x: 514, startPoint y: 101, endPoint x: 301, endPoint y: 101, distance: 213.2
click at [301, 101] on section "1 Provide details Title (required) Coop/Service Area | Planned Maintenance | Cu…" at bounding box center [748, 570] width 1057 height 1165
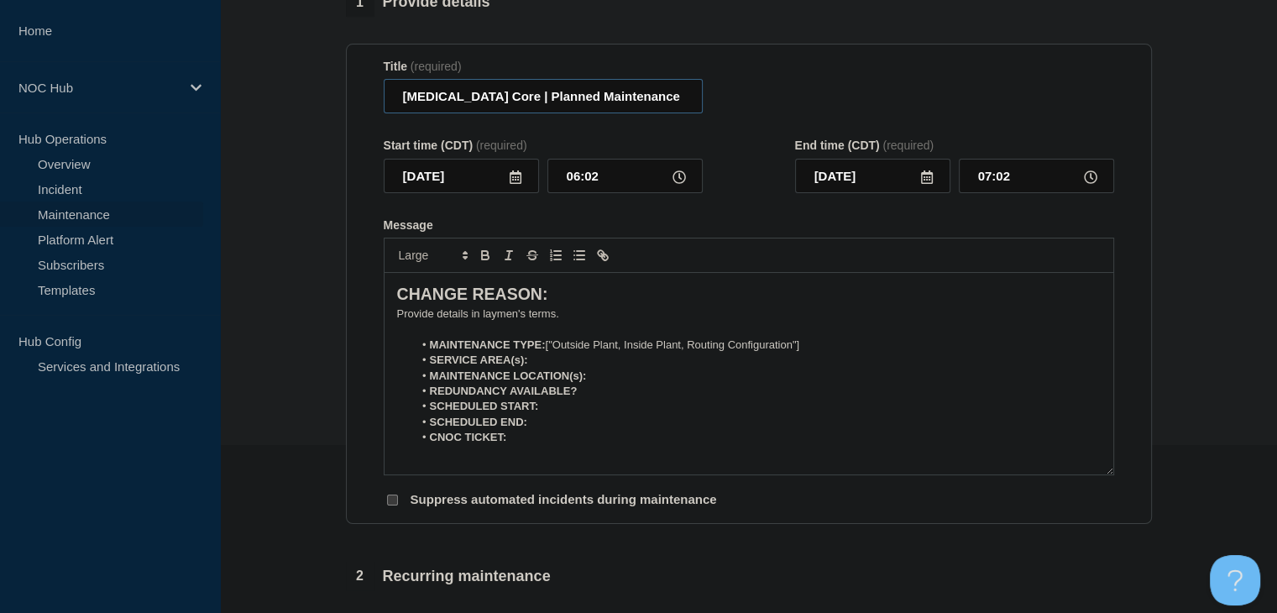
type input "GA101 Core | Planned Maintenance | Customers Not Affected"
click at [436, 311] on p "﻿Provide details in laymen's terms." at bounding box center [748, 313] width 703 height 15
drag, startPoint x: 851, startPoint y: 348, endPoint x: 551, endPoint y: 342, distance: 300.6
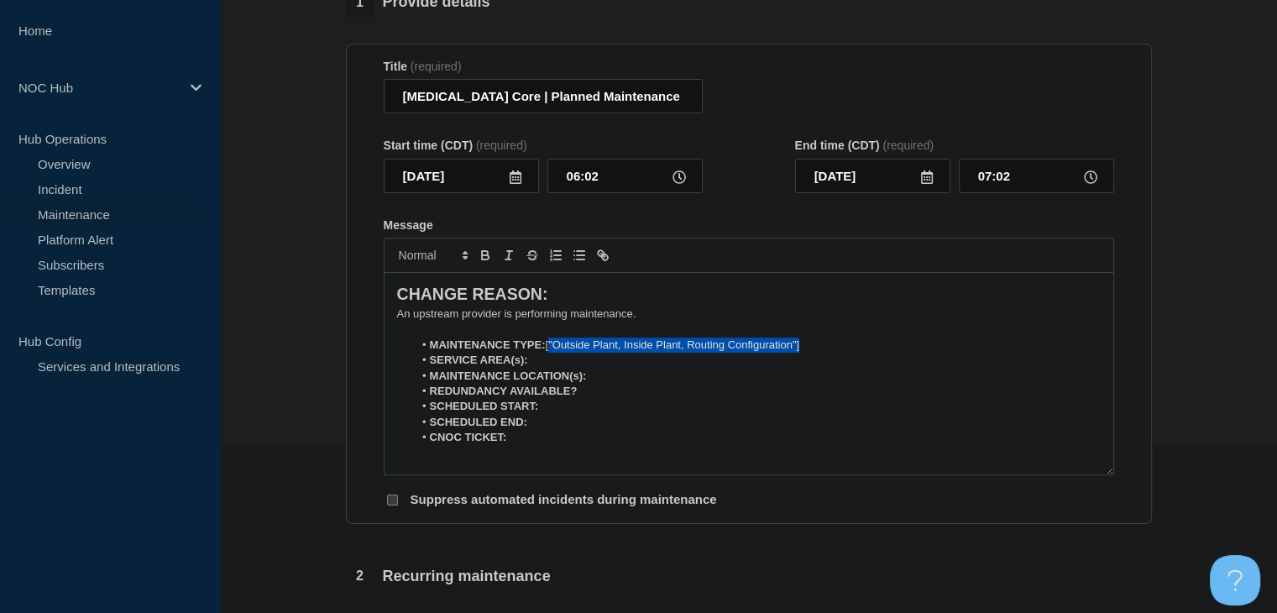
click at [551, 342] on li "MAINTENANCE TYPE: ["Outside Plant, Inside Plant, Routing Configuration"]" at bounding box center [756, 344] width 687 height 15
click at [556, 358] on li "SERVICE AREA(s):" at bounding box center [756, 360] width 687 height 15
click at [635, 381] on li "MAINTENANCE LOCATION(s):" at bounding box center [756, 375] width 687 height 15
click at [635, 399] on li "REDUNDANCY AVAILABLE?" at bounding box center [756, 391] width 687 height 15
click at [614, 412] on li "SCHEDULED START:" at bounding box center [756, 406] width 687 height 15
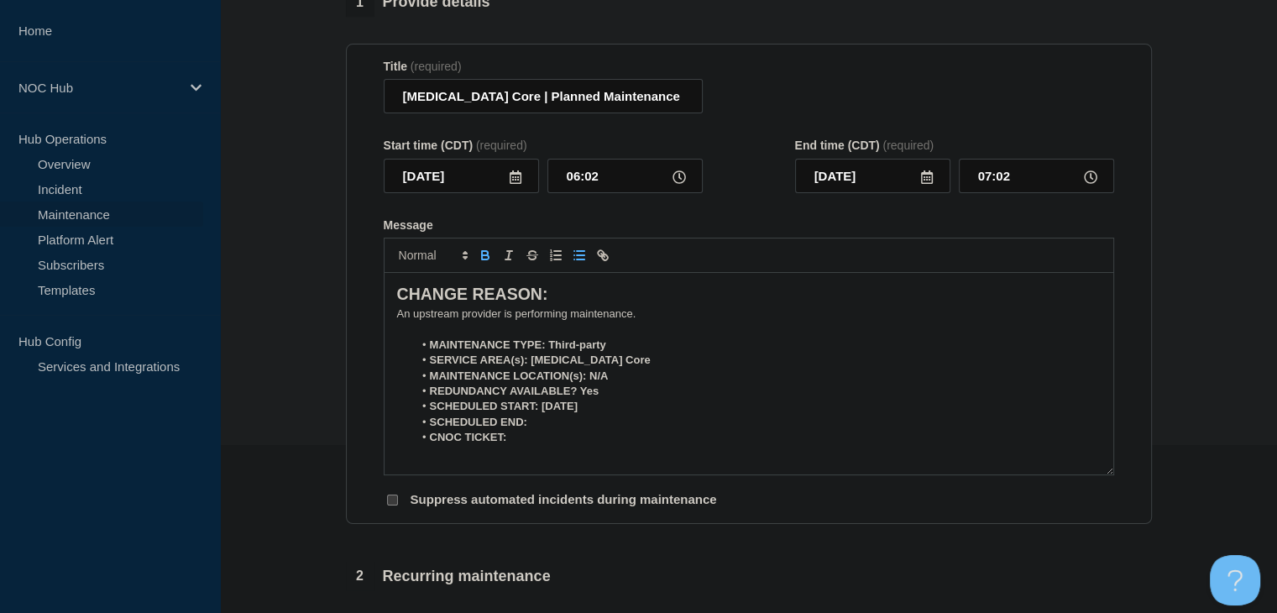
click at [633, 410] on li "SCHEDULED START: 08-27-2025" at bounding box center [756, 406] width 687 height 15
click at [537, 445] on li "CNOC TICKET:" at bounding box center [756, 437] width 687 height 15
drag, startPoint x: 625, startPoint y: 353, endPoint x: 550, endPoint y: 351, distance: 75.6
click at [550, 351] on li "MAINTENANCE TYPE: Third-party" at bounding box center [756, 344] width 687 height 15
click at [486, 263] on icon "Toggle bold text" at bounding box center [485, 255] width 15 height 15
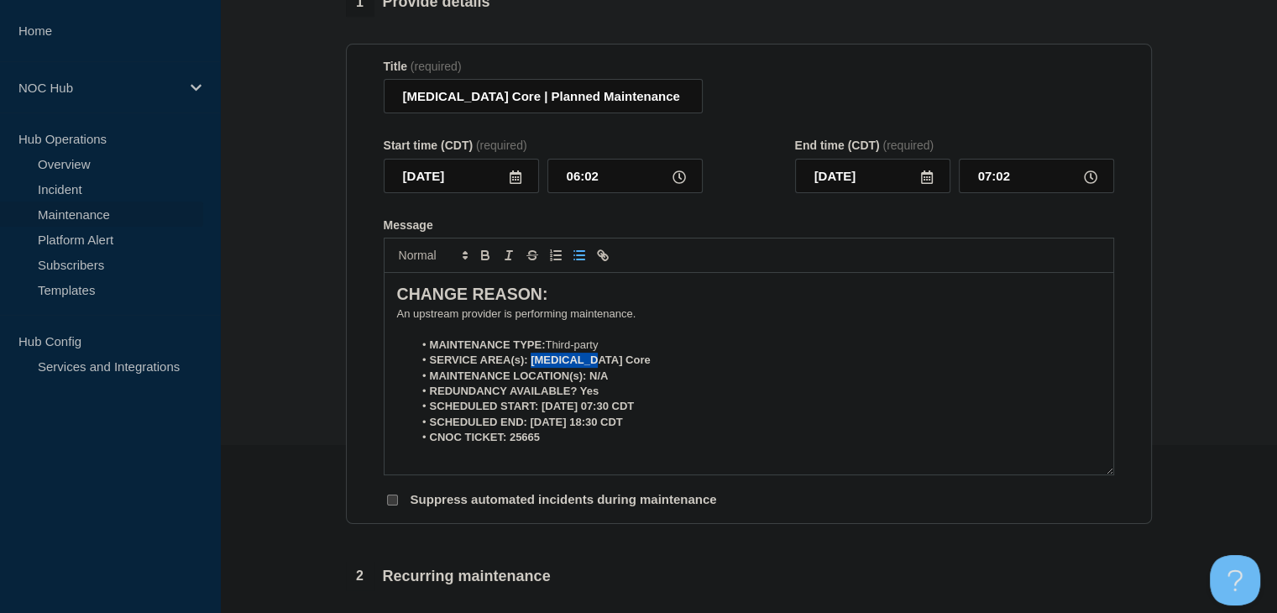
drag, startPoint x: 552, startPoint y: 367, endPoint x: 530, endPoint y: 365, distance: 21.9
click at [530, 365] on li "SERVICE AREA(s): GA101 Core" at bounding box center [756, 360] width 687 height 15
click at [483, 254] on icon "Toggle bold text" at bounding box center [485, 253] width 6 height 4
drag, startPoint x: 610, startPoint y: 375, endPoint x: 587, endPoint y: 377, distance: 23.6
click at [587, 377] on li "MAINTENANCE LOCATION(s): N/A" at bounding box center [756, 375] width 687 height 15
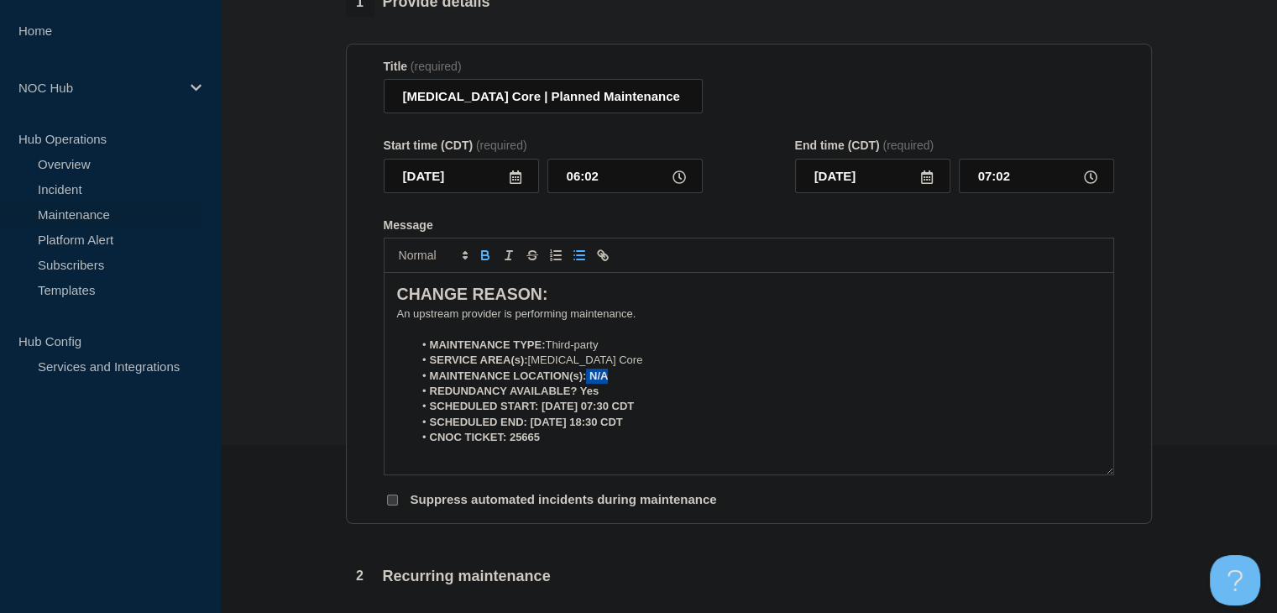
click at [487, 263] on icon "Toggle bold text" at bounding box center [485, 255] width 15 height 15
drag, startPoint x: 604, startPoint y: 395, endPoint x: 581, endPoint y: 395, distance: 22.7
click at [581, 395] on li "REDUNDANCY AVAILABLE? Yes" at bounding box center [756, 391] width 687 height 15
click at [483, 259] on icon "Toggle bold text" at bounding box center [485, 257] width 7 height 4
drag, startPoint x: 677, startPoint y: 409, endPoint x: 537, endPoint y: 412, distance: 139.4
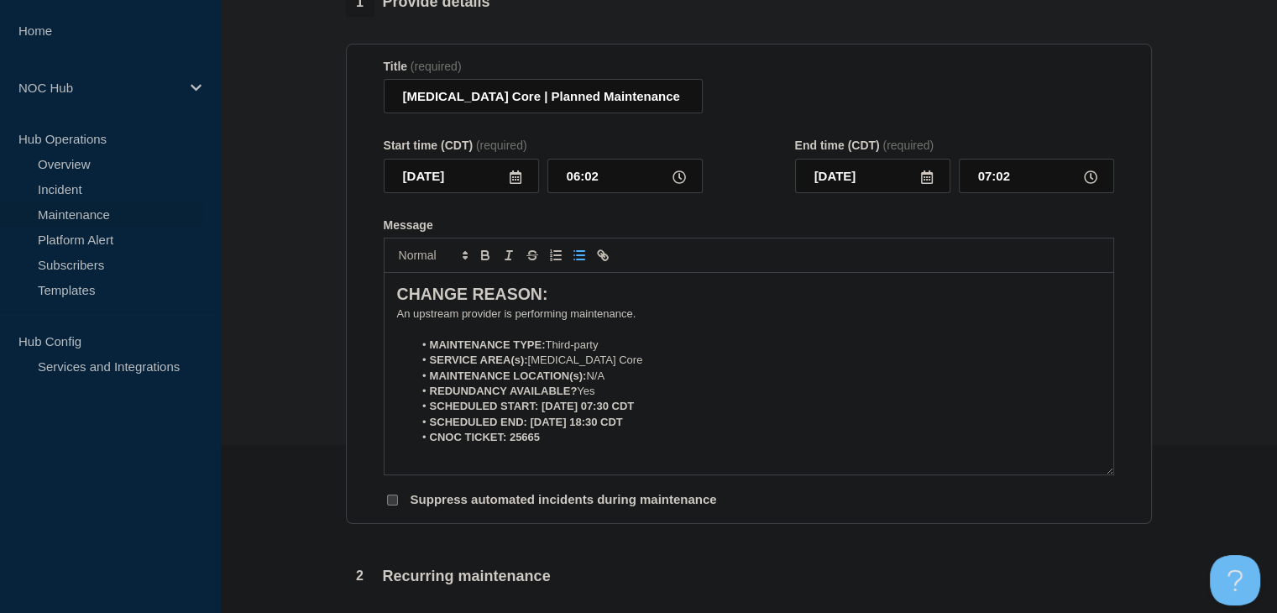
click at [537, 412] on li "SCHEDULED START: 08-27-2025, 07:30 CDT" at bounding box center [756, 406] width 687 height 15
click at [480, 263] on icon "Toggle bold text" at bounding box center [485, 255] width 15 height 15
drag, startPoint x: 651, startPoint y: 429, endPoint x: 525, endPoint y: 427, distance: 126.8
click at [525, 427] on li "SCHEDULED END: 08-27-2025, 18:30 CDT" at bounding box center [756, 422] width 687 height 15
click at [490, 263] on icon "Toggle bold text" at bounding box center [485, 255] width 15 height 15
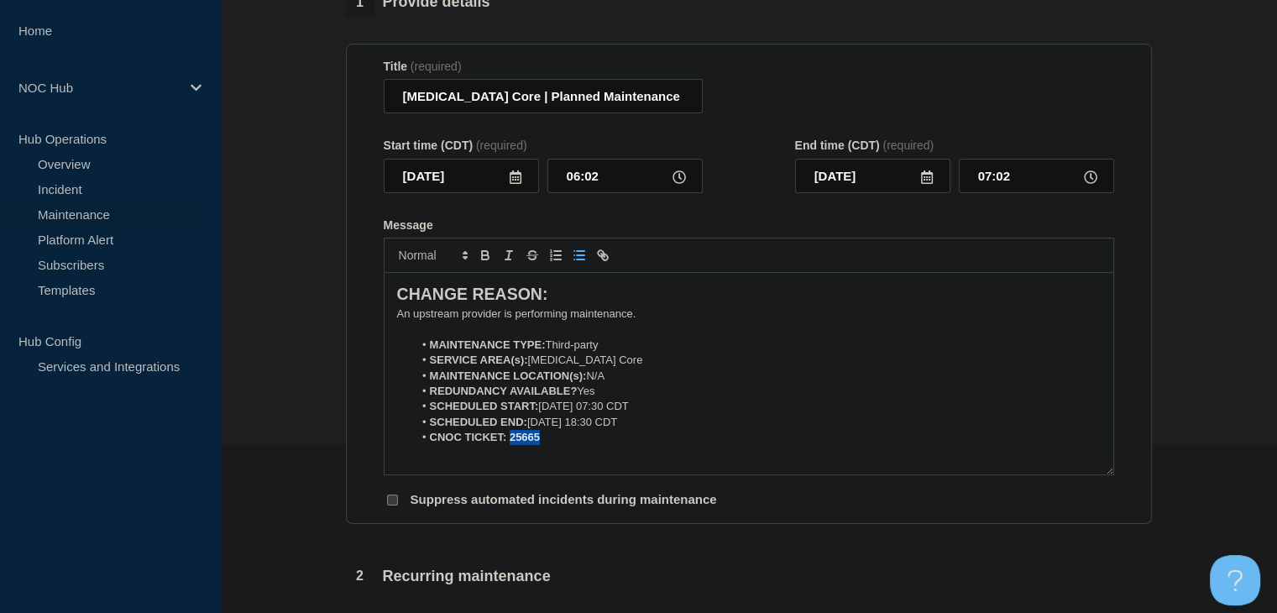
drag, startPoint x: 565, startPoint y: 446, endPoint x: 510, endPoint y: 447, distance: 54.6
click at [510, 445] on li "CNOC TICKET: 25665" at bounding box center [756, 437] width 687 height 15
click at [487, 253] on icon "Toggle bold text" at bounding box center [485, 255] width 15 height 15
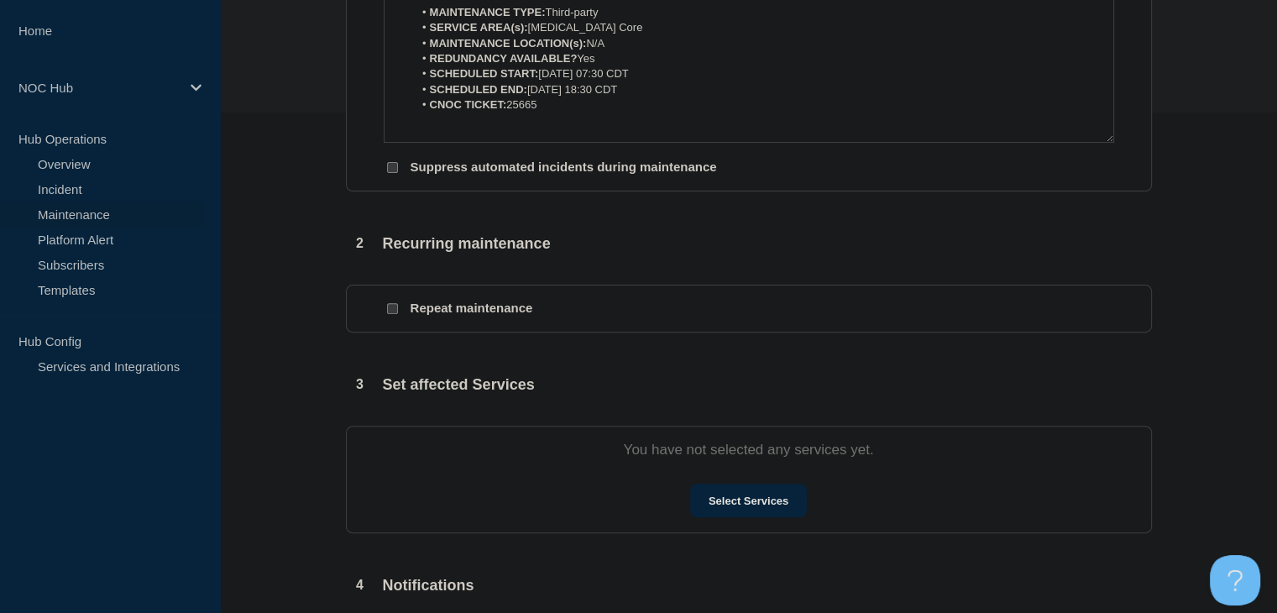
scroll to position [504, 0]
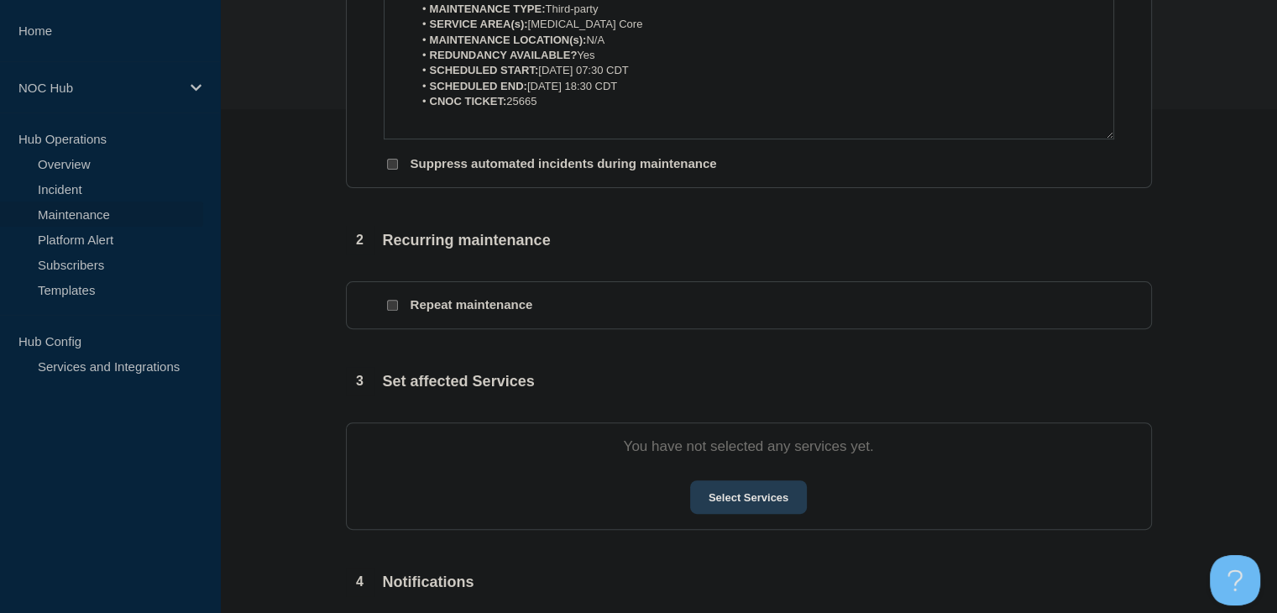
click at [712, 490] on button "Select Services" at bounding box center [748, 497] width 117 height 34
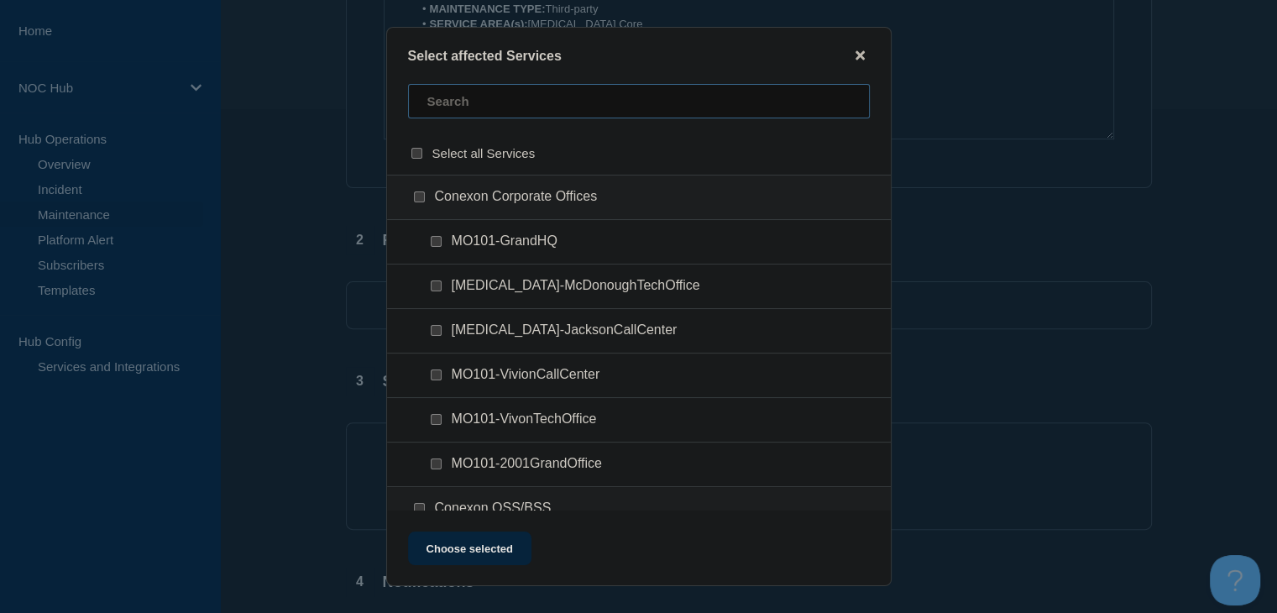
click at [507, 102] on input "text" at bounding box center [639, 101] width 462 height 34
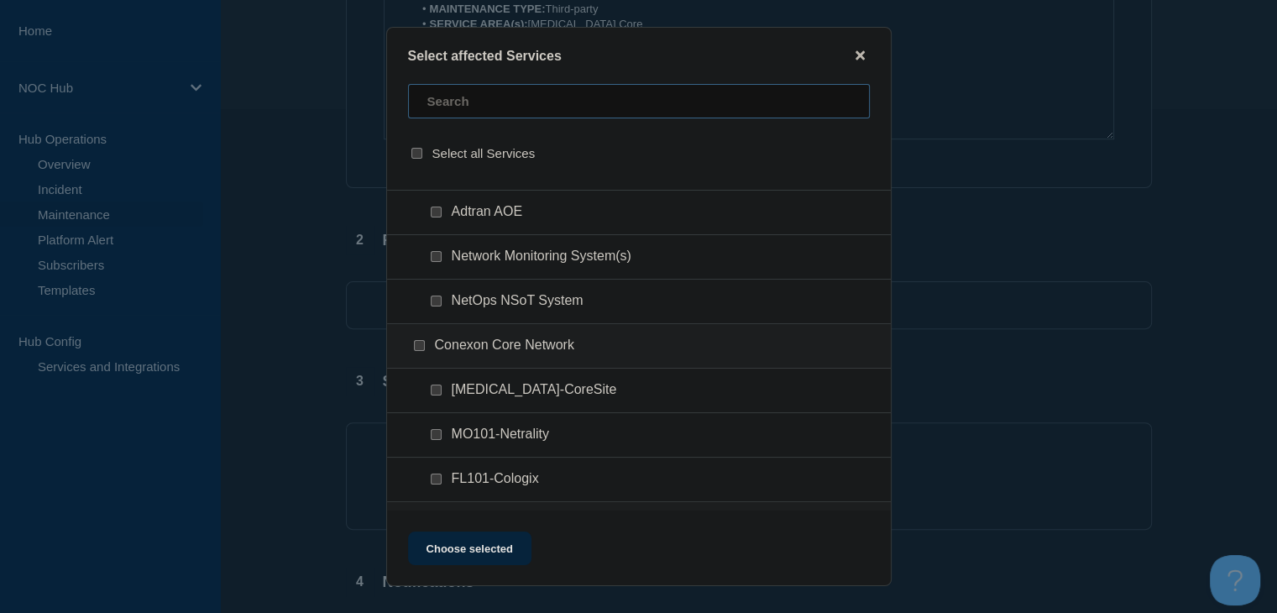
scroll to position [755, 0]
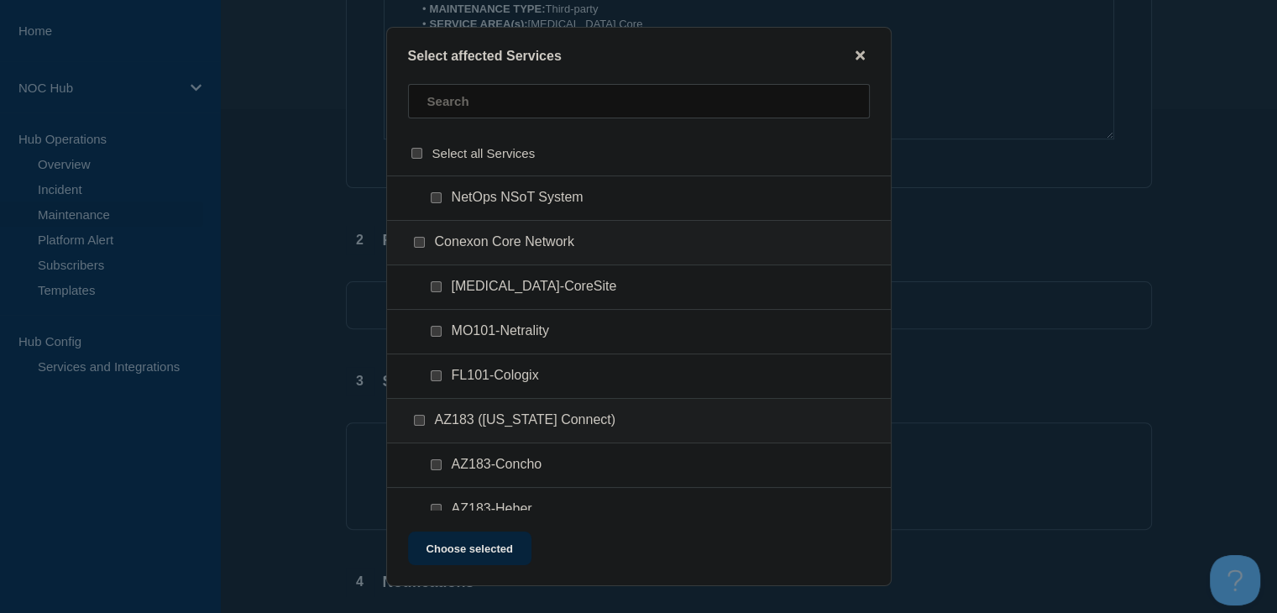
click at [434, 279] on div at bounding box center [439, 287] width 24 height 17
click at [433, 286] on input "GA101-CoreSite checkbox" at bounding box center [436, 286] width 11 height 11
checkbox input "true"
click at [487, 546] on button "Choose selected" at bounding box center [469, 548] width 123 height 34
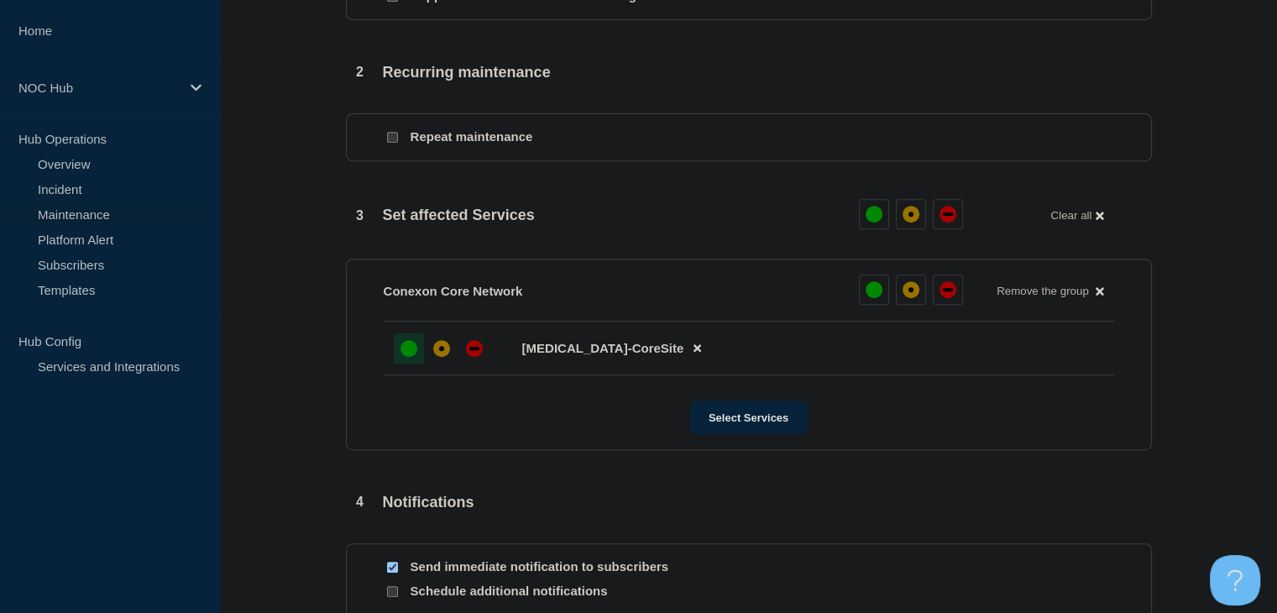
click at [400, 353] on div at bounding box center [409, 348] width 30 height 30
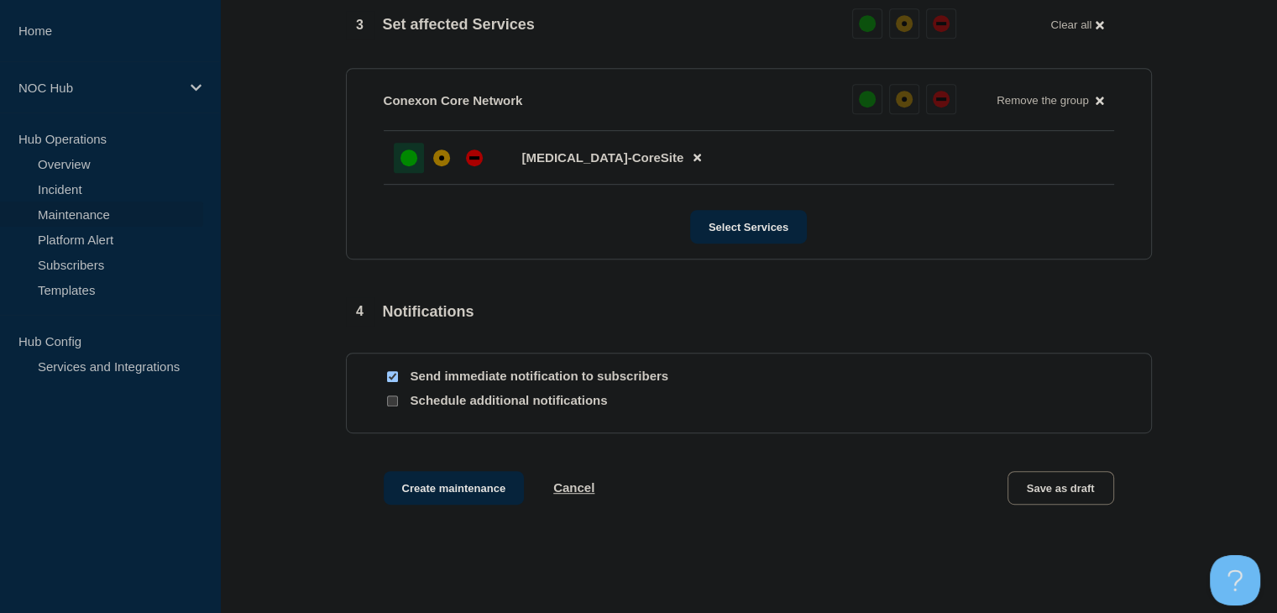
scroll to position [923, 0]
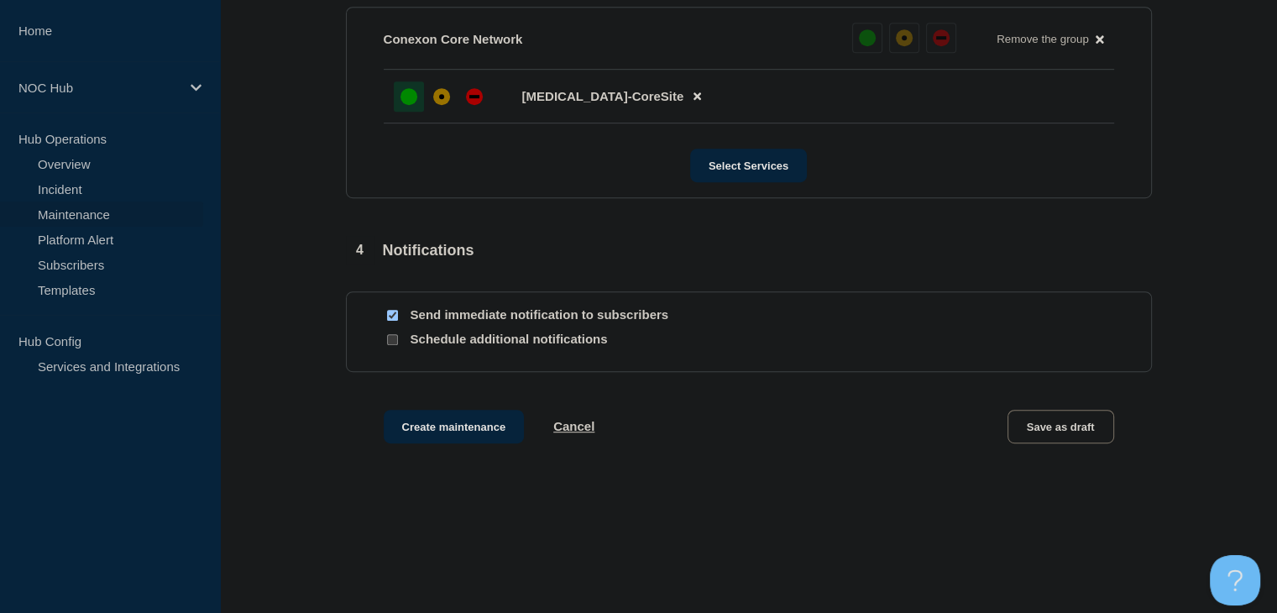
click at [389, 321] on input "Send immediate notification to subscribers" at bounding box center [392, 315] width 11 height 11
checkbox input "false"
click at [432, 428] on button "Create maintenance" at bounding box center [454, 427] width 141 height 34
